Goal: Information Seeking & Learning: Learn about a topic

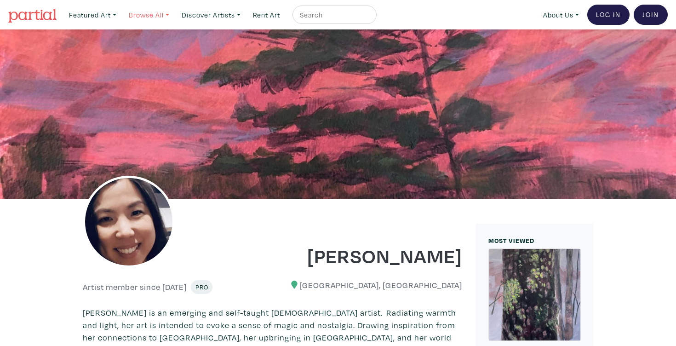
click at [149, 16] on link "Browse All" at bounding box center [149, 15] width 49 height 19
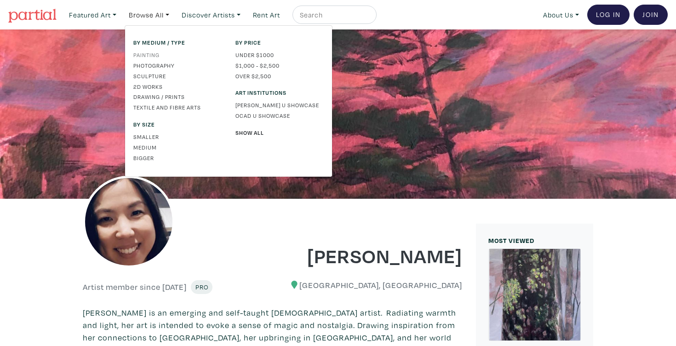
click at [150, 55] on link "Painting" at bounding box center [177, 55] width 88 height 8
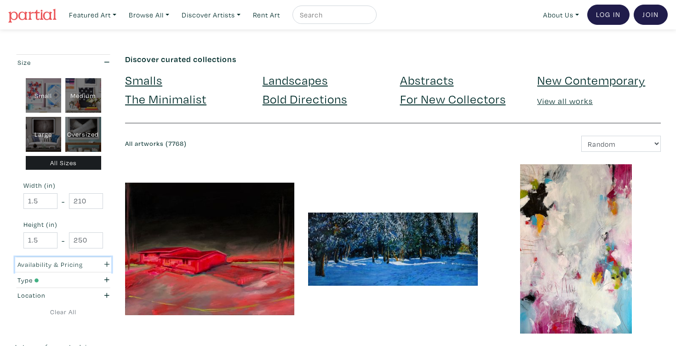
click at [79, 263] on div "Availability & Pricing" at bounding box center [50, 264] width 66 height 10
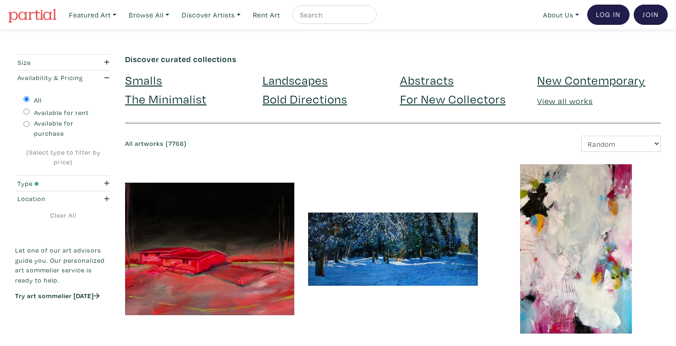
click at [44, 124] on label "Available for purchase" at bounding box center [68, 128] width 69 height 20
click at [29, 124] on input "Available for purchase" at bounding box center [26, 124] width 6 height 6
radio input "true"
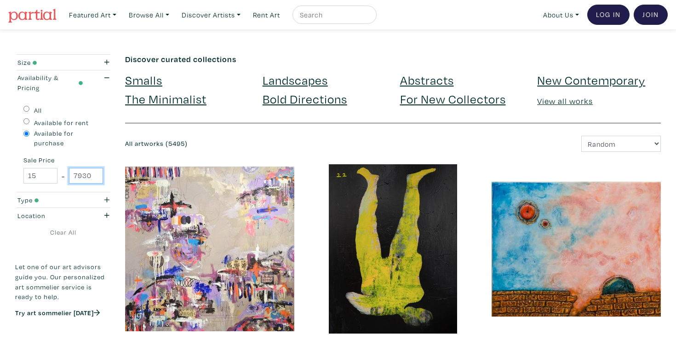
click at [85, 178] on input "79300" at bounding box center [86, 176] width 34 height 16
type input "300"
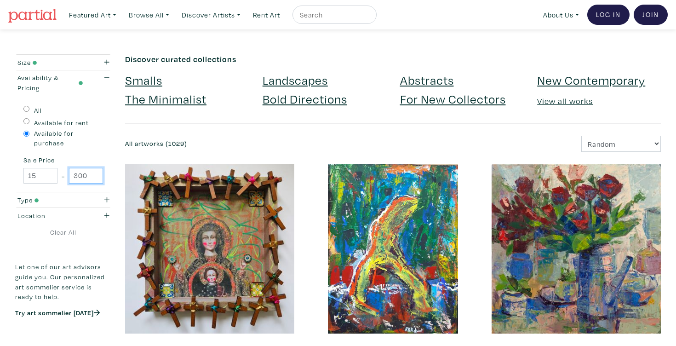
click at [85, 174] on input "300" at bounding box center [86, 176] width 34 height 16
click at [83, 175] on input "300" at bounding box center [86, 176] width 34 height 16
type input "350"
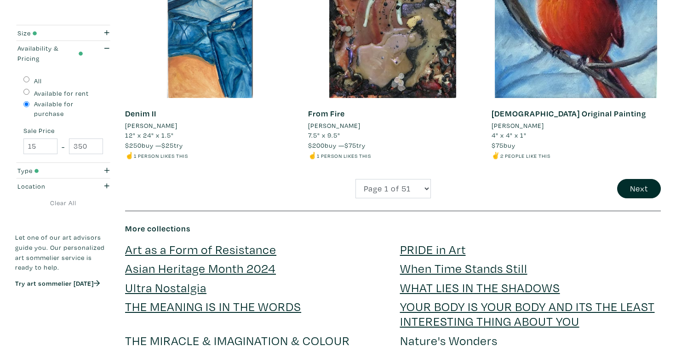
scroll to position [2005, 0]
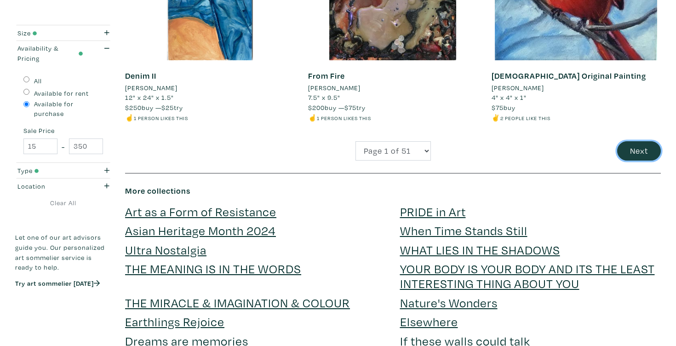
click at [648, 150] on button "Next" at bounding box center [639, 151] width 44 height 20
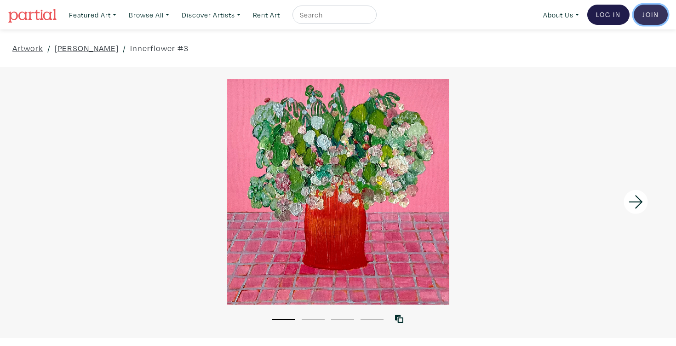
click at [649, 20] on link "Join the Community" at bounding box center [651, 15] width 34 height 20
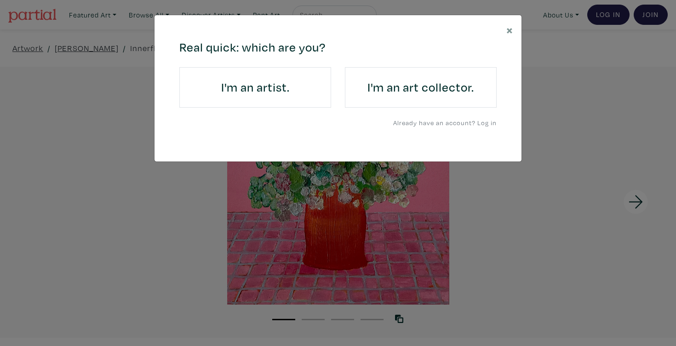
click at [426, 92] on h4 "I'm an art collector." at bounding box center [421, 87] width 126 height 15
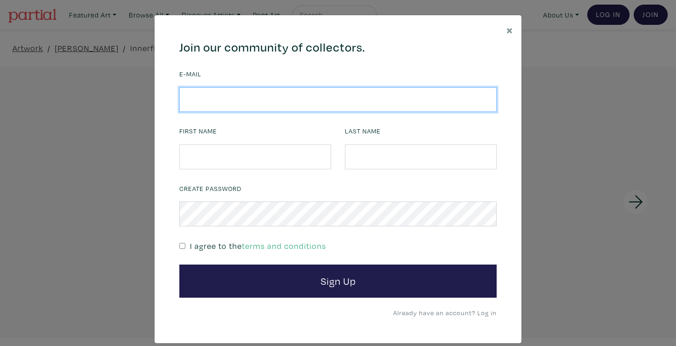
click at [379, 98] on input "email" at bounding box center [337, 99] width 317 height 25
type input "sarahanne.thompson@mail.utoronto.ca"
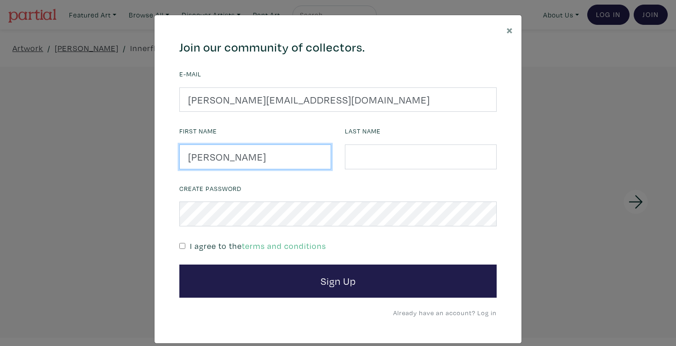
type input "Sarah-Anne"
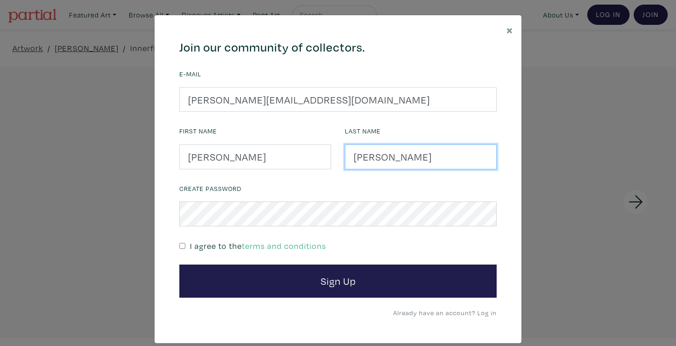
type input "Thompson"
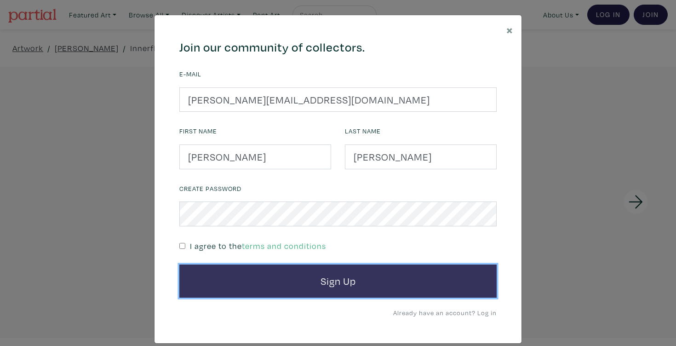
click at [366, 279] on button "Sign Up" at bounding box center [337, 281] width 317 height 33
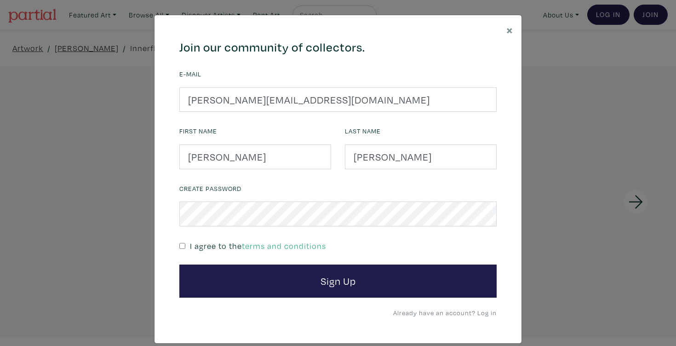
click at [221, 245] on p "I agree to the terms and conditions" at bounding box center [258, 246] width 136 height 12
click at [185, 247] on div "I agree to the terms and conditions" at bounding box center [337, 245] width 317 height 13
click at [180, 248] on input "checkbox" at bounding box center [182, 246] width 6 height 6
checkbox input "true"
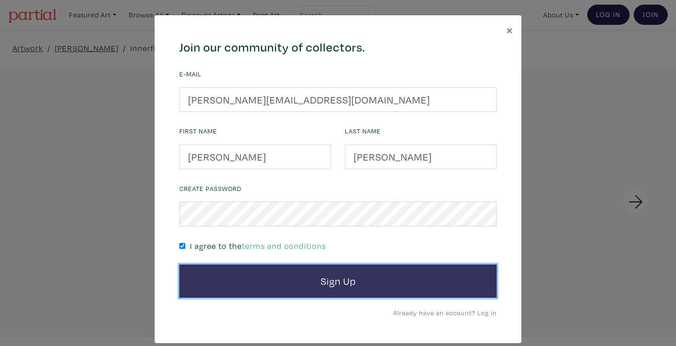
click at [210, 276] on button "Sign Up" at bounding box center [337, 281] width 317 height 33
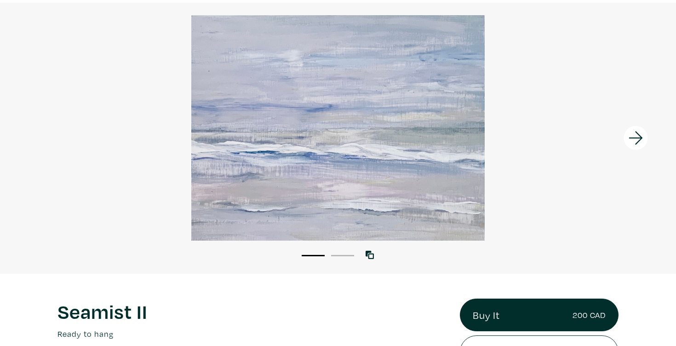
scroll to position [81, 0]
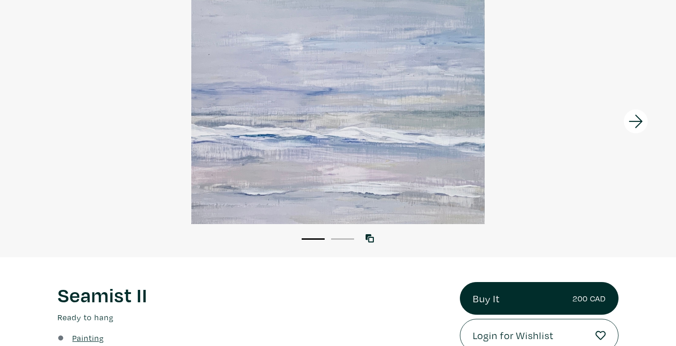
click at [635, 122] on icon at bounding box center [636, 121] width 31 height 25
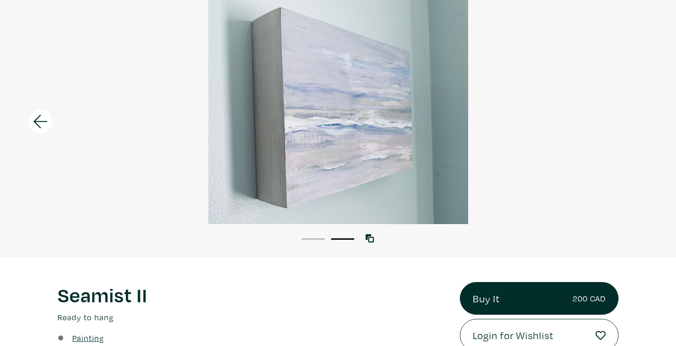
click at [634, 120] on div at bounding box center [338, 111] width 676 height 225
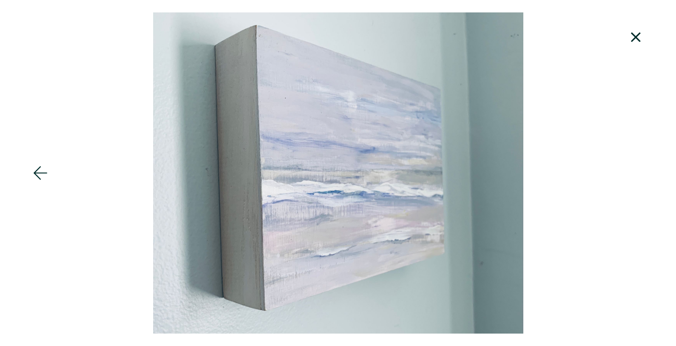
click at [633, 40] on icon at bounding box center [636, 37] width 10 height 10
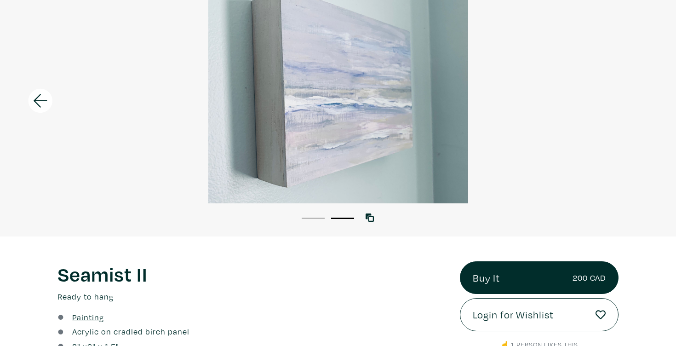
scroll to position [209, 0]
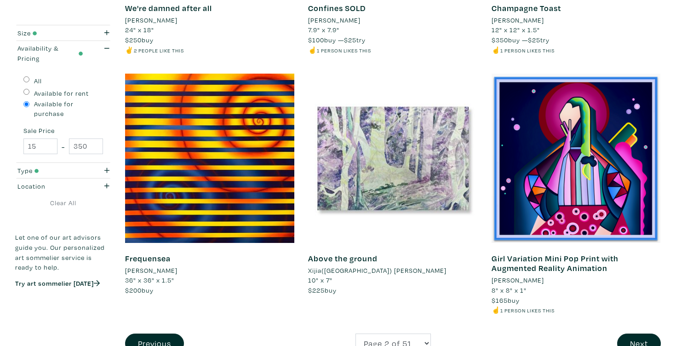
scroll to position [2017, 0]
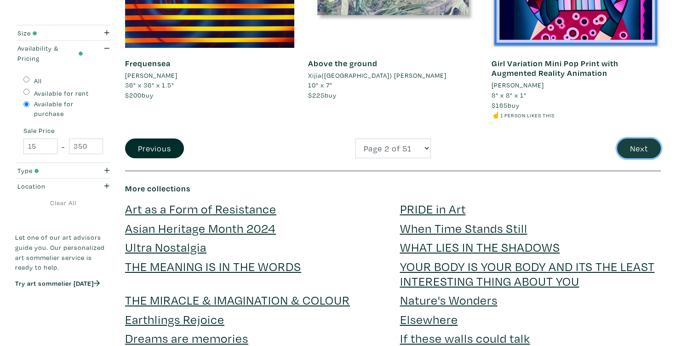
click at [626, 149] on button "Next" at bounding box center [639, 148] width 44 height 20
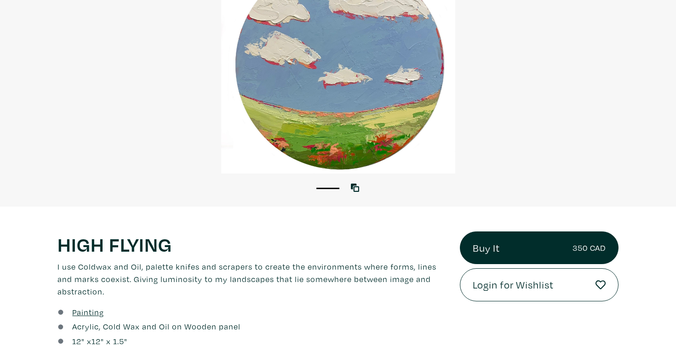
scroll to position [85, 0]
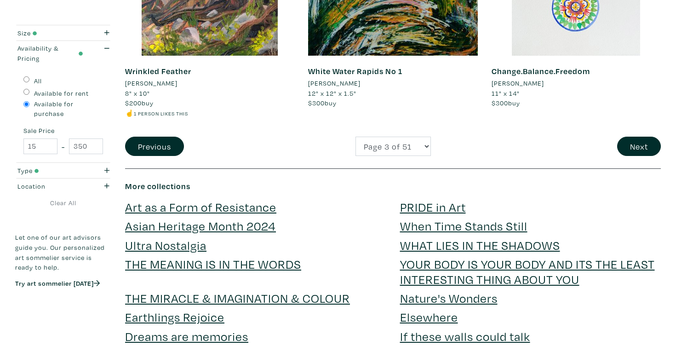
scroll to position [2131, 0]
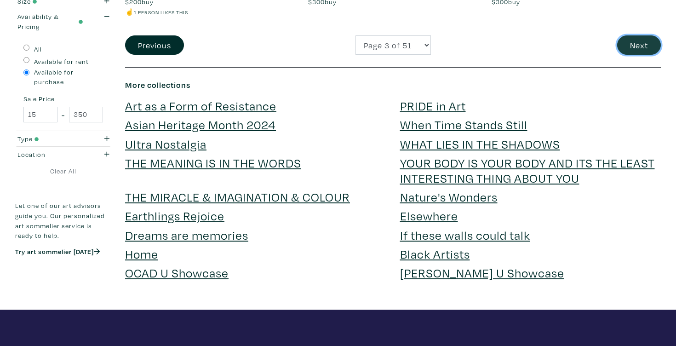
click at [622, 35] on button "Next" at bounding box center [639, 45] width 44 height 20
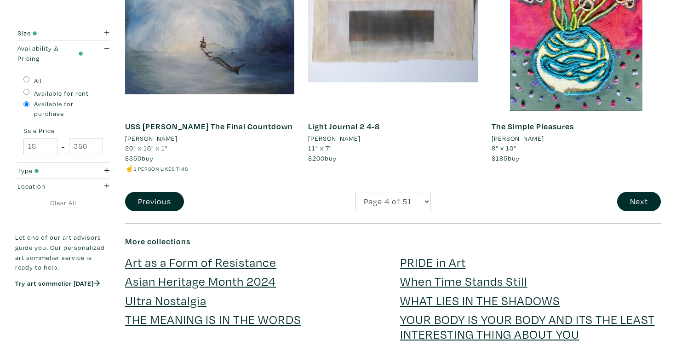
scroll to position [1997, 0]
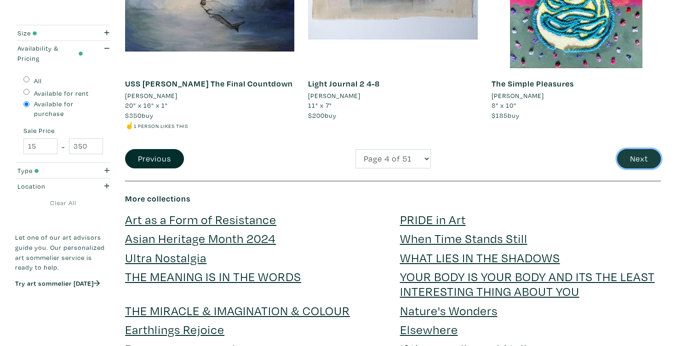
click at [639, 159] on button "Next" at bounding box center [639, 159] width 44 height 20
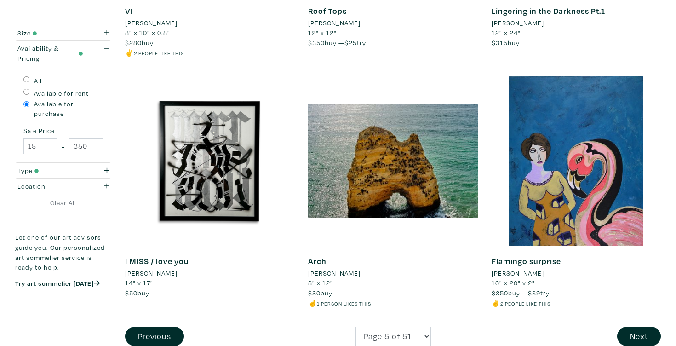
scroll to position [1859, 0]
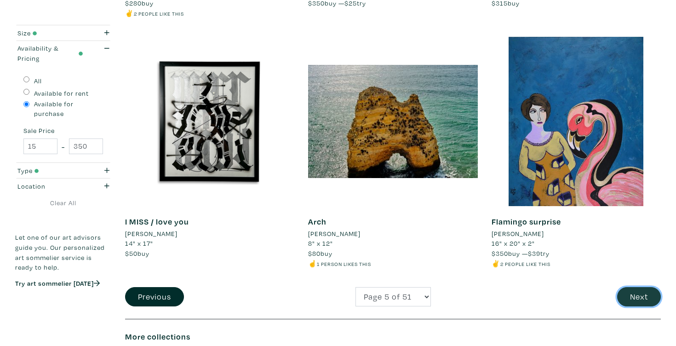
click at [626, 295] on button "Next" at bounding box center [639, 297] width 44 height 20
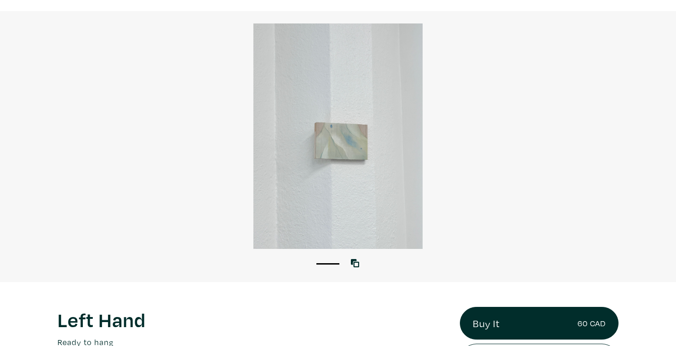
scroll to position [55, 0]
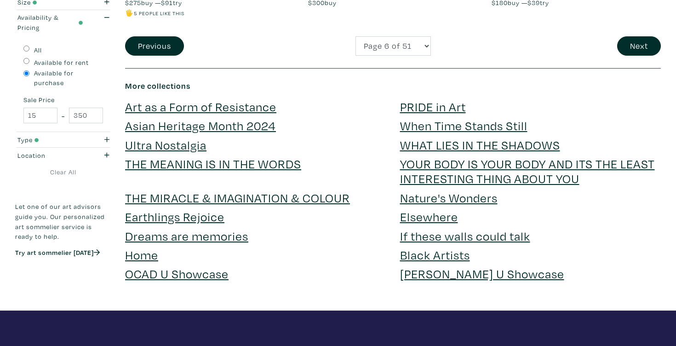
scroll to position [2116, 0]
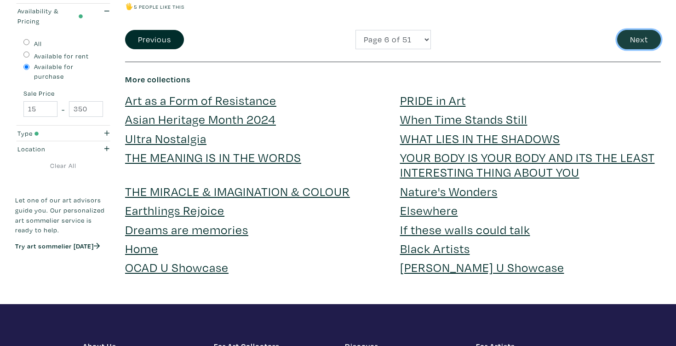
click at [643, 35] on button "Next" at bounding box center [639, 40] width 44 height 20
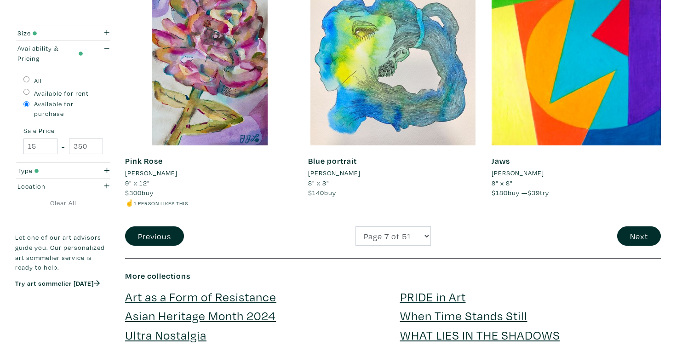
scroll to position [1918, 0]
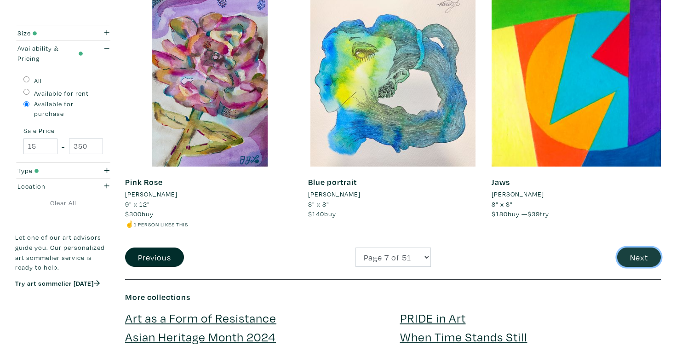
click at [633, 260] on button "Next" at bounding box center [639, 258] width 44 height 20
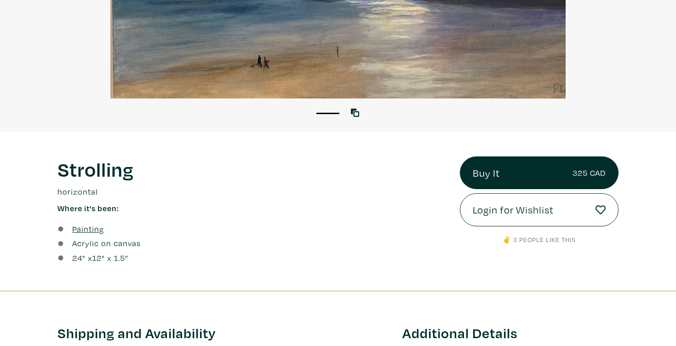
scroll to position [225, 0]
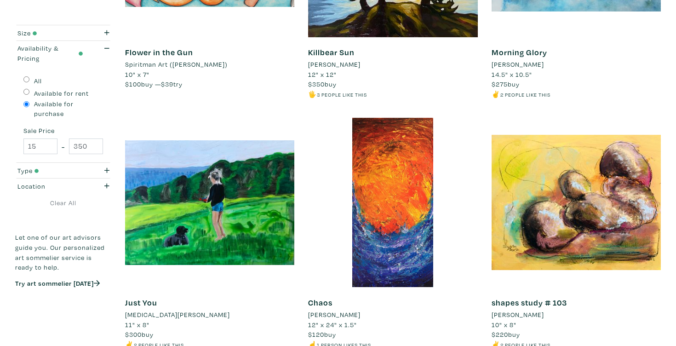
scroll to position [1886, 0]
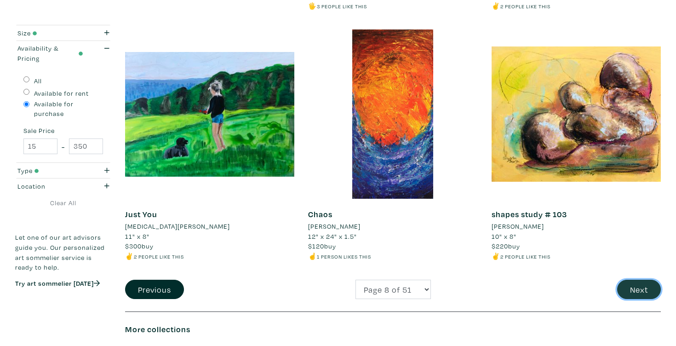
click at [631, 286] on button "Next" at bounding box center [639, 290] width 44 height 20
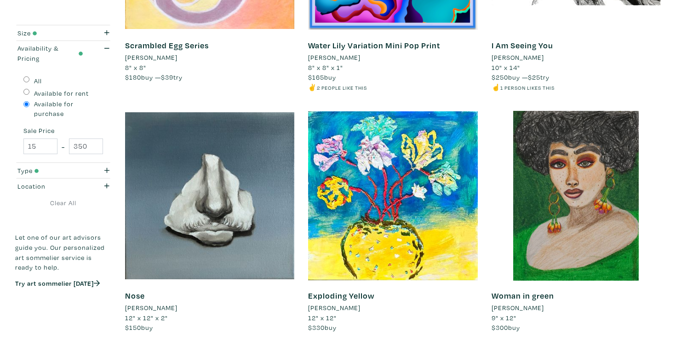
scroll to position [1864, 0]
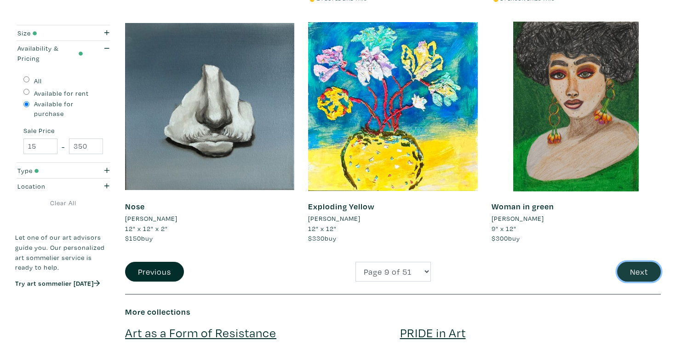
click at [633, 268] on button "Next" at bounding box center [639, 272] width 44 height 20
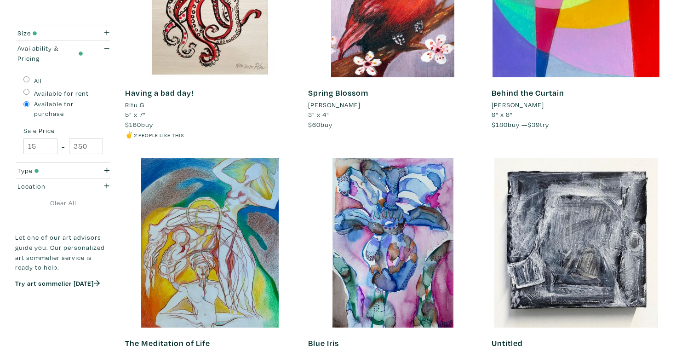
scroll to position [1838, 0]
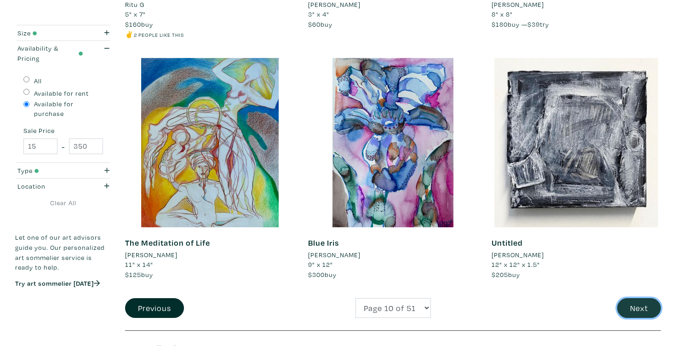
click at [628, 310] on button "Next" at bounding box center [639, 308] width 44 height 20
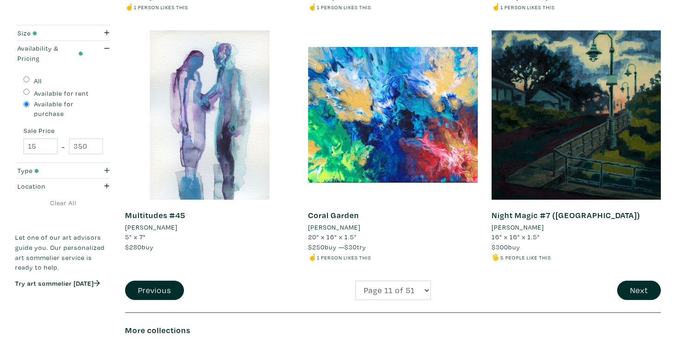
scroll to position [1884, 0]
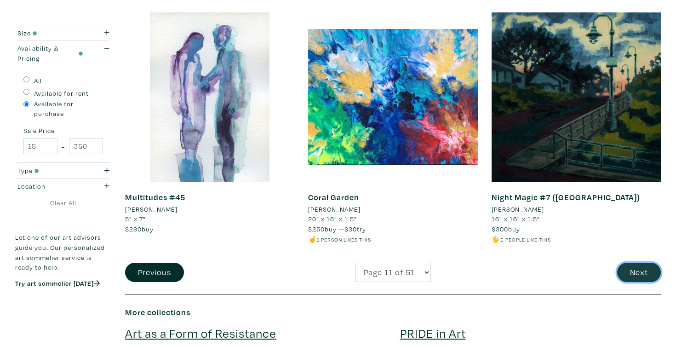
click at [634, 278] on button "Next" at bounding box center [639, 273] width 44 height 20
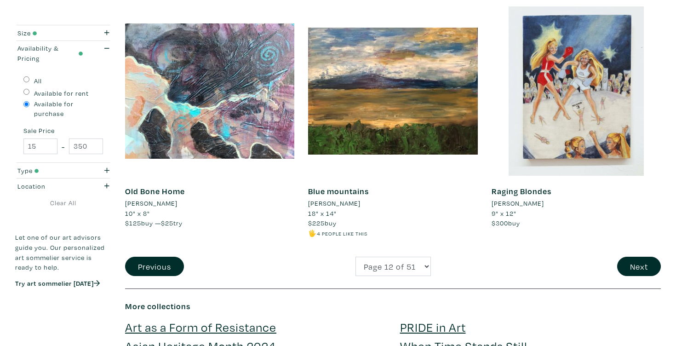
scroll to position [1899, 0]
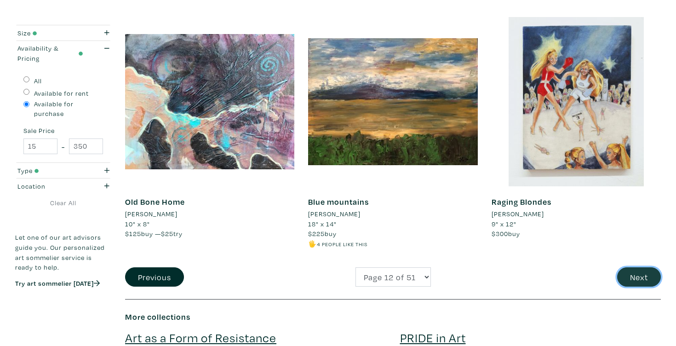
click at [630, 268] on button "Next" at bounding box center [639, 277] width 44 height 20
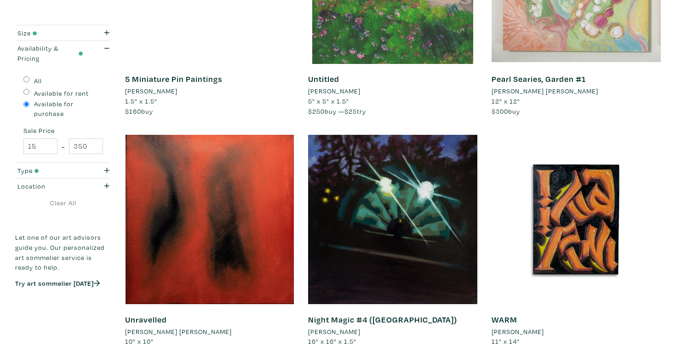
scroll to position [1821, 0]
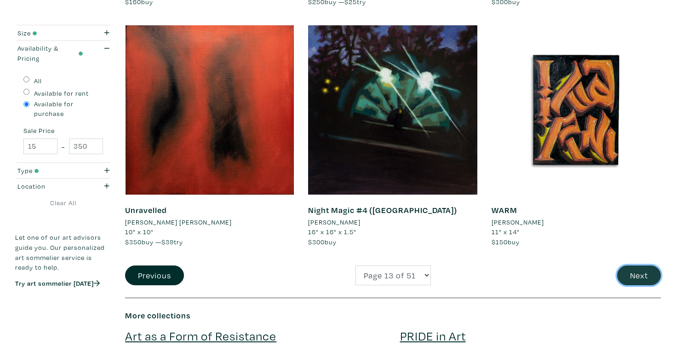
click at [631, 271] on button "Next" at bounding box center [639, 275] width 44 height 20
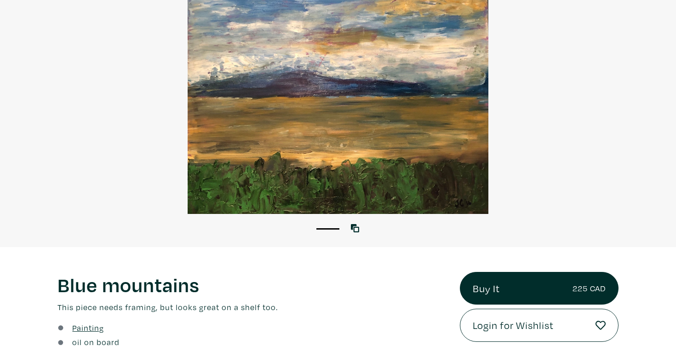
scroll to position [25, 0]
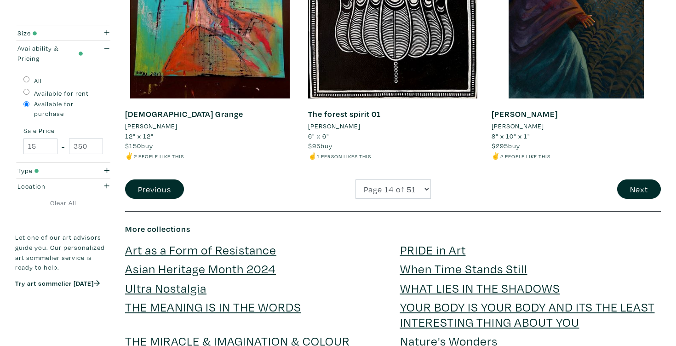
scroll to position [2068, 0]
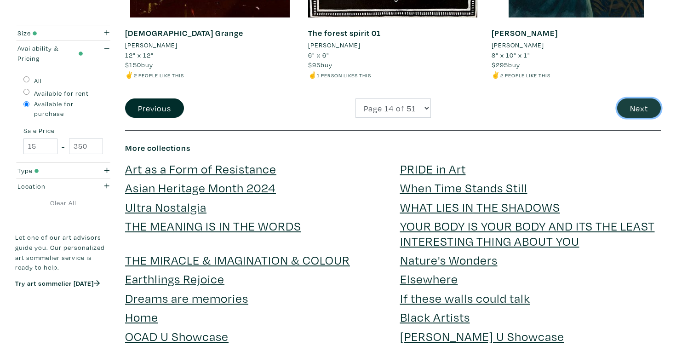
click at [640, 108] on button "Next" at bounding box center [639, 108] width 44 height 20
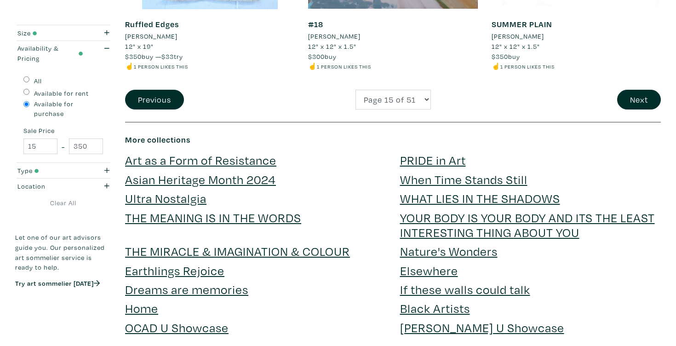
scroll to position [2068, 0]
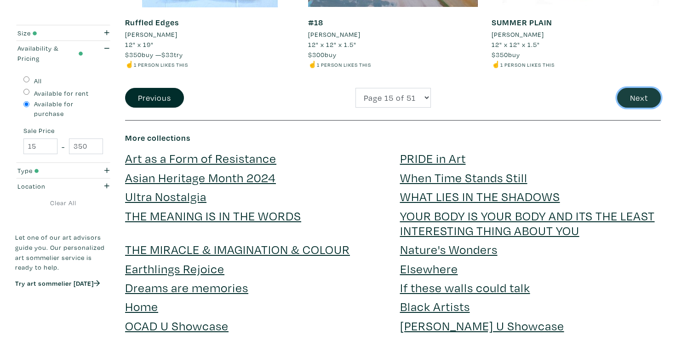
click at [642, 101] on button "Next" at bounding box center [639, 98] width 44 height 20
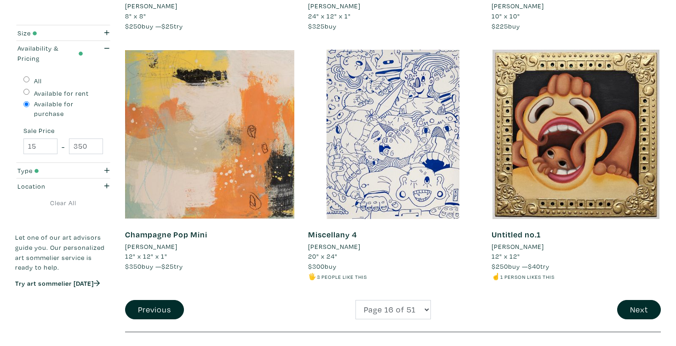
scroll to position [1947, 0]
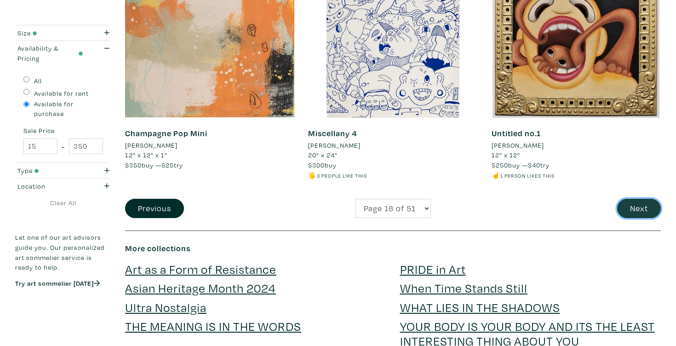
click at [637, 209] on button "Next" at bounding box center [639, 209] width 44 height 20
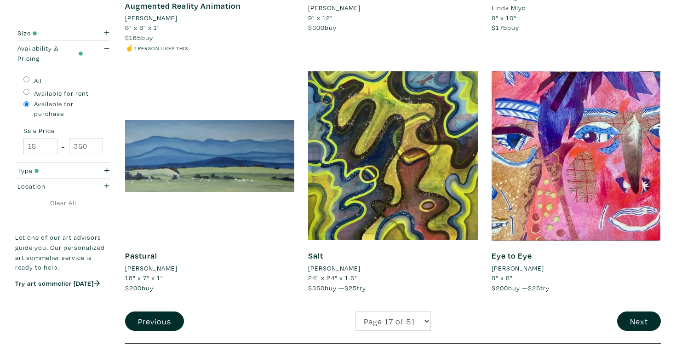
scroll to position [1879, 0]
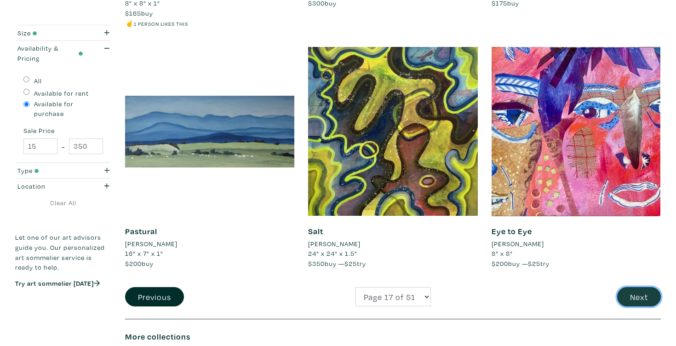
click at [637, 297] on button "Next" at bounding box center [639, 297] width 44 height 20
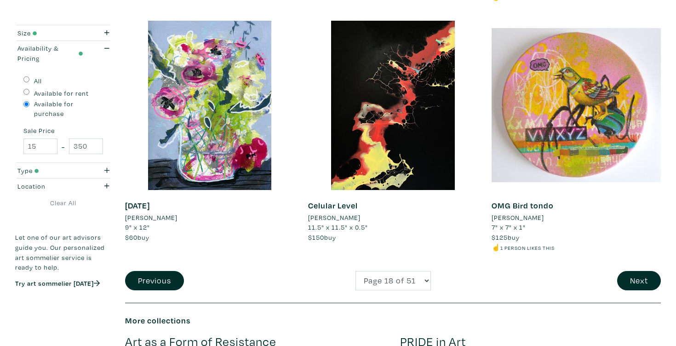
scroll to position [1875, 0]
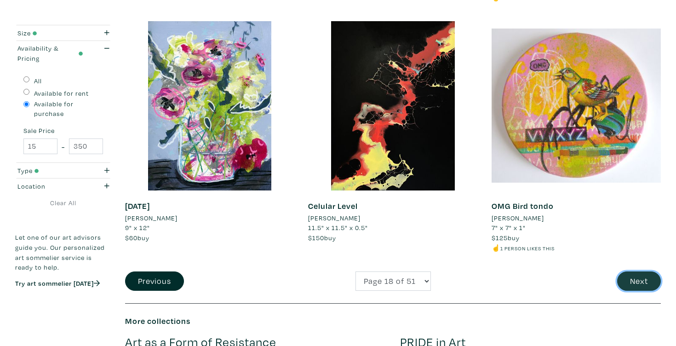
click at [637, 280] on button "Next" at bounding box center [639, 281] width 44 height 20
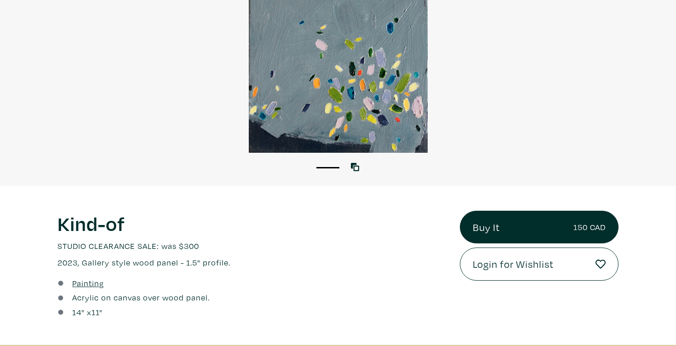
scroll to position [155, 0]
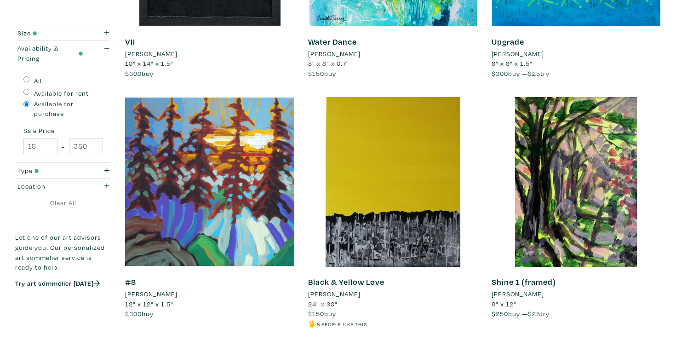
scroll to position [1862, 0]
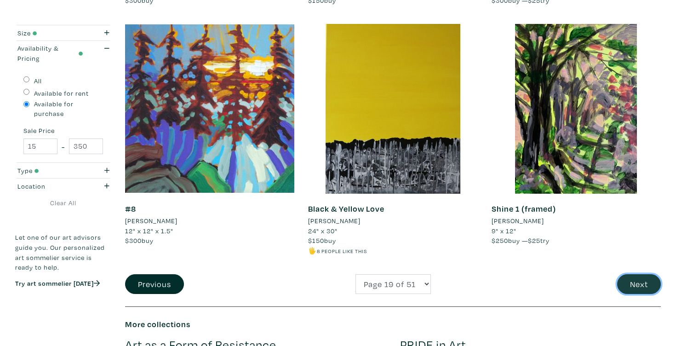
click at [637, 286] on button "Next" at bounding box center [639, 284] width 44 height 20
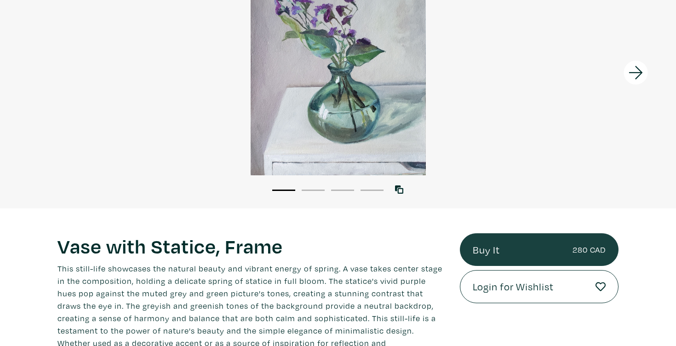
scroll to position [148, 0]
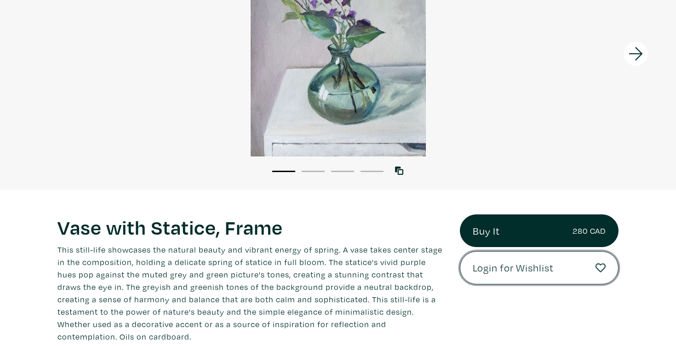
click at [505, 271] on span "Login for Wishlist" at bounding box center [513, 268] width 81 height 16
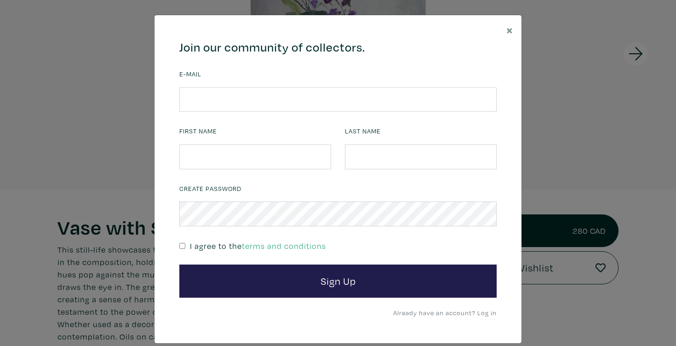
click at [554, 122] on div "× 664c6a6d6e3476504e6b79362f4172494552756f694733386b666278545363695a485979654c4…" at bounding box center [338, 173] width 676 height 346
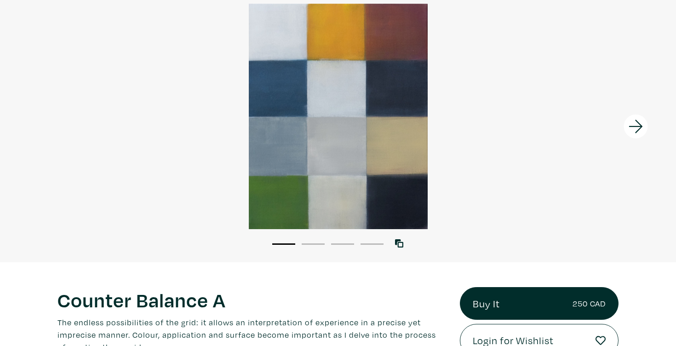
scroll to position [229, 0]
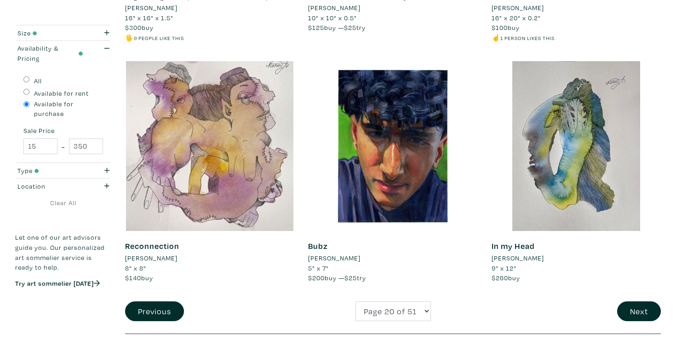
scroll to position [1857, 0]
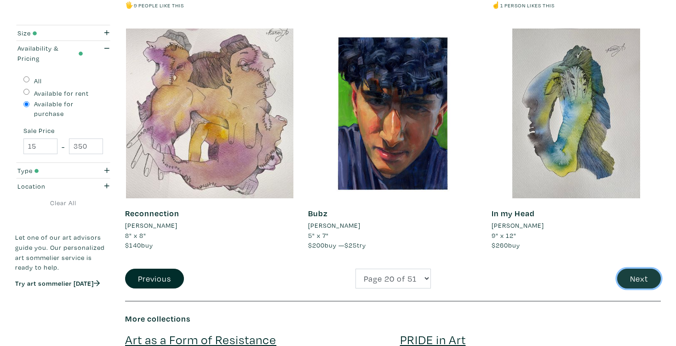
click at [645, 281] on button "Next" at bounding box center [639, 279] width 44 height 20
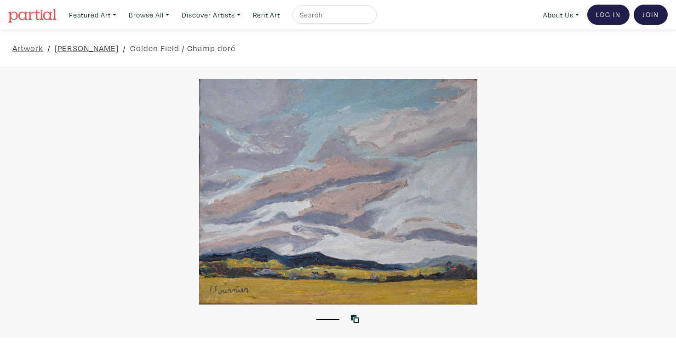
scroll to position [107, 0]
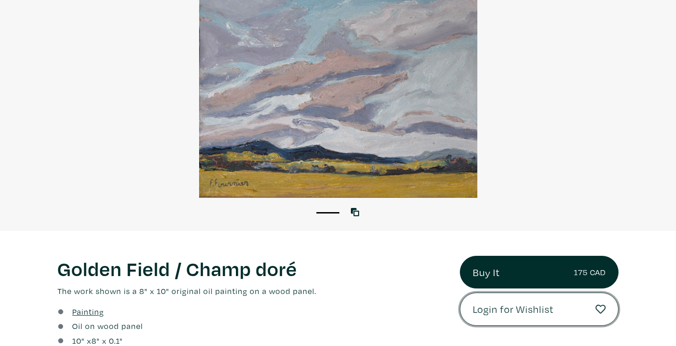
click at [518, 312] on span "Login for Wishlist" at bounding box center [513, 309] width 81 height 16
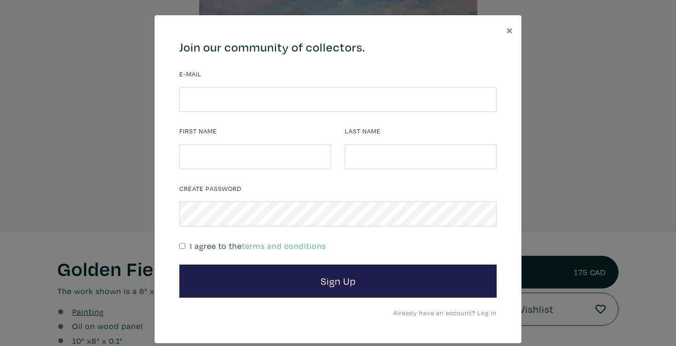
click at [604, 172] on div "× 664c6a6d6e3476504e6b79362f4172494552756f694733386b666278545363695a485979654c4…" at bounding box center [338, 173] width 676 height 346
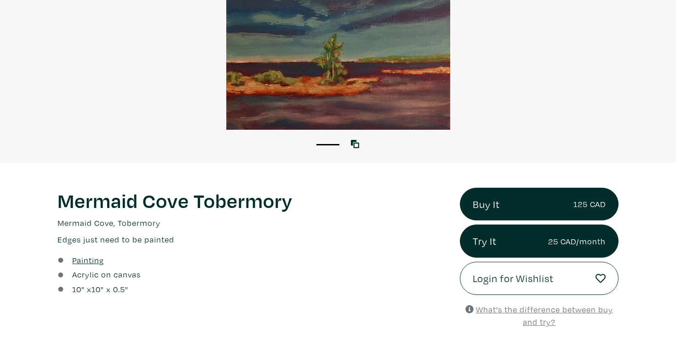
scroll to position [178, 0]
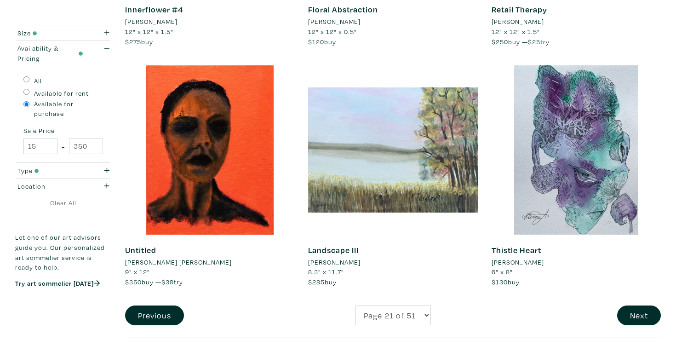
scroll to position [1782, 0]
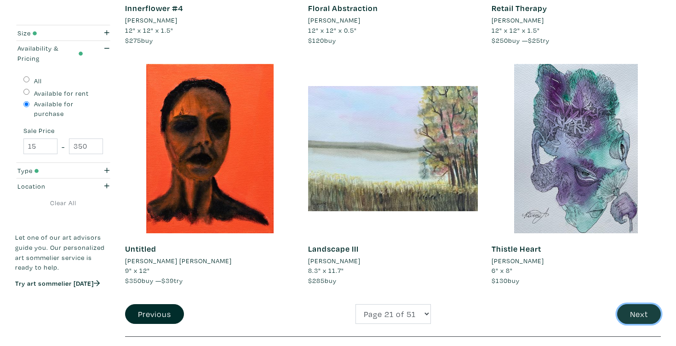
click at [639, 312] on button "Next" at bounding box center [639, 314] width 44 height 20
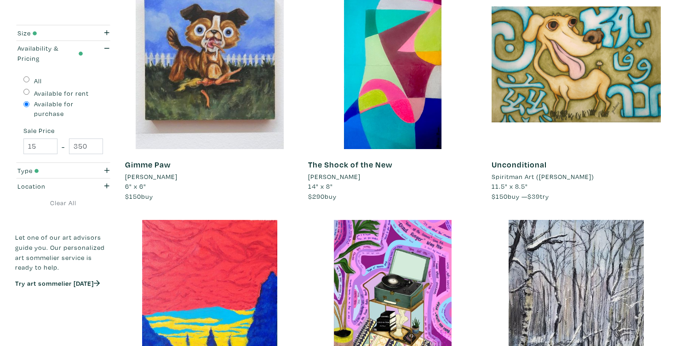
scroll to position [1850, 0]
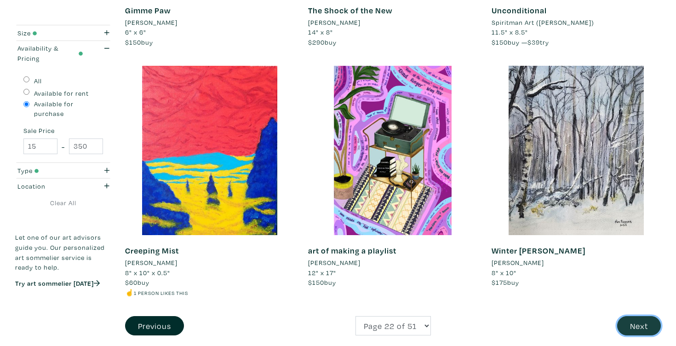
click at [644, 318] on button "Next" at bounding box center [639, 326] width 44 height 20
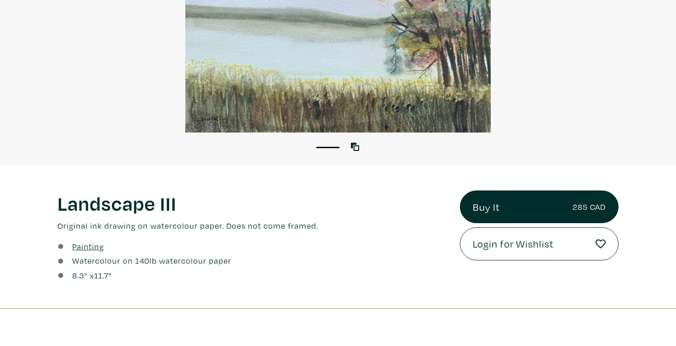
scroll to position [173, 0]
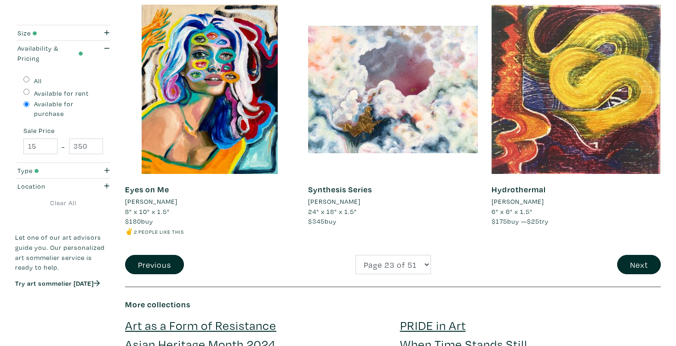
scroll to position [1906, 0]
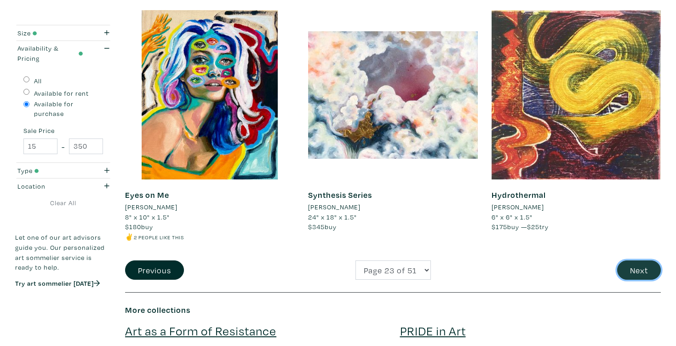
click at [632, 269] on button "Next" at bounding box center [639, 270] width 44 height 20
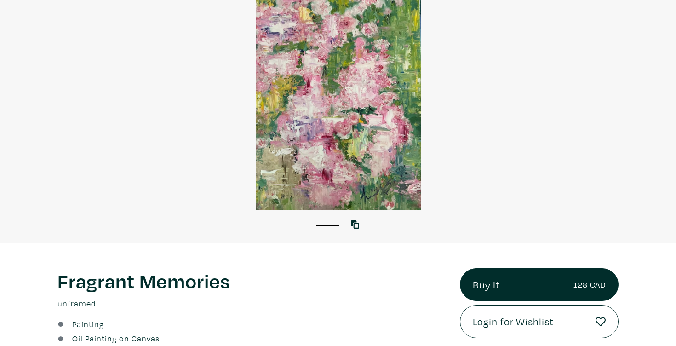
scroll to position [125, 0]
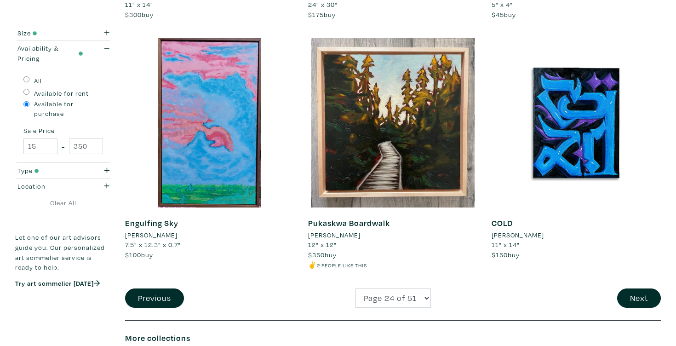
scroll to position [1879, 0]
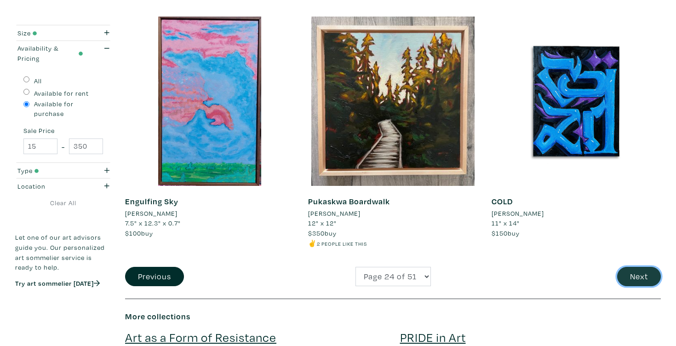
click at [638, 279] on button "Next" at bounding box center [639, 277] width 44 height 20
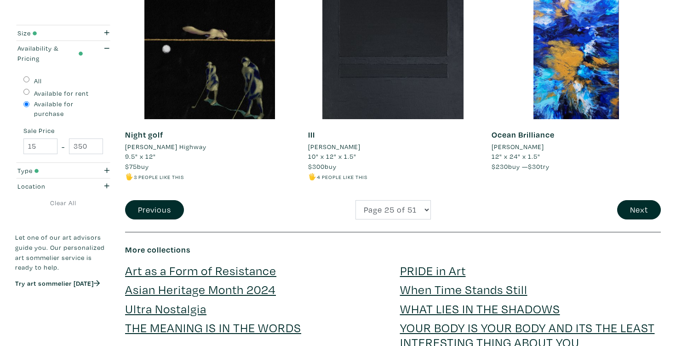
scroll to position [1964, 0]
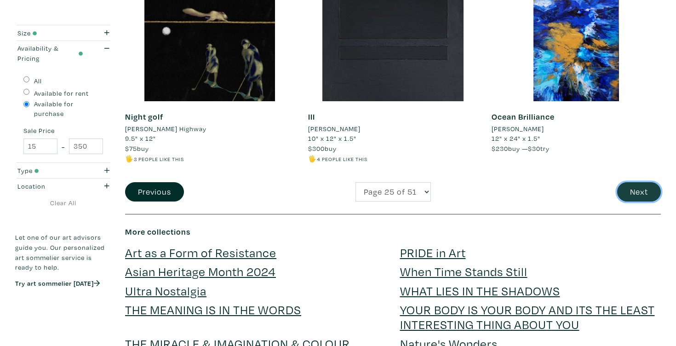
click at [636, 198] on button "Next" at bounding box center [639, 192] width 44 height 20
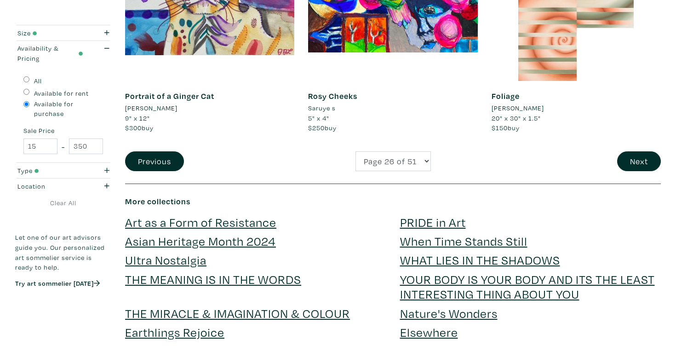
scroll to position [1975, 0]
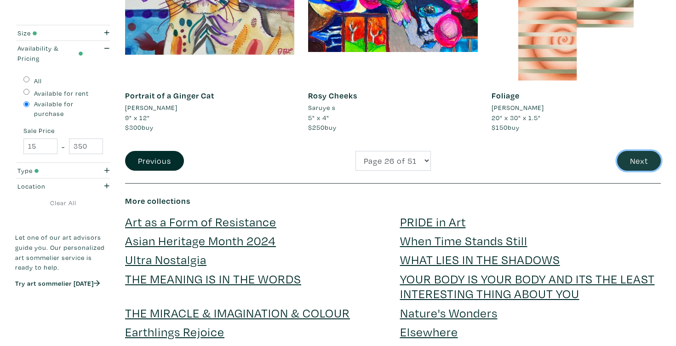
click at [633, 157] on button "Next" at bounding box center [639, 161] width 44 height 20
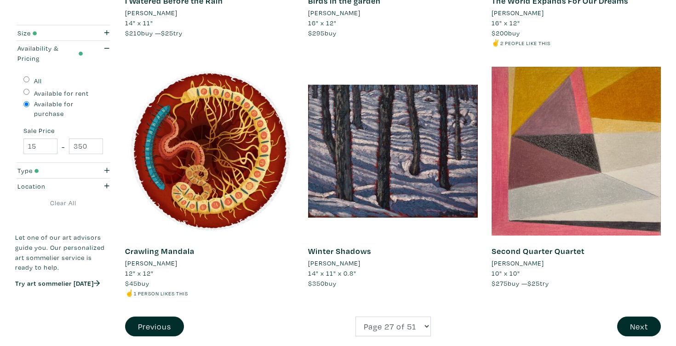
scroll to position [1888, 0]
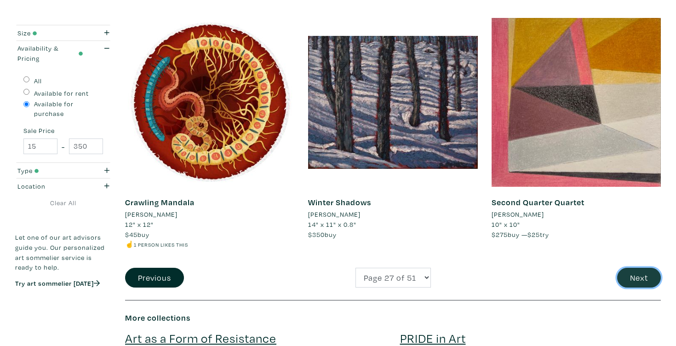
click at [658, 279] on button "Next" at bounding box center [639, 278] width 44 height 20
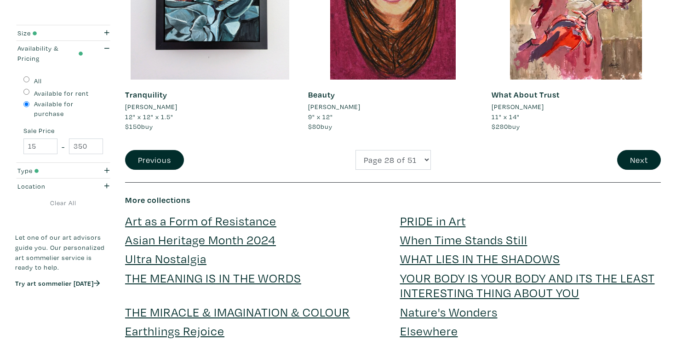
scroll to position [2033, 0]
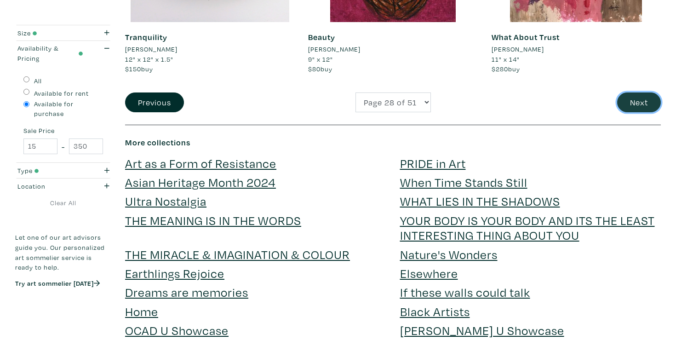
click at [634, 102] on button "Next" at bounding box center [639, 102] width 44 height 20
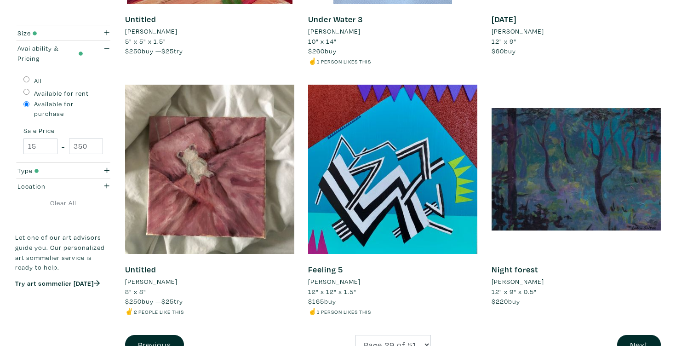
scroll to position [1889, 0]
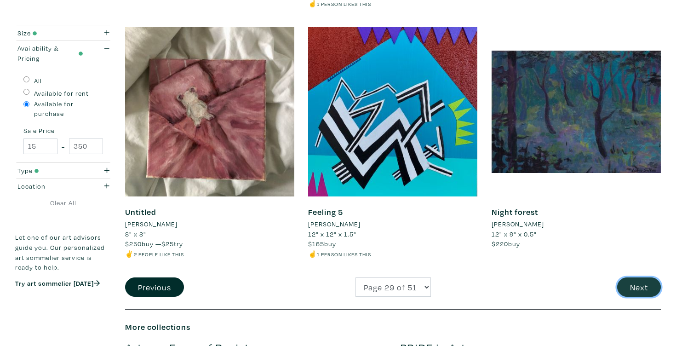
click at [636, 289] on button "Next" at bounding box center [639, 287] width 44 height 20
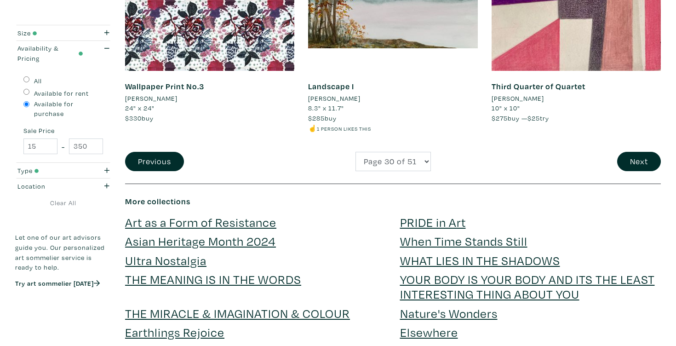
scroll to position [2014, 0]
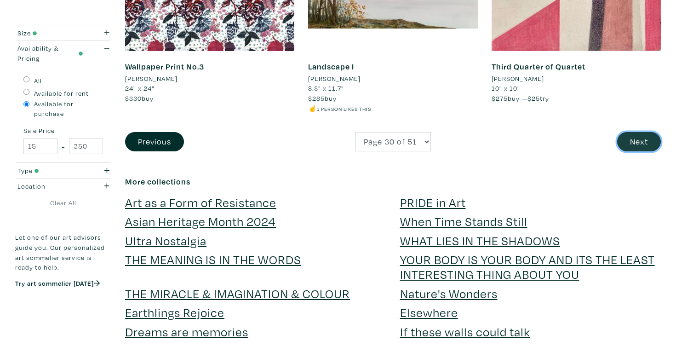
click at [640, 136] on button "Next" at bounding box center [639, 142] width 44 height 20
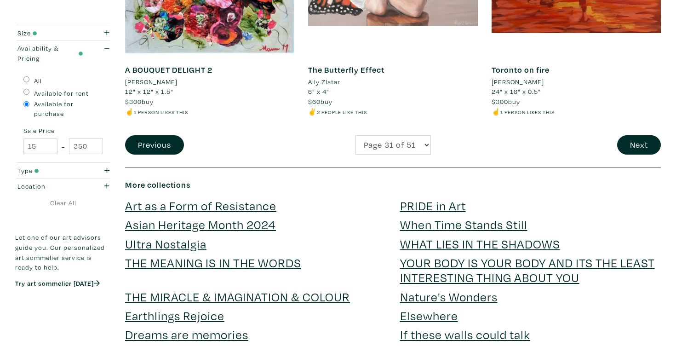
scroll to position [2056, 0]
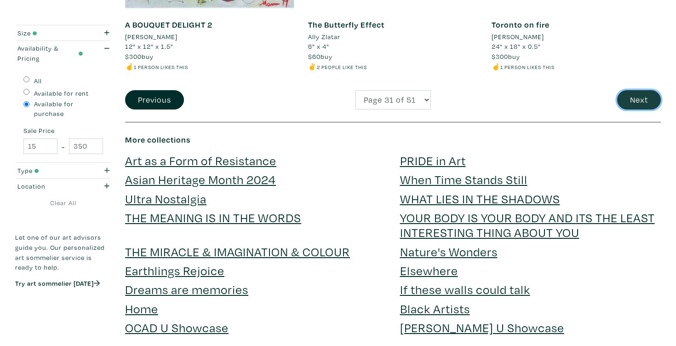
click at [638, 101] on button "Next" at bounding box center [639, 100] width 44 height 20
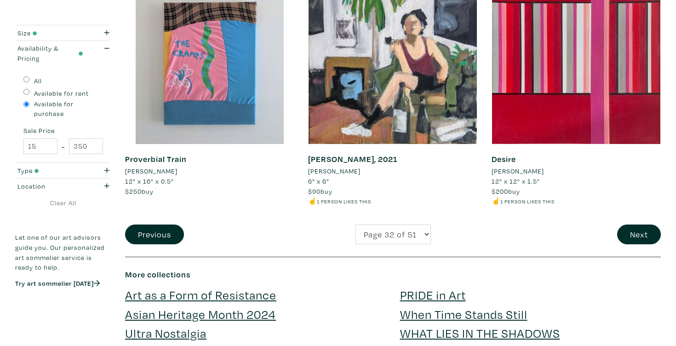
scroll to position [2073, 0]
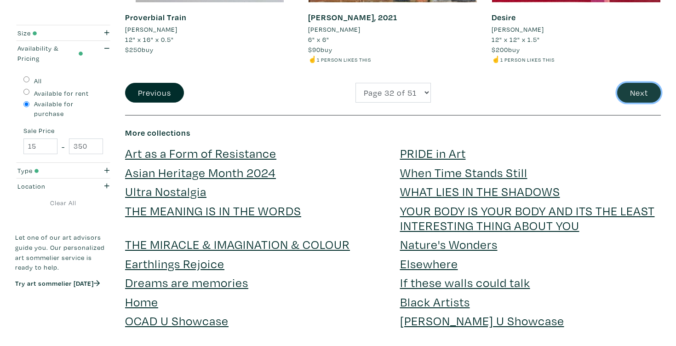
click at [631, 95] on button "Next" at bounding box center [639, 93] width 44 height 20
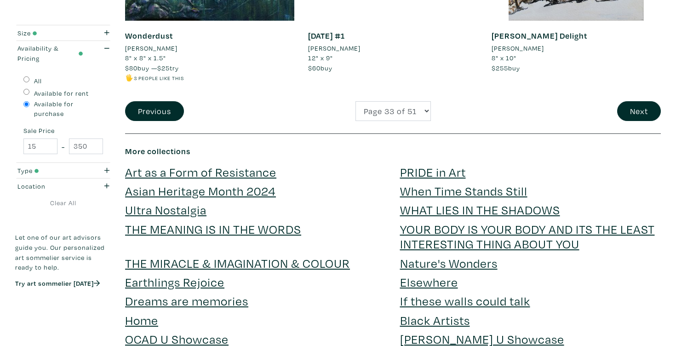
scroll to position [2075, 0]
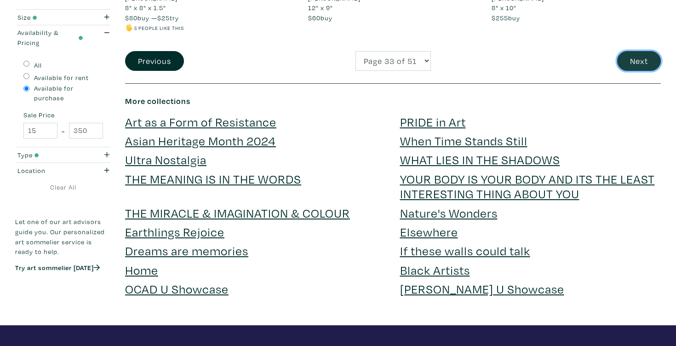
click at [639, 64] on button "Next" at bounding box center [639, 61] width 44 height 20
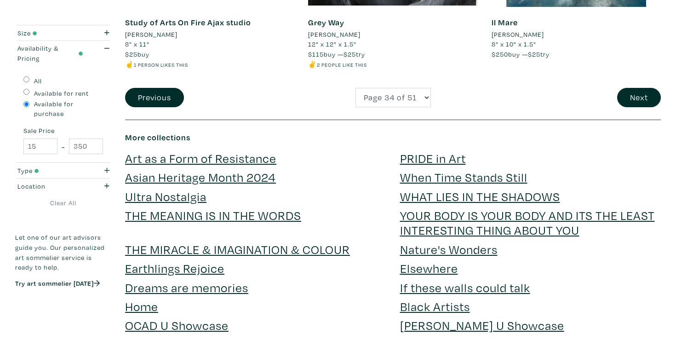
scroll to position [2080, 0]
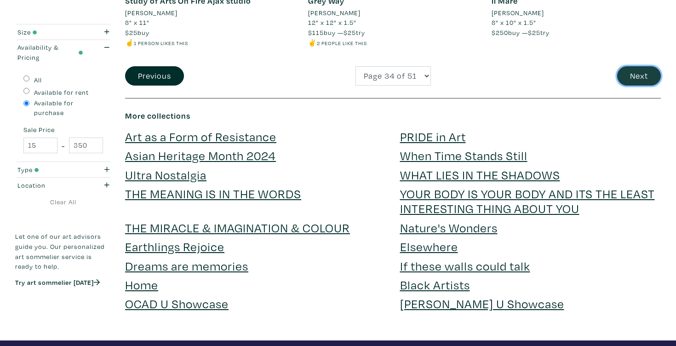
click at [633, 76] on button "Next" at bounding box center [639, 76] width 44 height 20
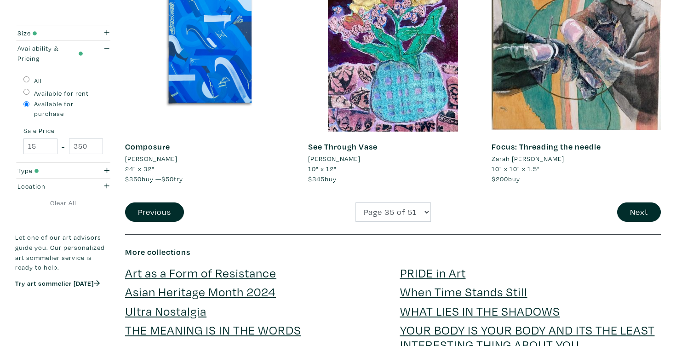
scroll to position [1969, 0]
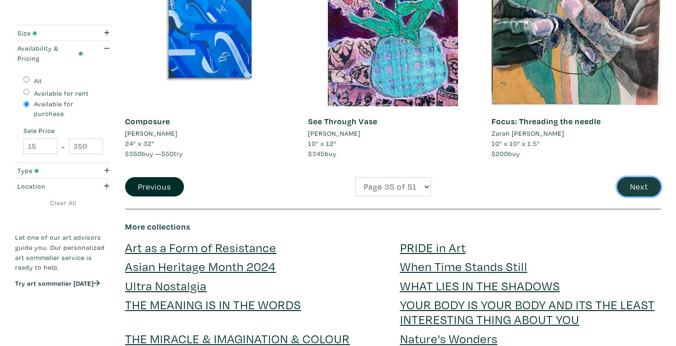
click at [641, 184] on button "Next" at bounding box center [639, 187] width 44 height 20
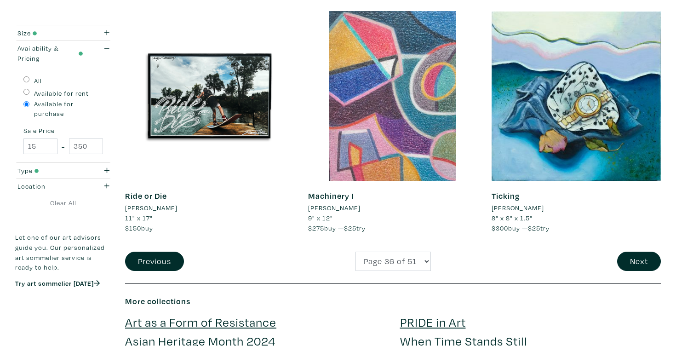
scroll to position [1895, 0]
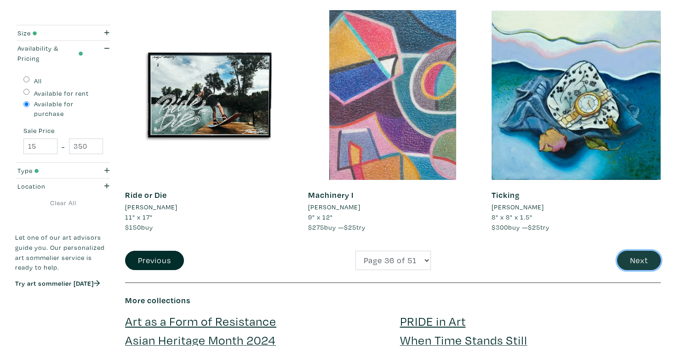
click at [633, 269] on button "Next" at bounding box center [639, 261] width 44 height 20
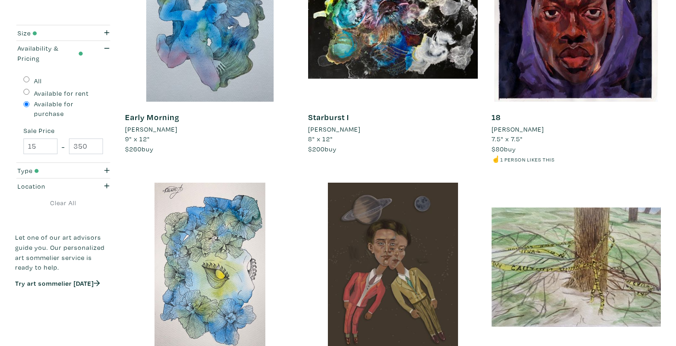
scroll to position [1845, 0]
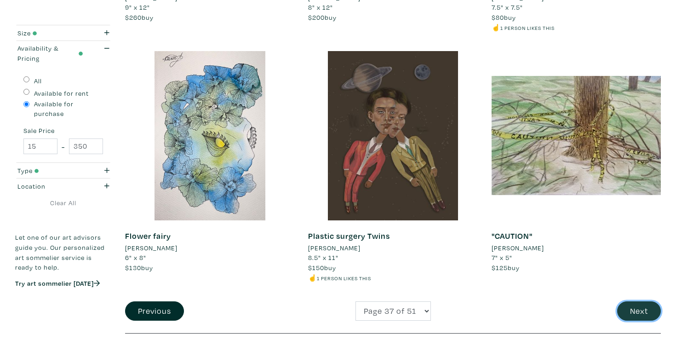
click at [648, 311] on button "Next" at bounding box center [639, 311] width 44 height 20
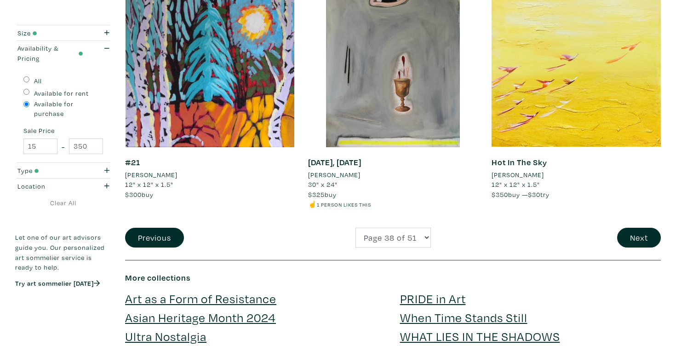
scroll to position [2030, 0]
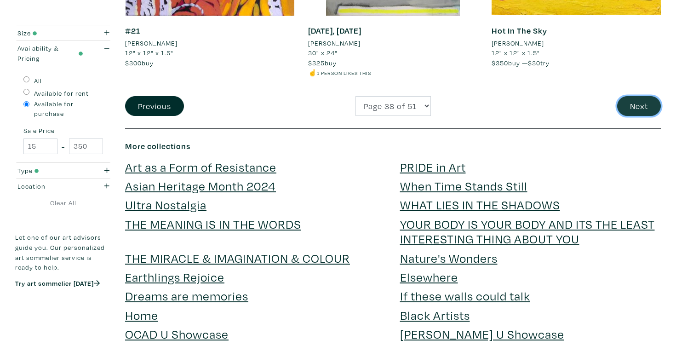
click at [639, 104] on button "Next" at bounding box center [639, 106] width 44 height 20
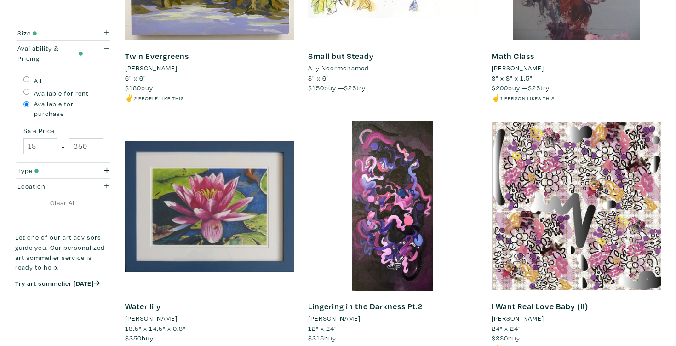
scroll to position [1925, 0]
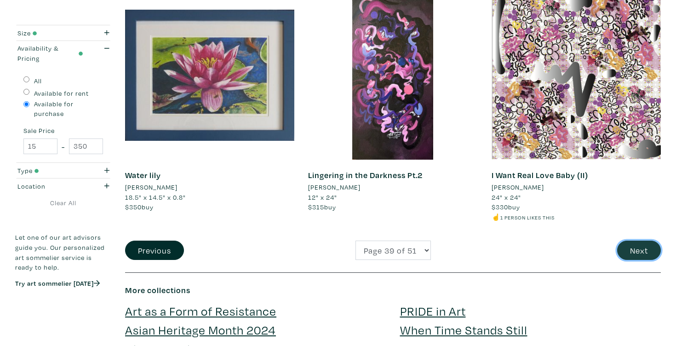
click at [639, 241] on button "Next" at bounding box center [639, 251] width 44 height 20
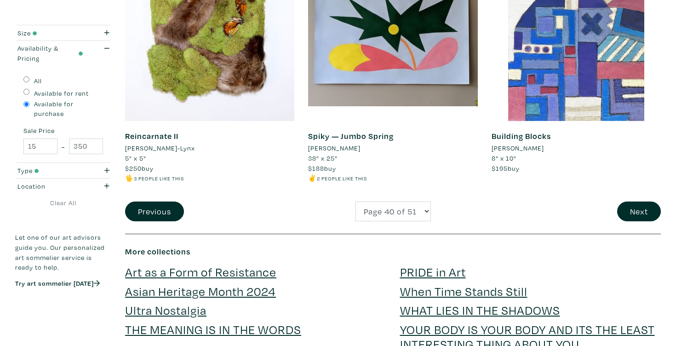
scroll to position [2087, 0]
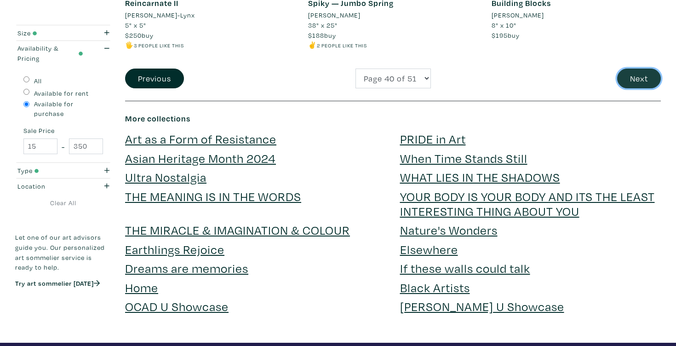
click at [635, 81] on button "Next" at bounding box center [639, 79] width 44 height 20
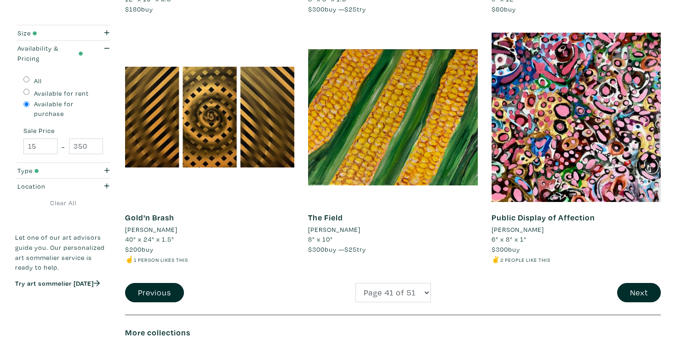
scroll to position [1924, 0]
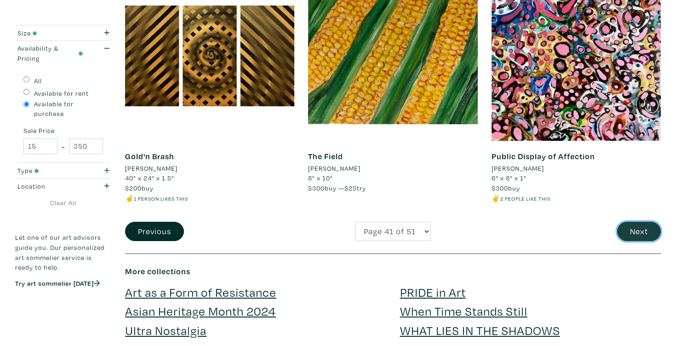
click at [637, 226] on button "Next" at bounding box center [639, 232] width 44 height 20
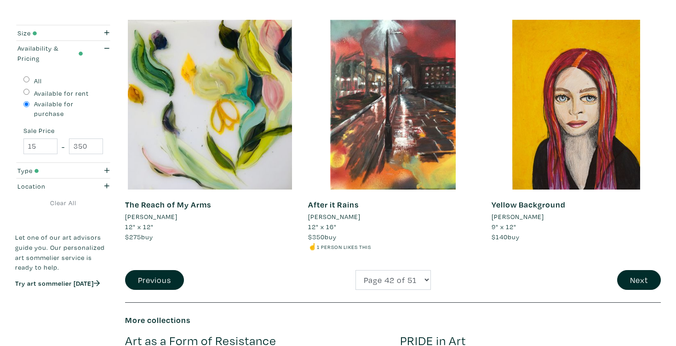
scroll to position [1885, 0]
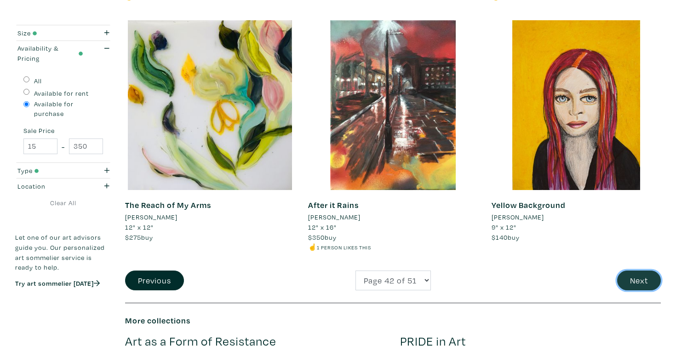
click at [647, 280] on button "Next" at bounding box center [639, 281] width 44 height 20
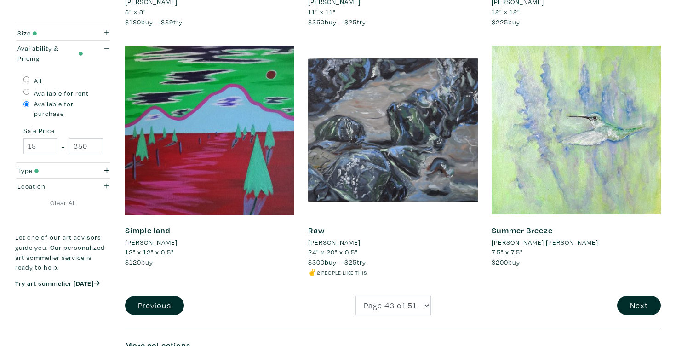
scroll to position [1901, 0]
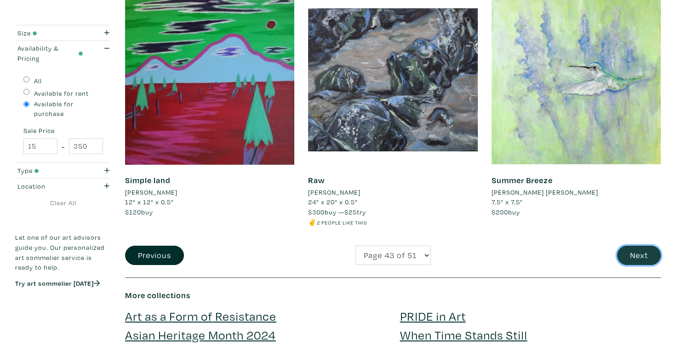
click at [641, 259] on button "Next" at bounding box center [639, 256] width 44 height 20
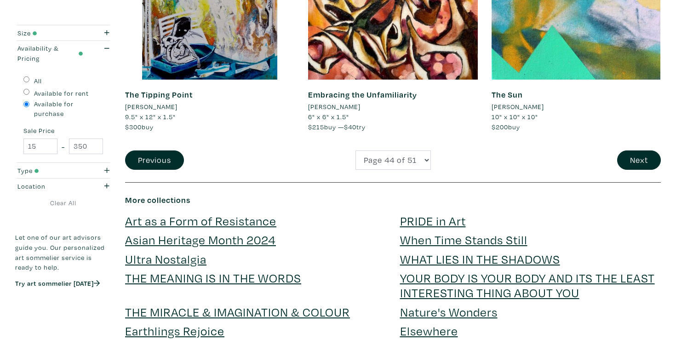
scroll to position [2065, 0]
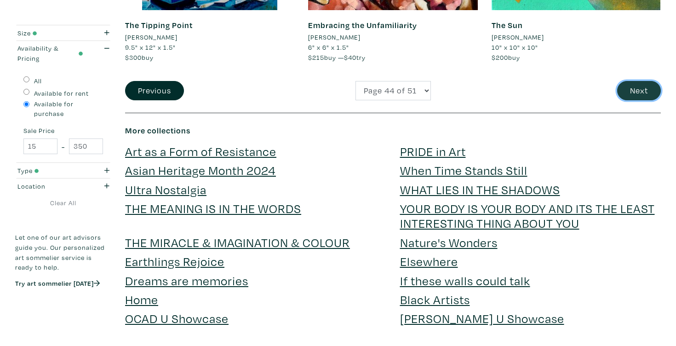
click at [637, 94] on button "Next" at bounding box center [639, 91] width 44 height 20
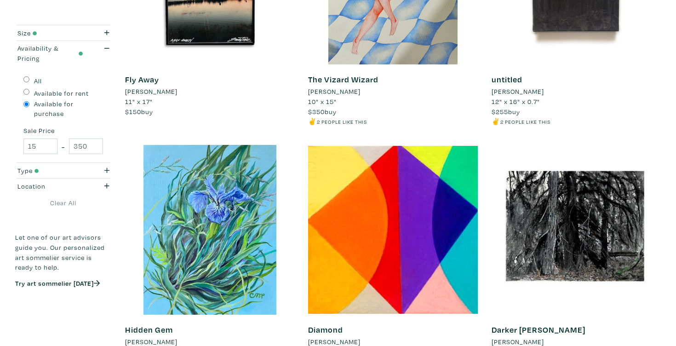
scroll to position [1922, 0]
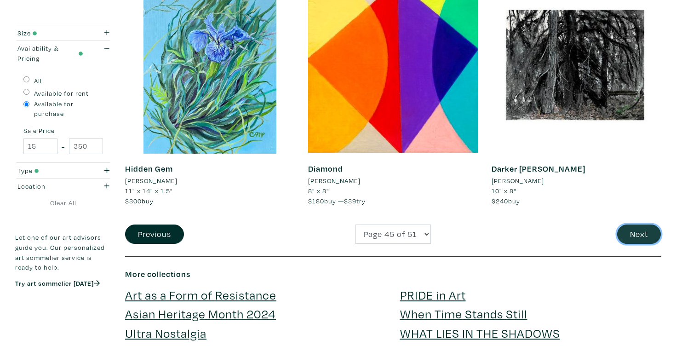
click at [633, 233] on button "Next" at bounding box center [639, 235] width 44 height 20
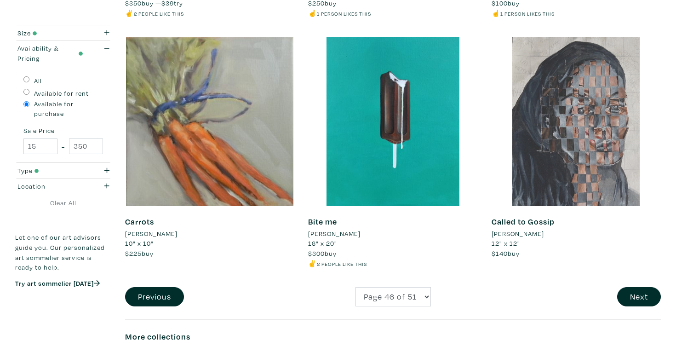
scroll to position [1859, 0]
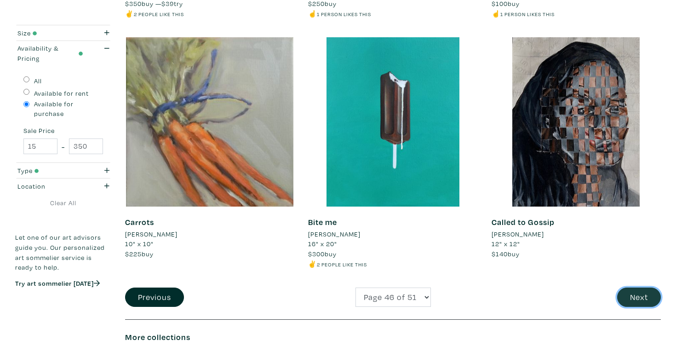
click at [637, 291] on button "Next" at bounding box center [639, 298] width 44 height 20
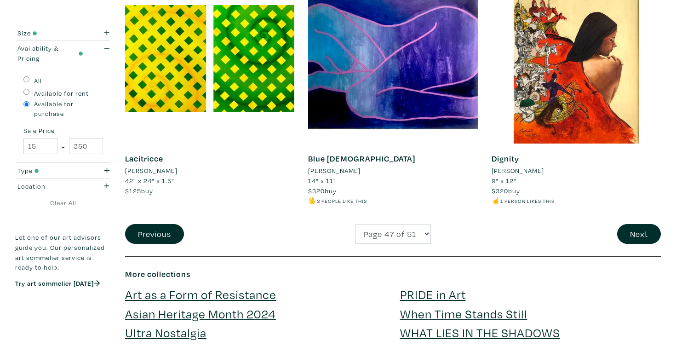
scroll to position [1976, 0]
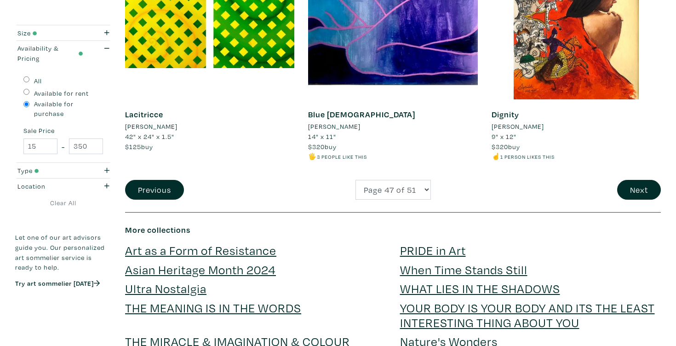
click at [634, 192] on button "Next" at bounding box center [639, 190] width 44 height 20
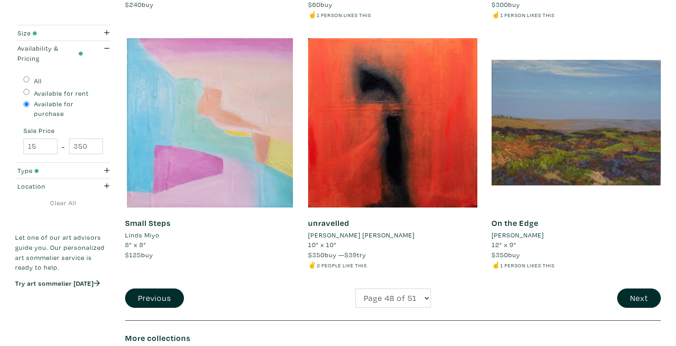
scroll to position [1859, 0]
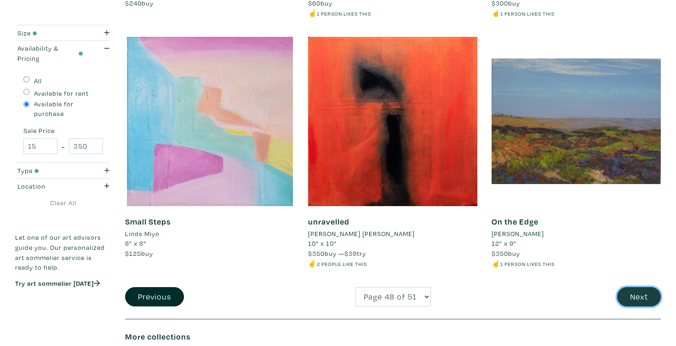
click at [632, 296] on button "Next" at bounding box center [639, 297] width 44 height 20
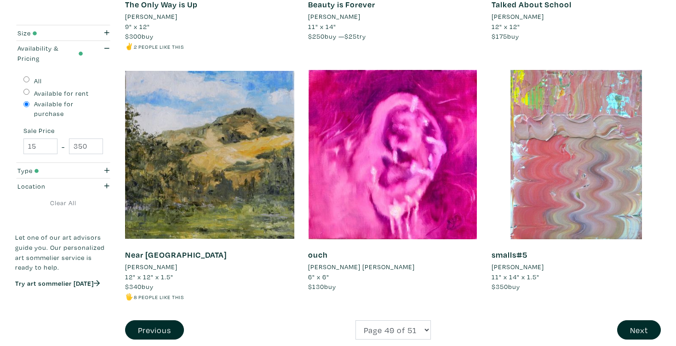
scroll to position [1855, 0]
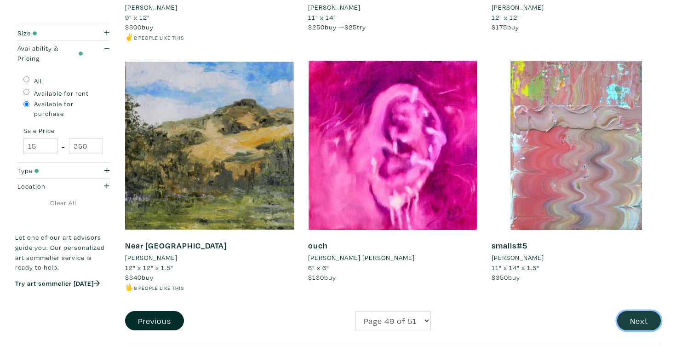
click at [636, 320] on button "Next" at bounding box center [639, 321] width 44 height 20
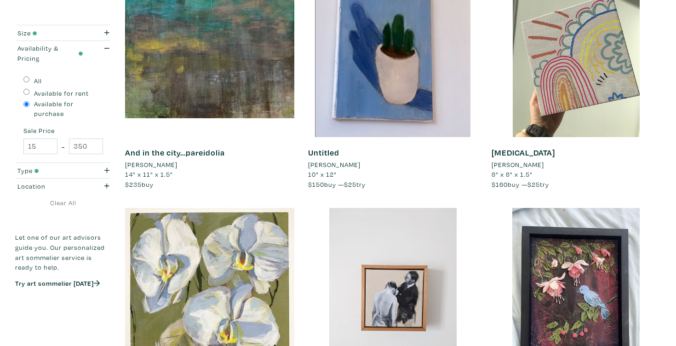
scroll to position [1867, 0]
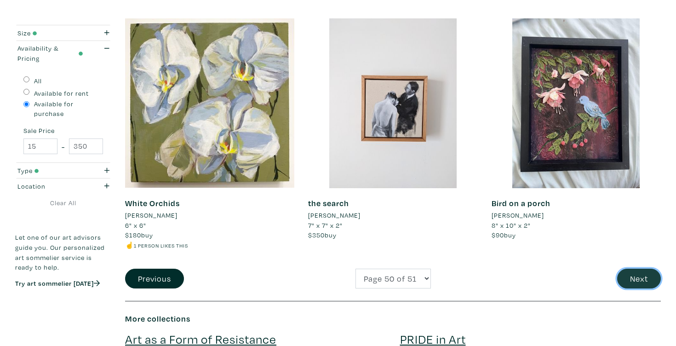
click at [628, 277] on button "Next" at bounding box center [639, 279] width 44 height 20
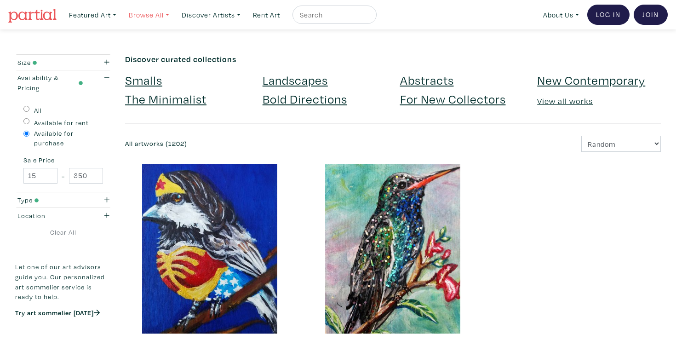
click at [151, 12] on link "Browse All" at bounding box center [149, 15] width 49 height 19
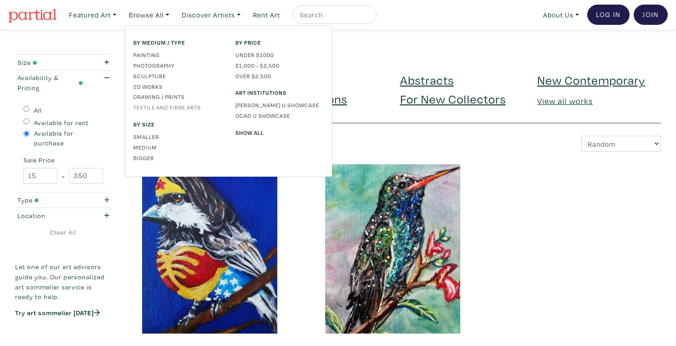
click at [146, 109] on link "Textile and Fibre Arts" at bounding box center [177, 107] width 88 height 8
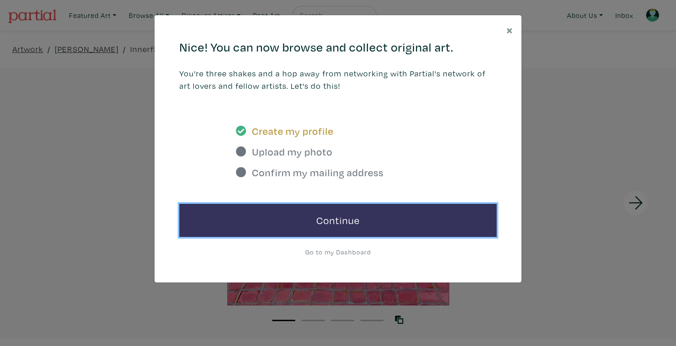
click at [369, 218] on link "Continue" at bounding box center [337, 220] width 317 height 33
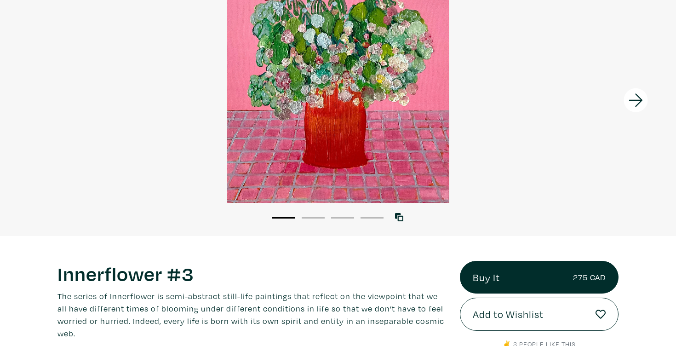
scroll to position [303, 0]
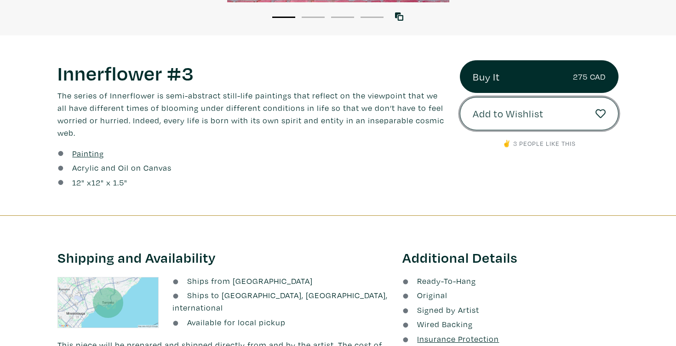
click at [514, 117] on span "Add to Wishlist" at bounding box center [508, 114] width 71 height 16
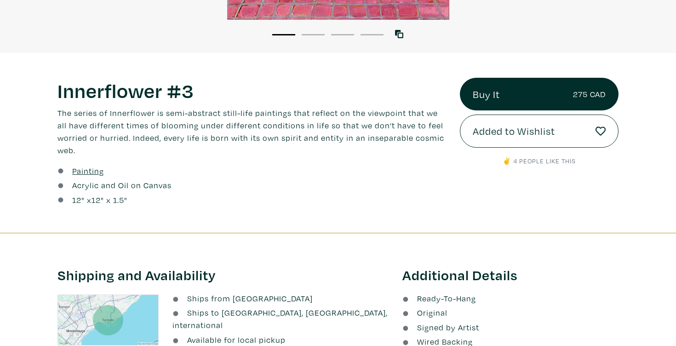
scroll to position [5, 0]
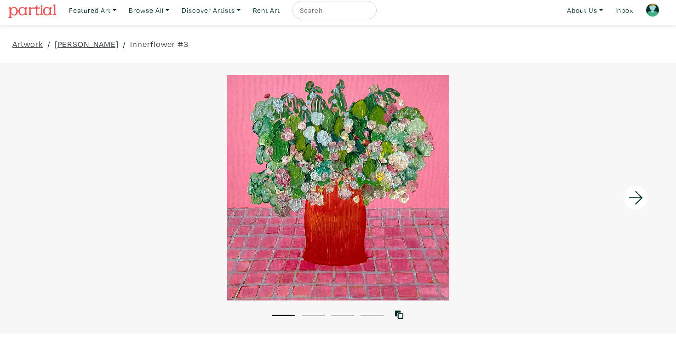
click at [28, 14] on img at bounding box center [32, 11] width 48 height 14
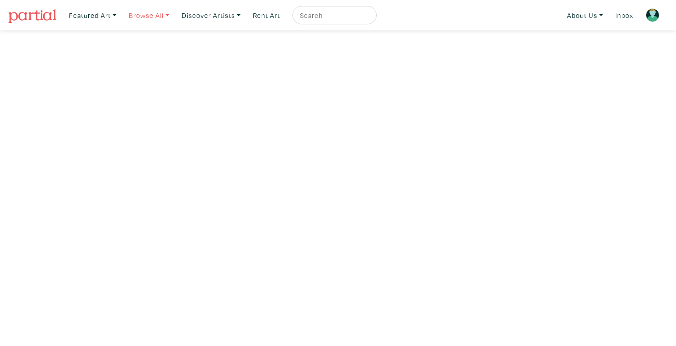
click at [159, 16] on link "Browse All" at bounding box center [149, 15] width 49 height 19
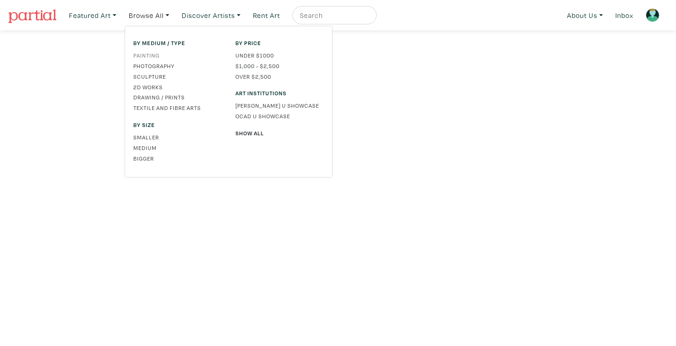
click at [155, 56] on link "Painting" at bounding box center [177, 55] width 88 height 8
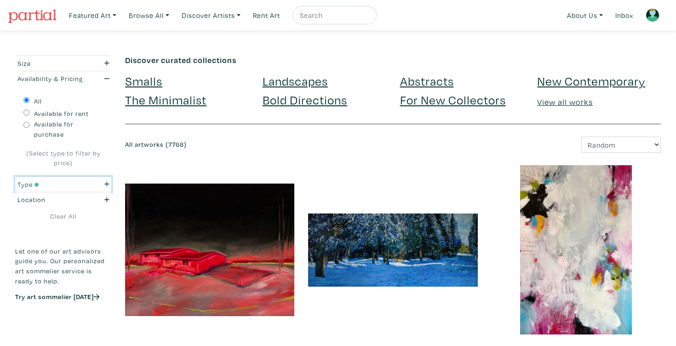
click at [48, 185] on div "Type" at bounding box center [50, 184] width 66 height 10
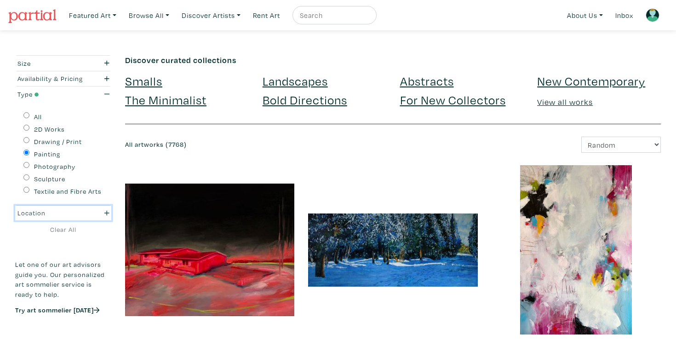
click at [38, 214] on div "Location" at bounding box center [50, 213] width 66 height 10
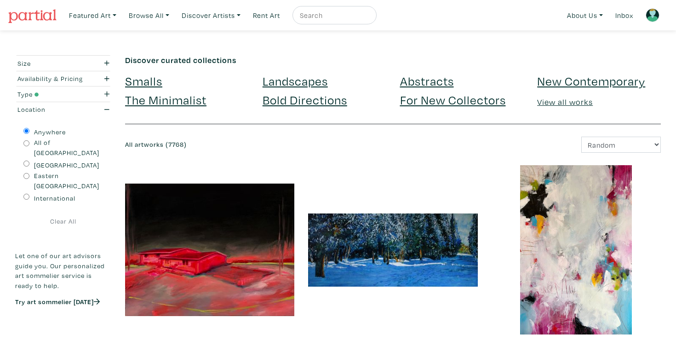
click at [66, 117] on div "Anywhere All of [GEOGRAPHIC_DATA] [GEOGRAPHIC_DATA] [GEOGRAPHIC_DATA] Internati…" at bounding box center [63, 164] width 96 height 95
click at [460, 144] on div "Newest Random Price: Low to High Price: High to Low" at bounding box center [530, 145] width 275 height 16
click at [80, 64] on div "Size" at bounding box center [50, 63] width 66 height 10
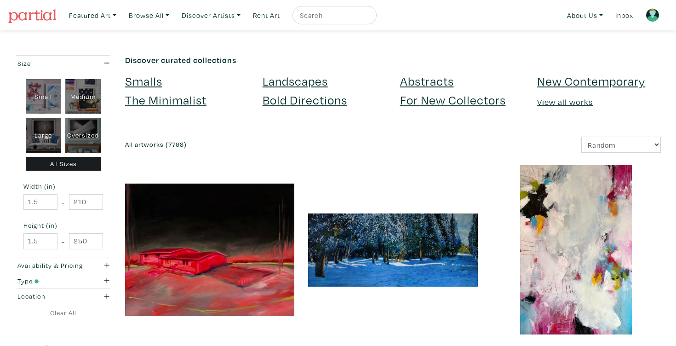
click at [50, 127] on div "Large" at bounding box center [44, 135] width 36 height 35
type input "28"
type input "48"
type input "28"
type input "48"
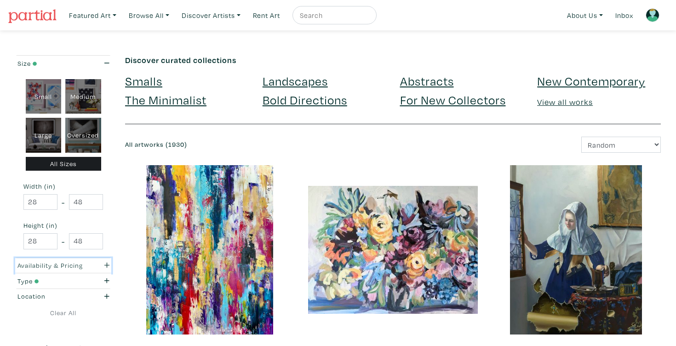
click at [62, 266] on div "Availability & Pricing" at bounding box center [50, 265] width 66 height 10
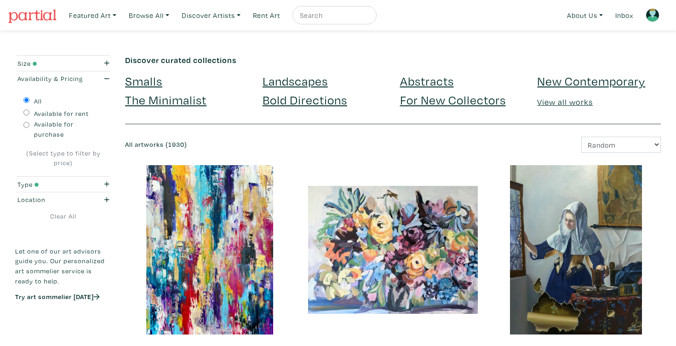
click at [64, 167] on div "(Select type to filter by price)" at bounding box center [63, 158] width 80 height 20
click at [63, 156] on div "(Select type to filter by price)" at bounding box center [63, 158] width 80 height 20
click at [24, 122] on input "Available for purchase" at bounding box center [26, 125] width 6 height 6
radio input "true"
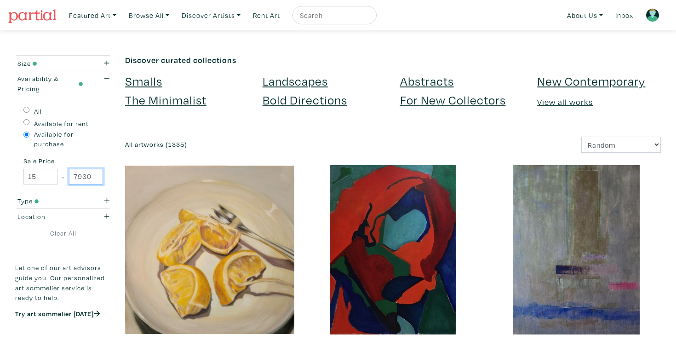
click at [87, 181] on input "79300" at bounding box center [86, 177] width 34 height 16
type input "1000"
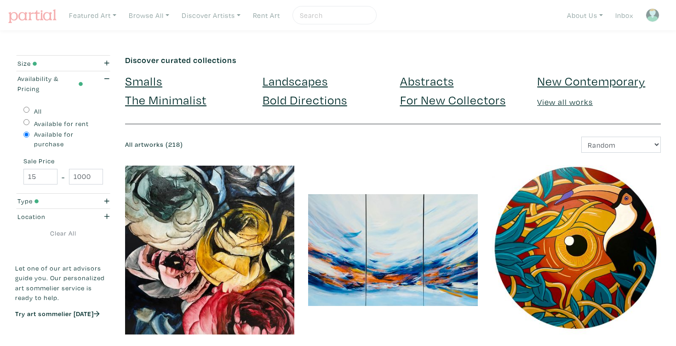
click at [38, 65] on div "Size" at bounding box center [50, 63] width 66 height 10
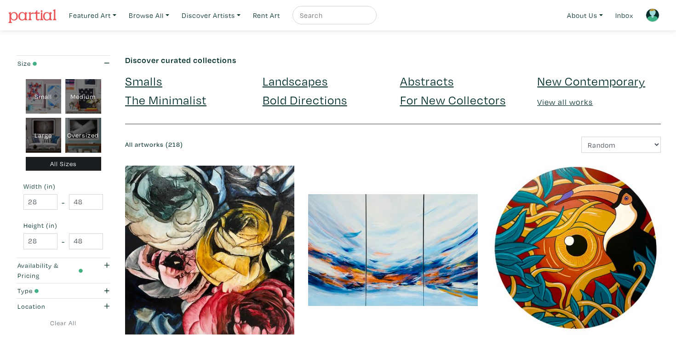
click at [37, 121] on div "Large" at bounding box center [44, 135] width 36 height 35
click at [67, 270] on div "Availability & Pricing" at bounding box center [50, 270] width 66 height 20
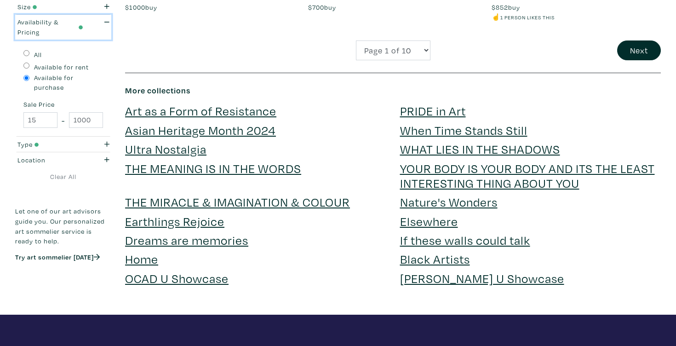
scroll to position [2115, 0]
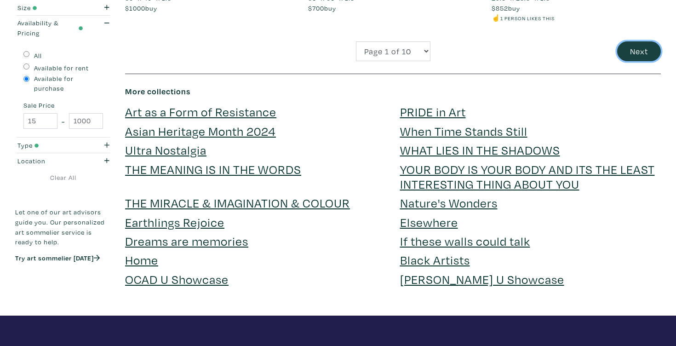
click at [653, 55] on button "Next" at bounding box center [639, 51] width 44 height 20
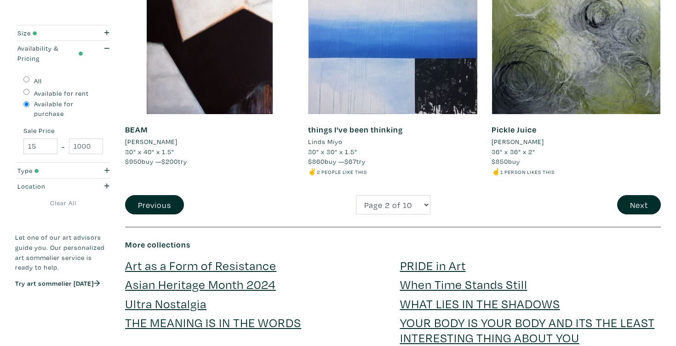
scroll to position [2041, 0]
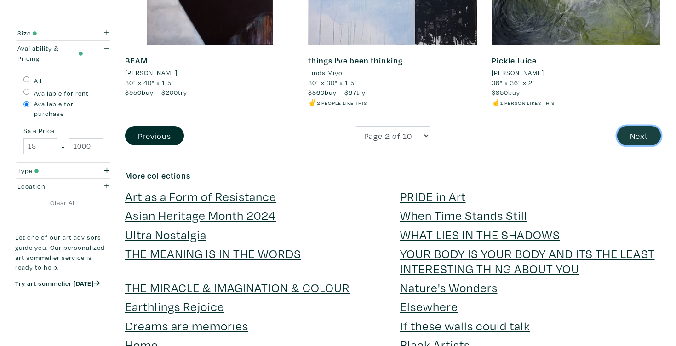
click at [634, 137] on button "Next" at bounding box center [639, 136] width 44 height 20
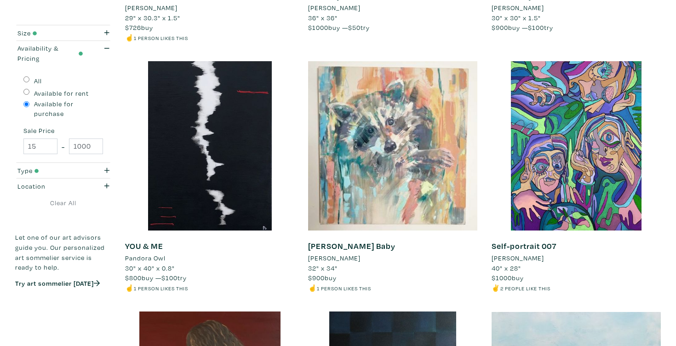
scroll to position [1868, 0]
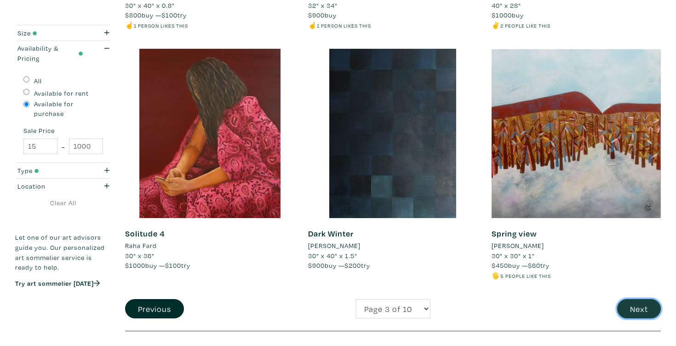
click at [644, 313] on button "Next" at bounding box center [639, 309] width 44 height 20
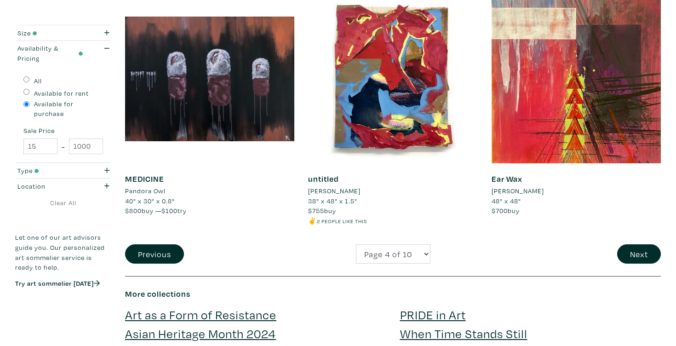
scroll to position [1943, 0]
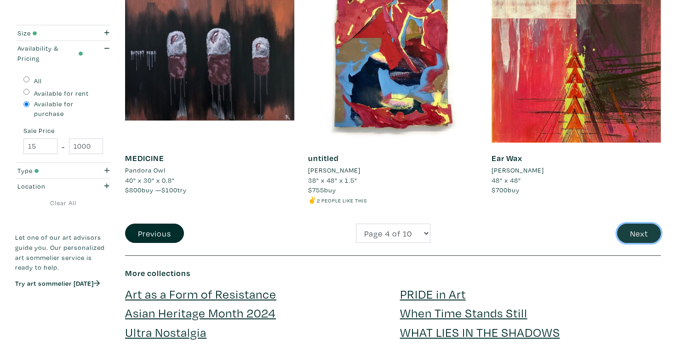
click at [643, 234] on button "Next" at bounding box center [639, 234] width 44 height 20
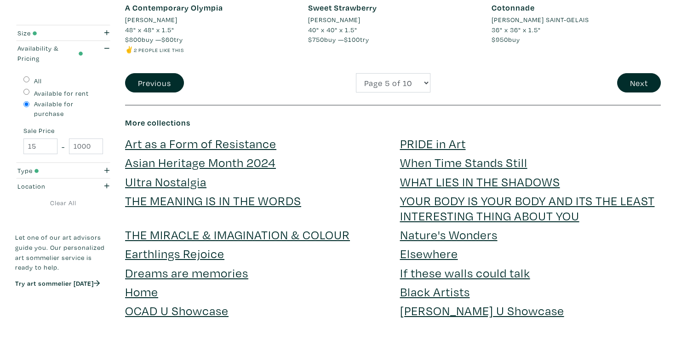
scroll to position [2154, 0]
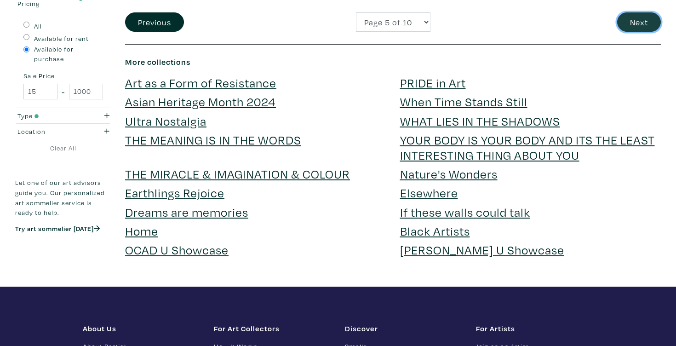
click at [633, 26] on button "Next" at bounding box center [639, 22] width 44 height 20
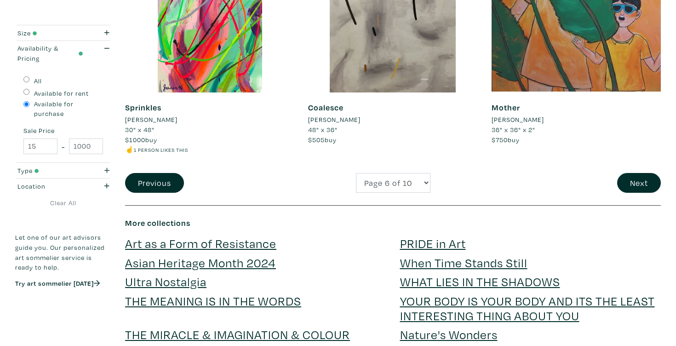
scroll to position [2037, 0]
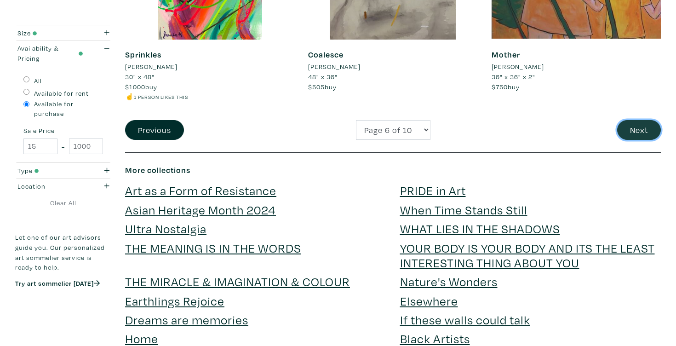
click at [634, 126] on button "Next" at bounding box center [639, 130] width 44 height 20
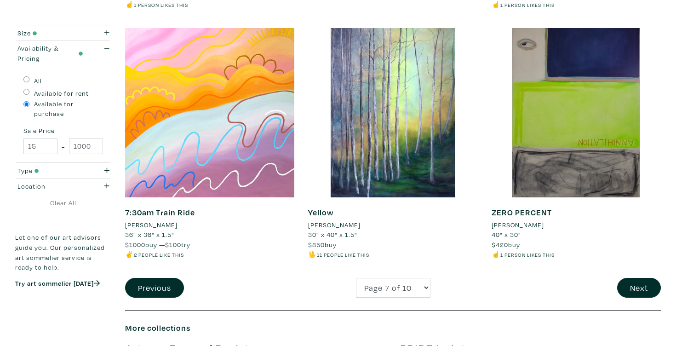
scroll to position [2078, 0]
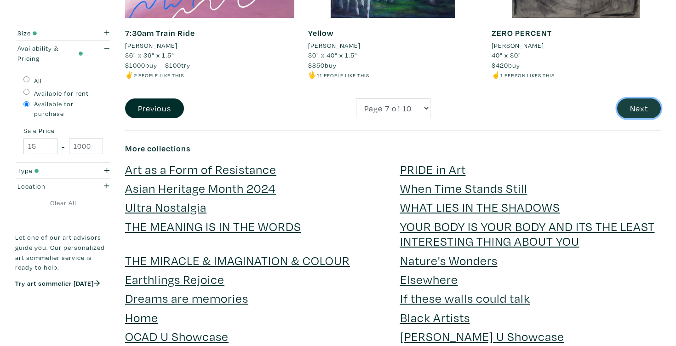
click at [638, 112] on button "Next" at bounding box center [639, 108] width 44 height 20
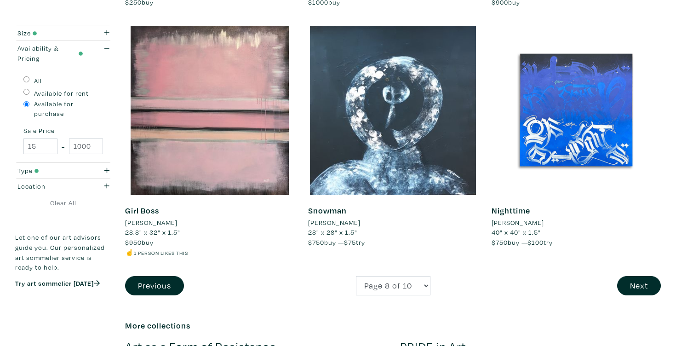
scroll to position [1890, 0]
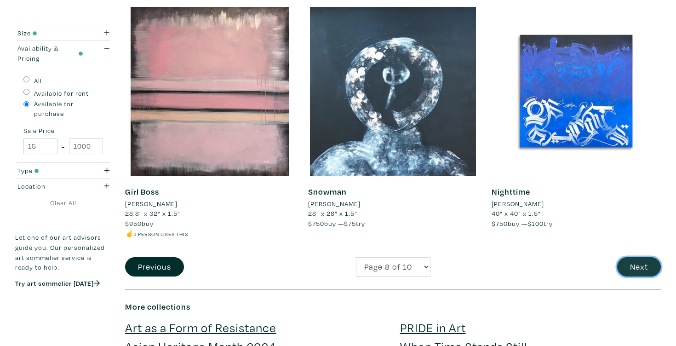
click at [637, 267] on button "Next" at bounding box center [639, 267] width 44 height 20
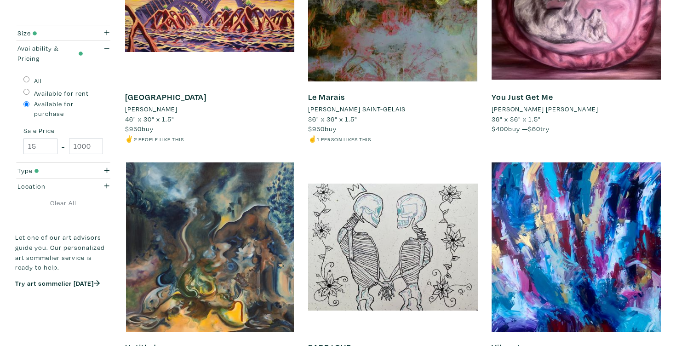
scroll to position [1908, 0]
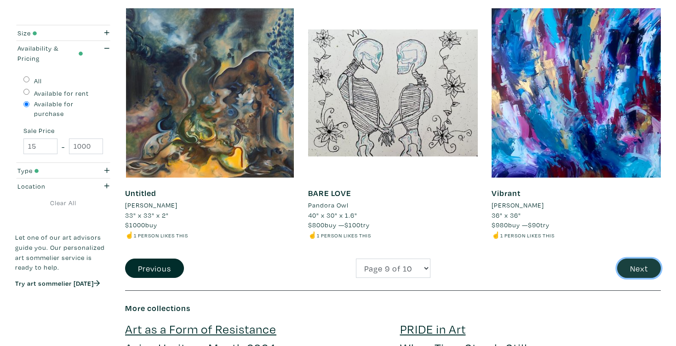
click at [651, 269] on button "Next" at bounding box center [639, 269] width 44 height 20
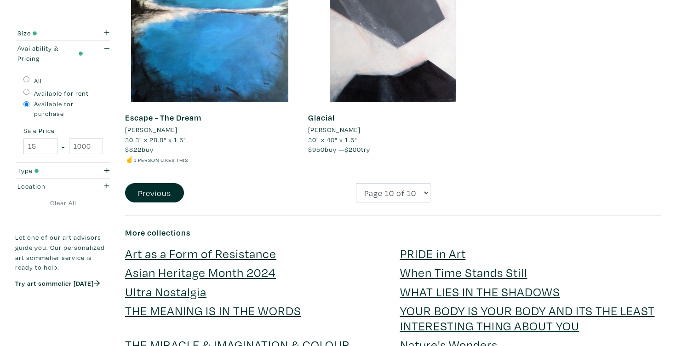
scroll to position [254, 0]
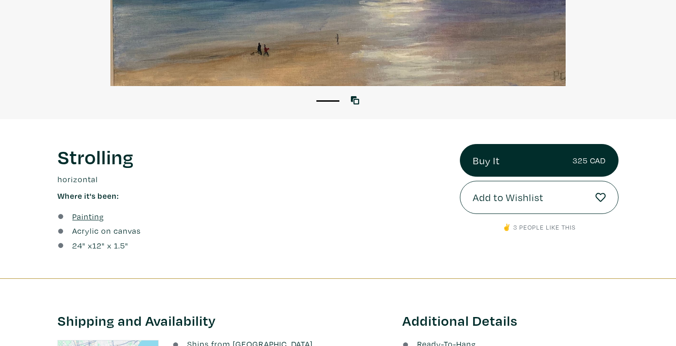
scroll to position [266, 0]
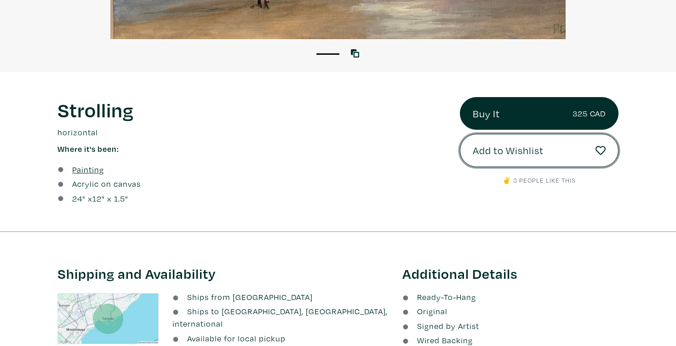
click at [513, 156] on span "Add to Wishlist" at bounding box center [508, 151] width 71 height 16
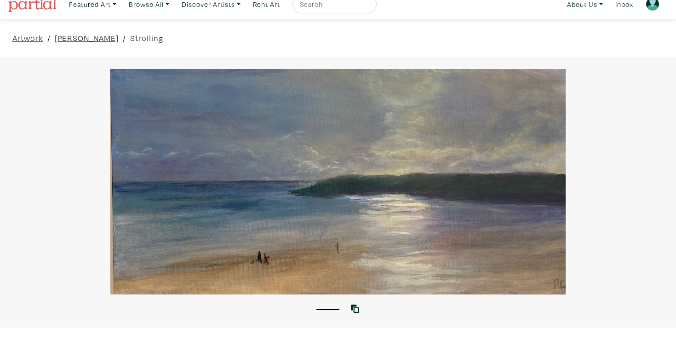
scroll to position [0, 0]
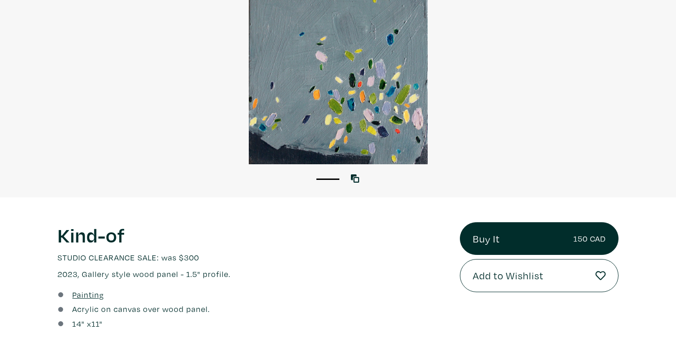
scroll to position [123, 0]
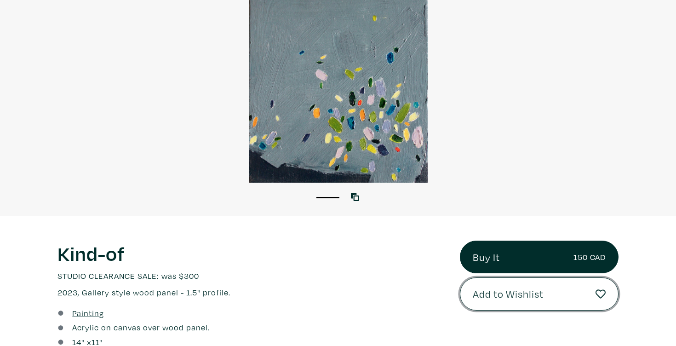
click at [515, 291] on span "Add to Wishlist" at bounding box center [508, 294] width 71 height 16
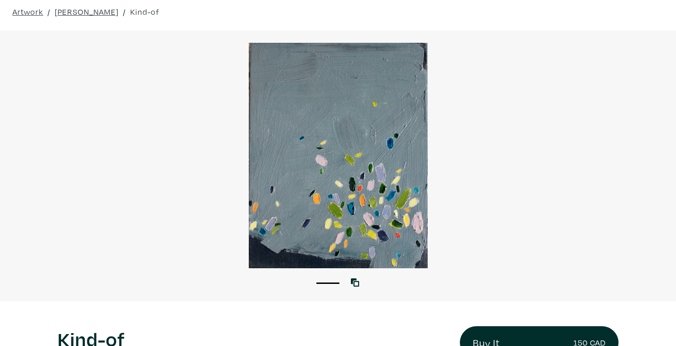
scroll to position [36, 0]
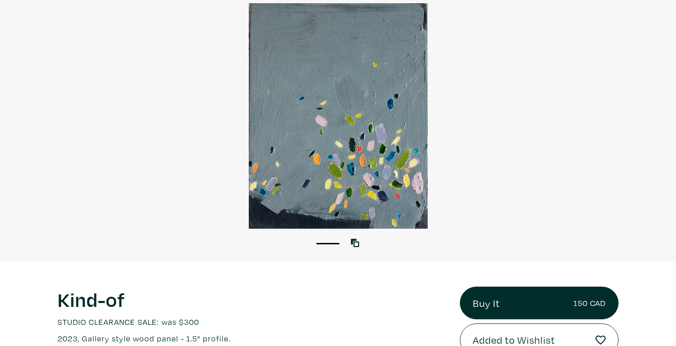
scroll to position [76, 0]
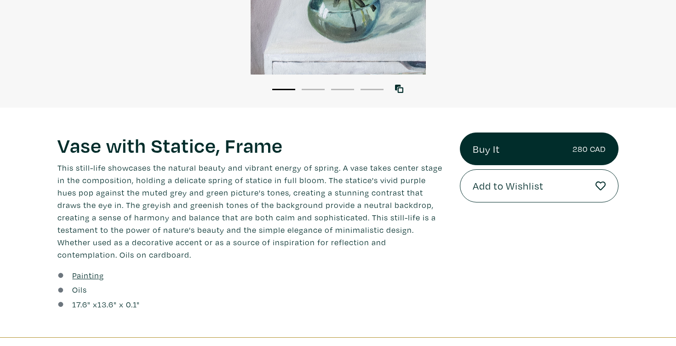
scroll to position [232, 0]
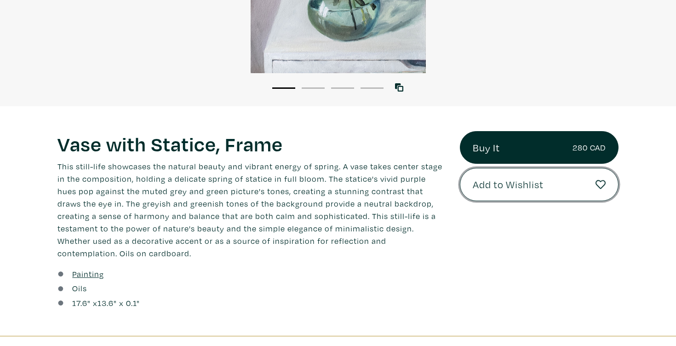
click at [549, 183] on button "Add to Wishlist" at bounding box center [539, 184] width 159 height 33
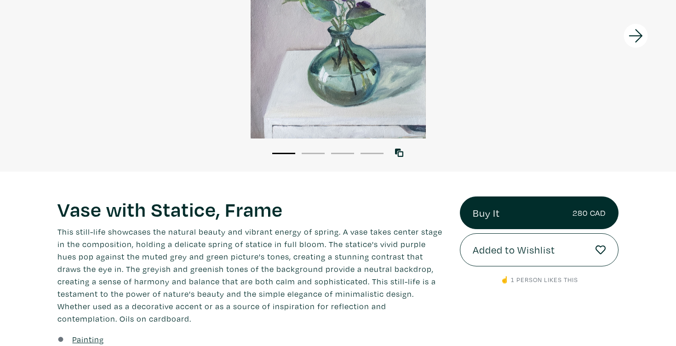
scroll to position [43, 0]
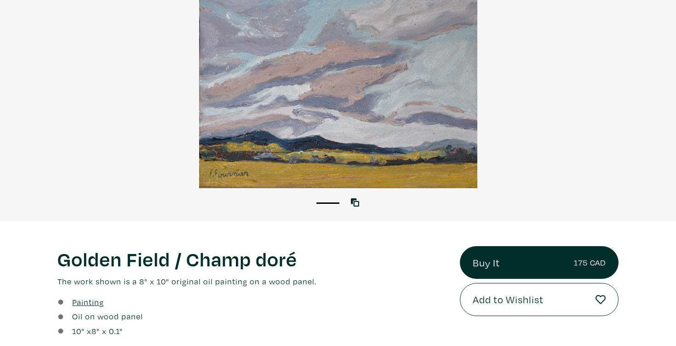
scroll to position [119, 0]
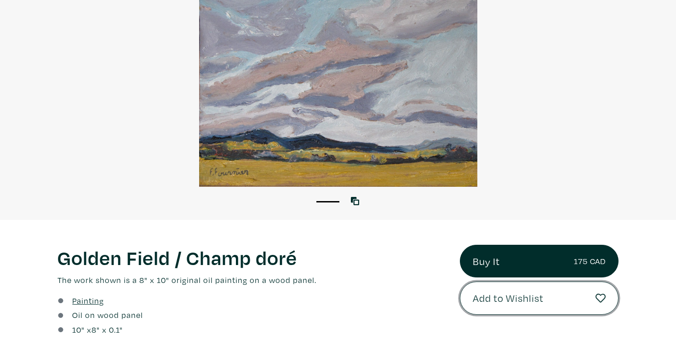
click at [511, 299] on span "Add to Wishlist" at bounding box center [508, 298] width 71 height 16
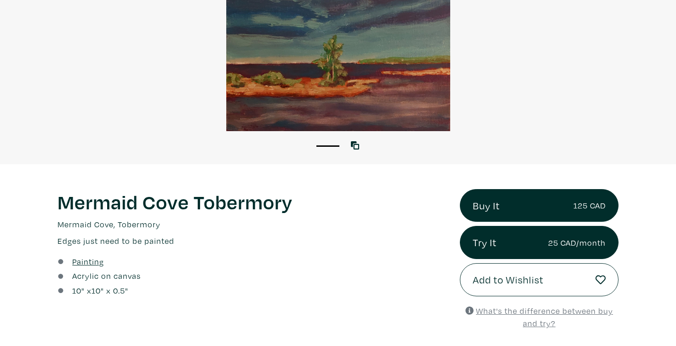
scroll to position [175, 0]
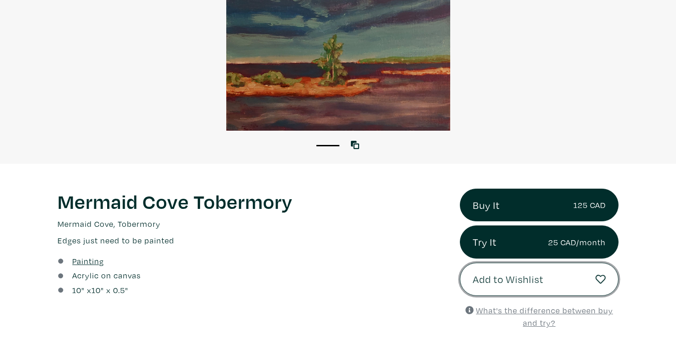
click at [496, 282] on span "Add to Wishlist" at bounding box center [508, 279] width 71 height 16
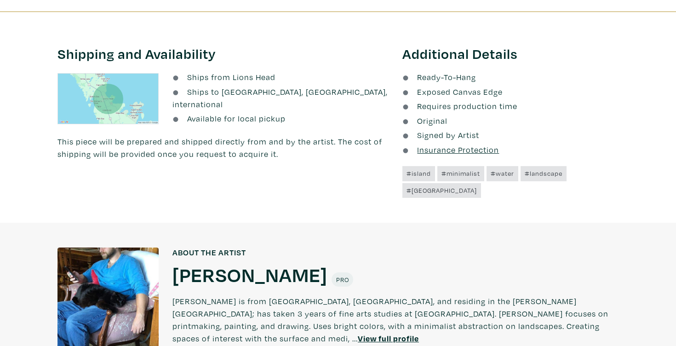
scroll to position [611, 0]
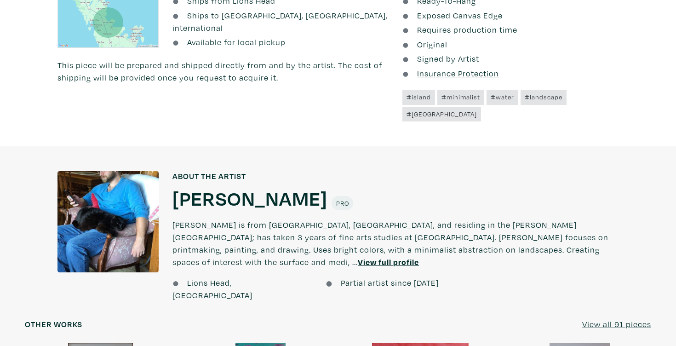
click at [419, 257] on u "View full profile" at bounding box center [388, 262] width 61 height 11
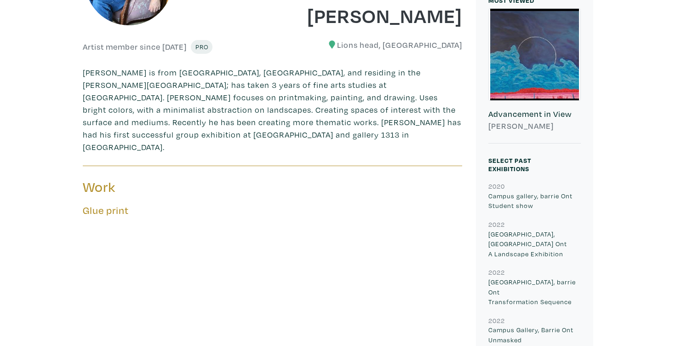
scroll to position [102, 0]
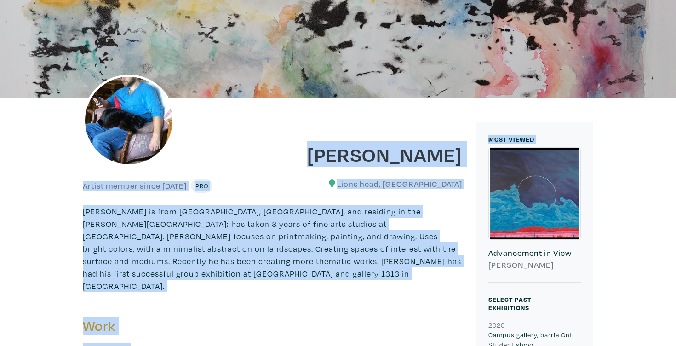
drag, startPoint x: 471, startPoint y: 156, endPoint x: 382, endPoint y: 152, distance: 88.9
click at [382, 152] on h1 "[PERSON_NAME]" at bounding box center [371, 154] width 183 height 25
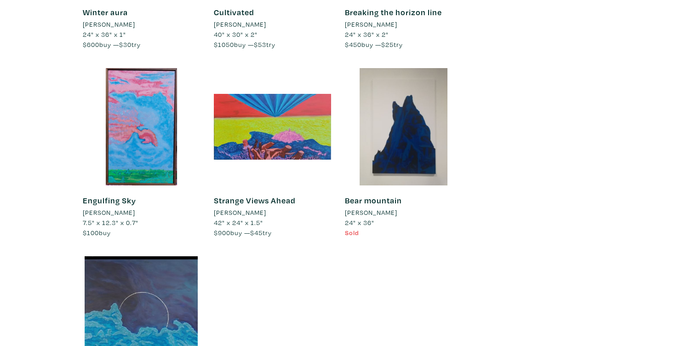
scroll to position [2706, 0]
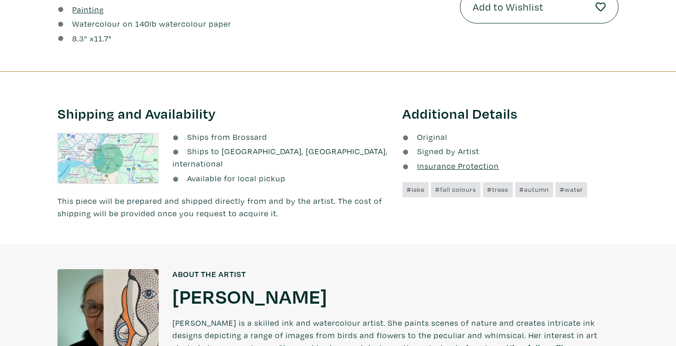
scroll to position [173, 0]
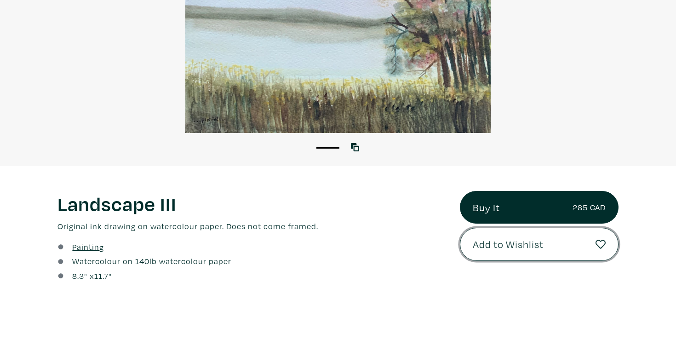
click at [540, 245] on span "Add to Wishlist" at bounding box center [508, 244] width 71 height 16
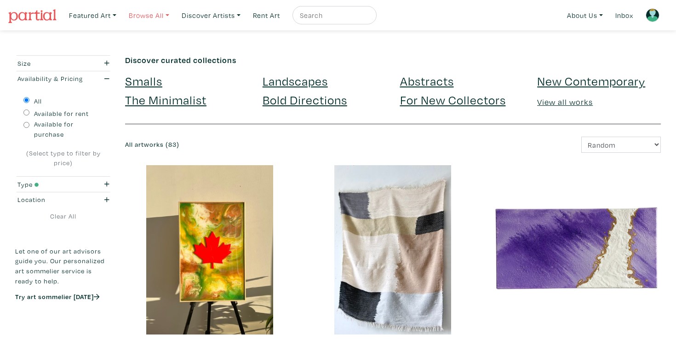
click at [161, 17] on link "Browse All" at bounding box center [149, 15] width 49 height 19
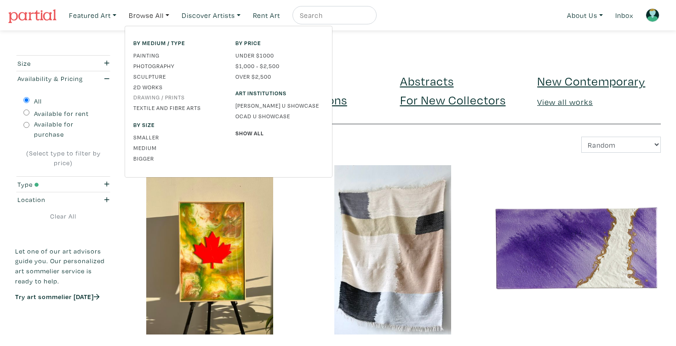
click at [166, 96] on link "Drawing / Prints" at bounding box center [177, 97] width 88 height 8
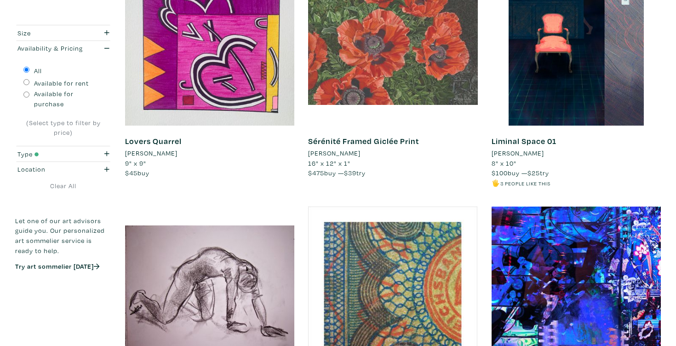
scroll to position [95, 0]
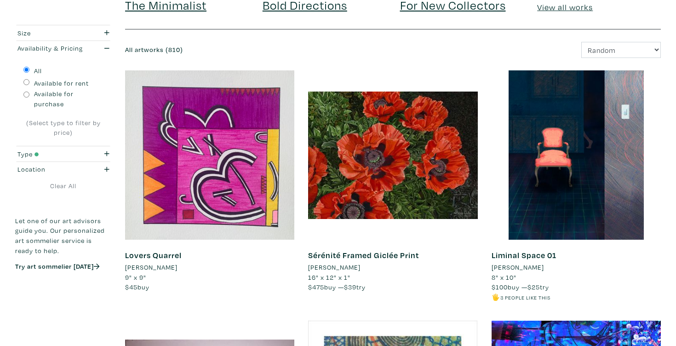
click at [53, 93] on label "Available for purchase" at bounding box center [68, 99] width 69 height 20
click at [29, 93] on input "Available for purchase" at bounding box center [26, 95] width 6 height 6
radio input "true"
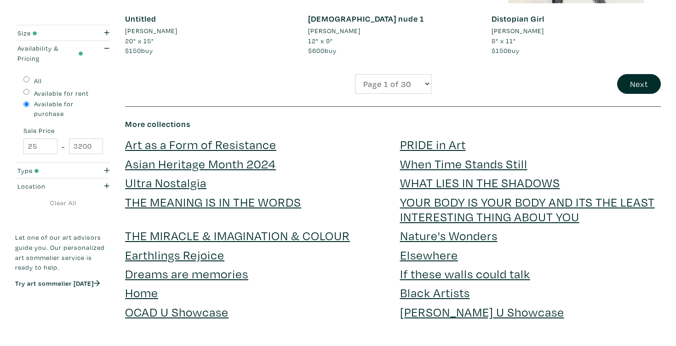
scroll to position [2082, 0]
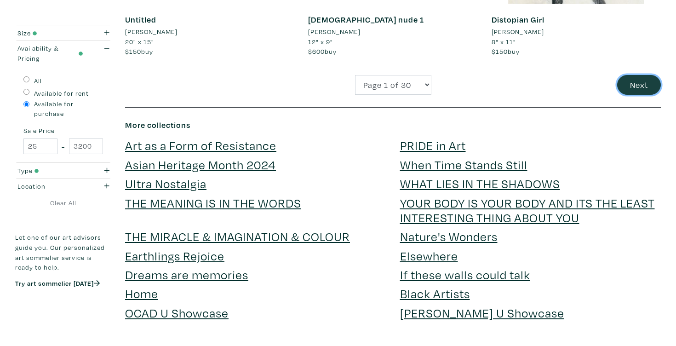
click at [634, 91] on button "Next" at bounding box center [639, 85] width 44 height 20
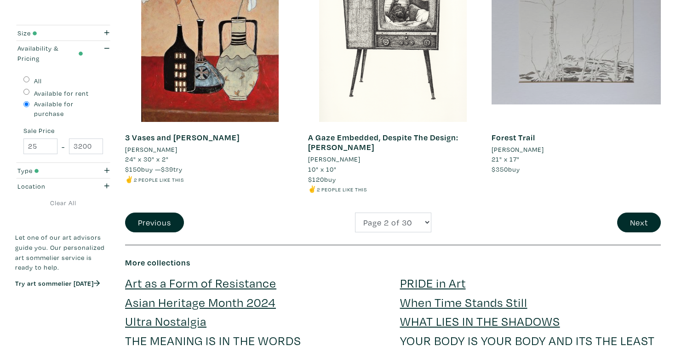
scroll to position [1956, 0]
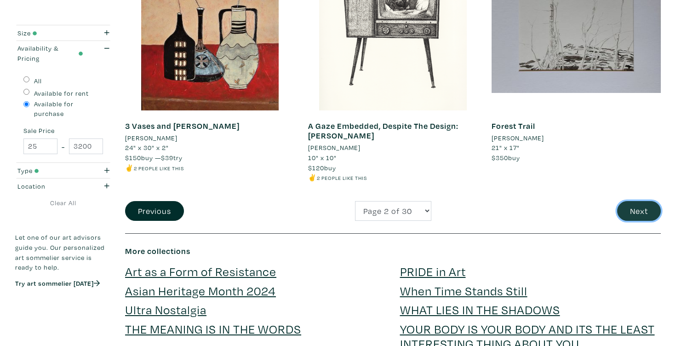
click at [643, 207] on button "Next" at bounding box center [639, 211] width 44 height 20
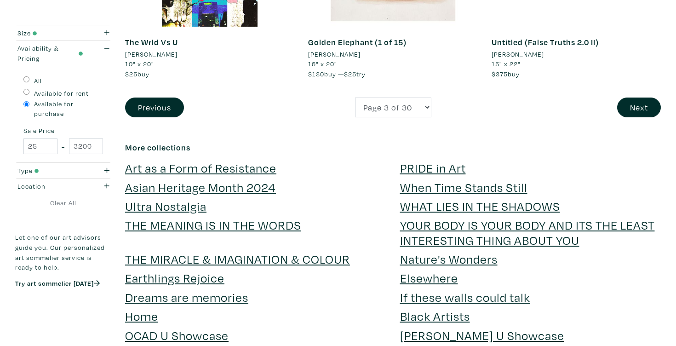
scroll to position [1970, 0]
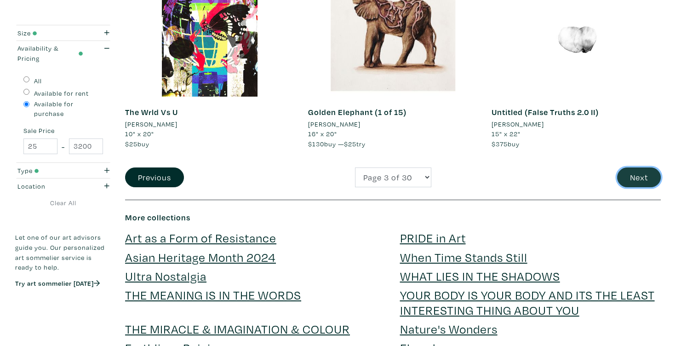
click at [630, 185] on button "Next" at bounding box center [639, 177] width 44 height 20
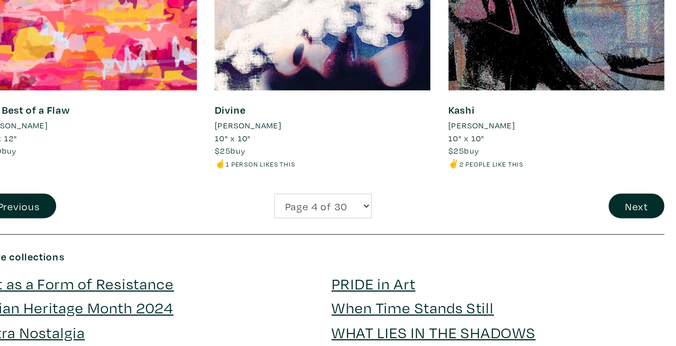
scroll to position [1940, 0]
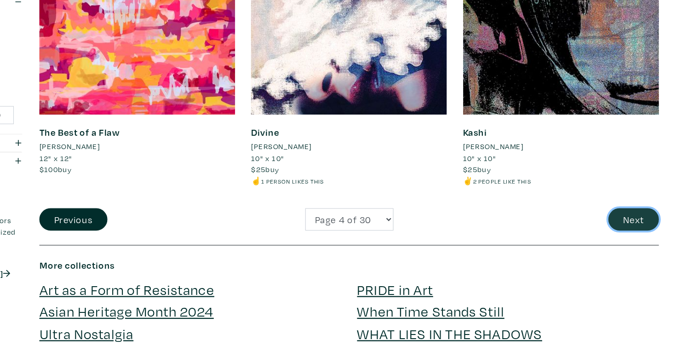
click at [637, 238] on button "Next" at bounding box center [639, 237] width 44 height 20
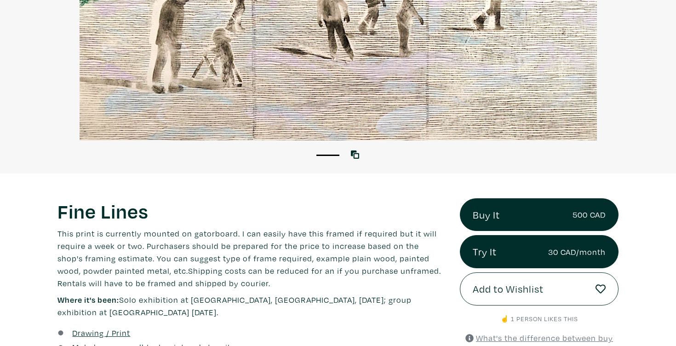
scroll to position [241, 0]
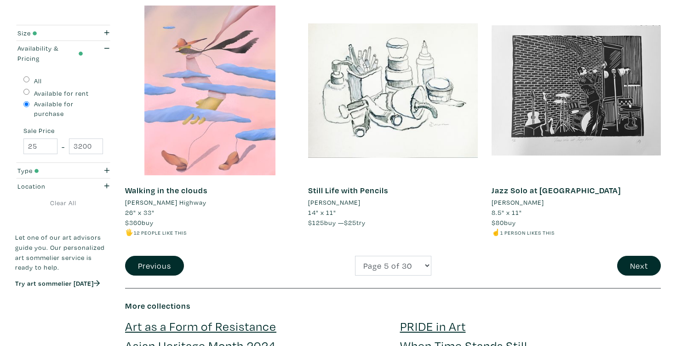
scroll to position [1901, 0]
click at [634, 266] on button "Next" at bounding box center [639, 266] width 44 height 20
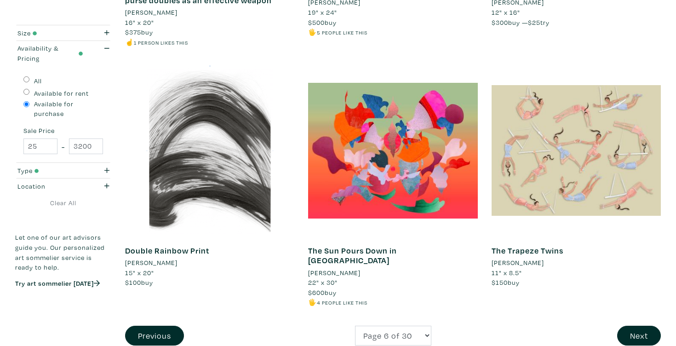
scroll to position [2025, 0]
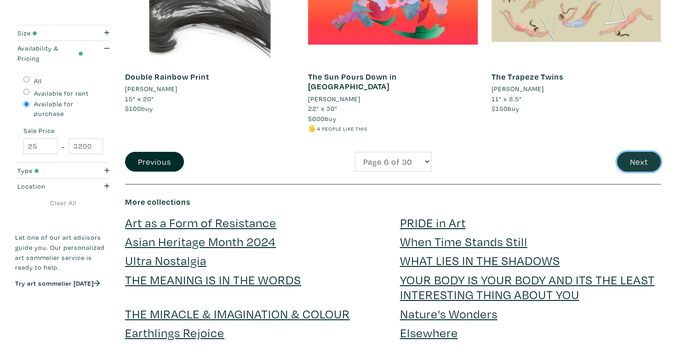
click at [646, 155] on button "Next" at bounding box center [639, 162] width 44 height 20
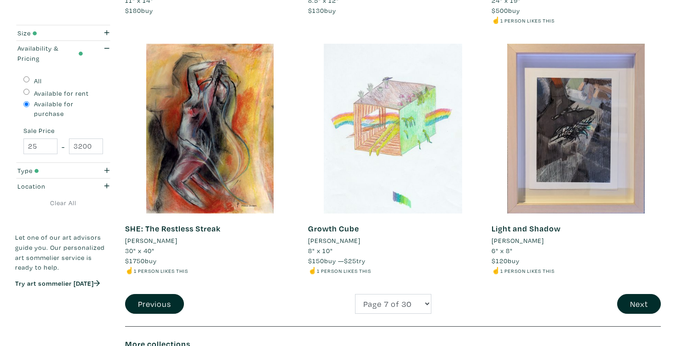
scroll to position [1950, 0]
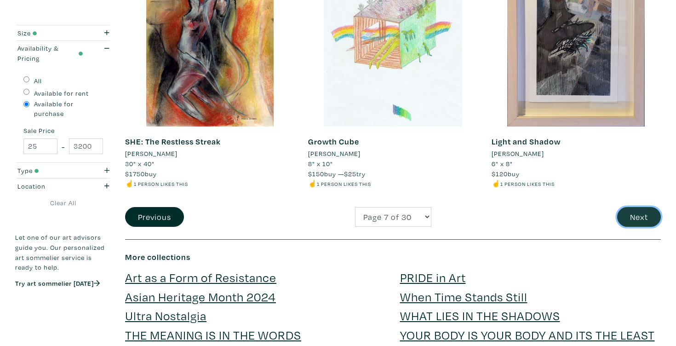
click at [645, 213] on button "Next" at bounding box center [639, 217] width 44 height 20
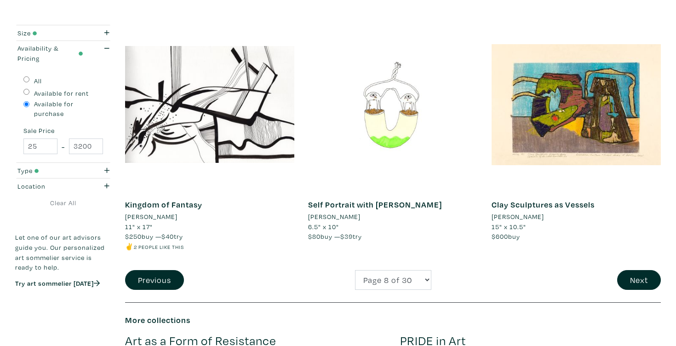
scroll to position [1976, 0]
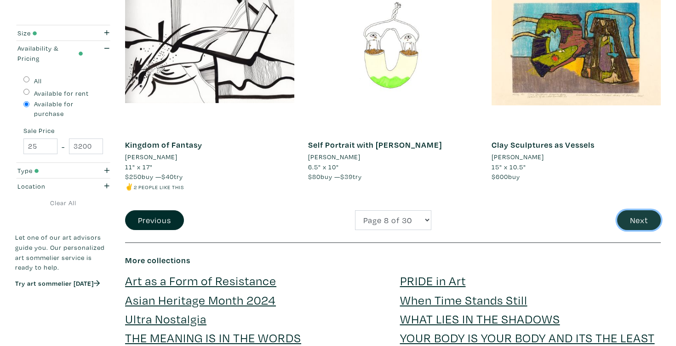
click at [641, 222] on button "Next" at bounding box center [639, 220] width 44 height 20
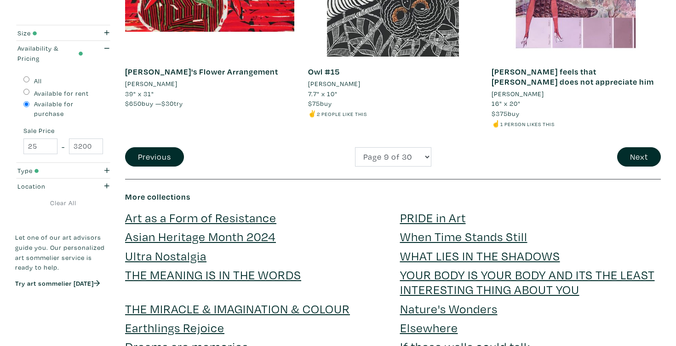
scroll to position [2122, 0]
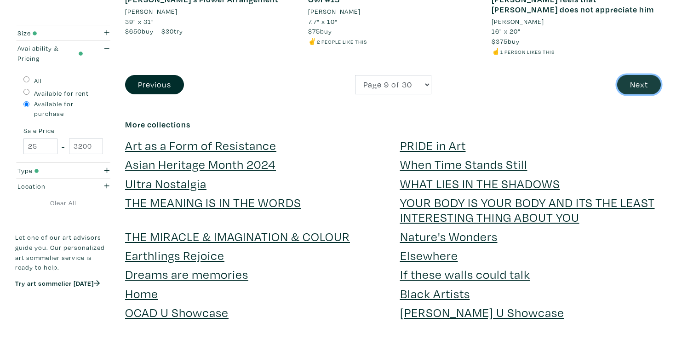
click at [632, 75] on button "Next" at bounding box center [639, 85] width 44 height 20
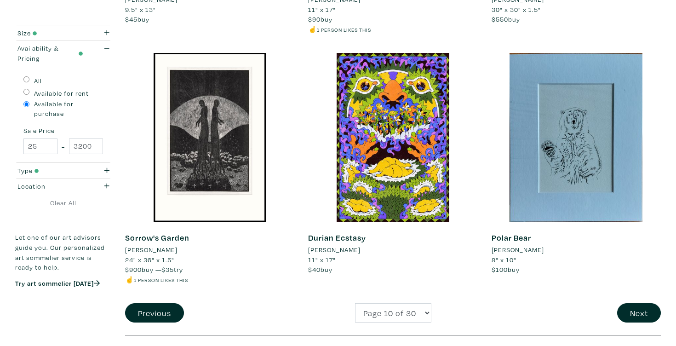
scroll to position [1914, 0]
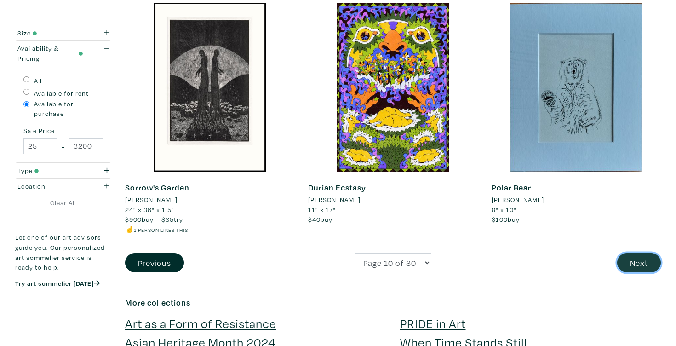
click at [640, 262] on button "Next" at bounding box center [639, 263] width 44 height 20
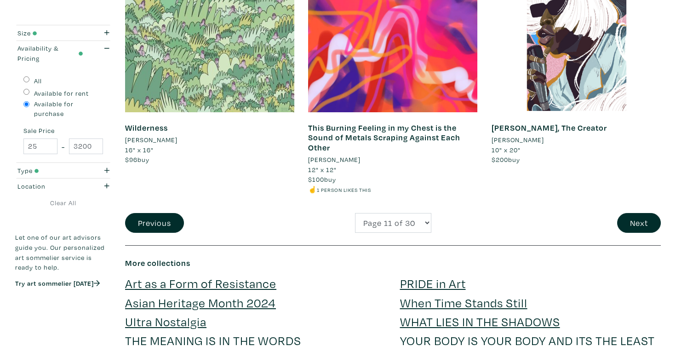
scroll to position [1975, 0]
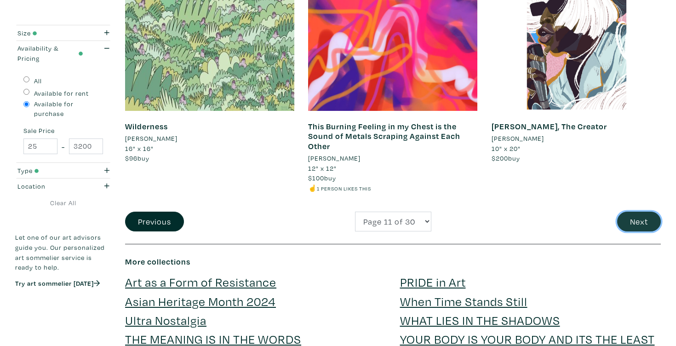
click at [638, 218] on button "Next" at bounding box center [639, 222] width 44 height 20
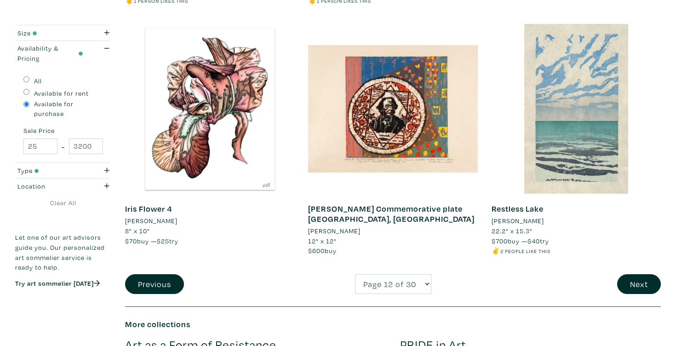
scroll to position [1897, 0]
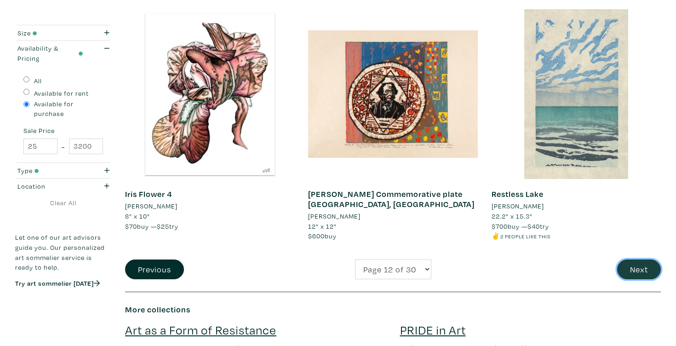
click at [635, 271] on button "Next" at bounding box center [639, 269] width 44 height 20
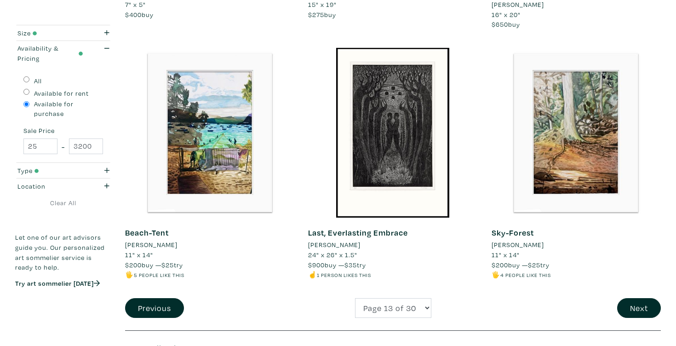
scroll to position [1907, 0]
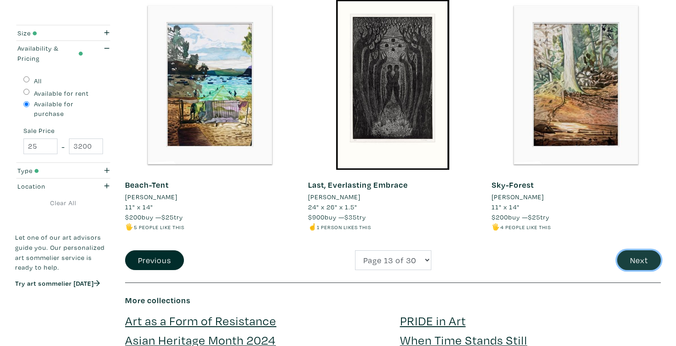
click at [638, 253] on button "Next" at bounding box center [639, 260] width 44 height 20
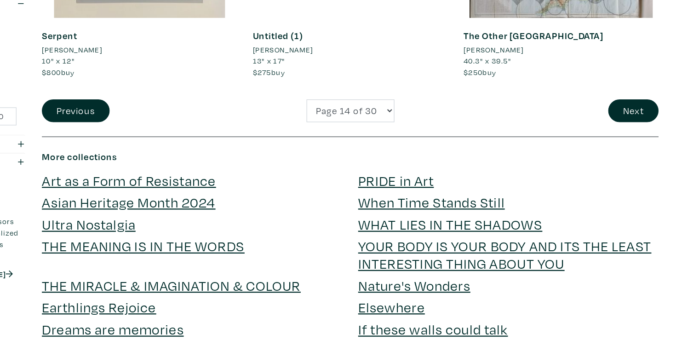
scroll to position [1979, 0]
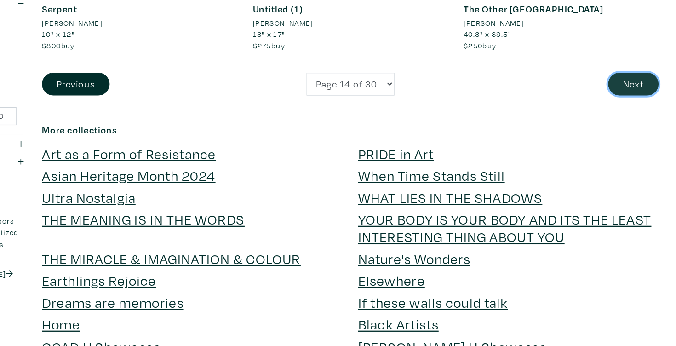
click at [641, 113] on button "Next" at bounding box center [639, 119] width 44 height 20
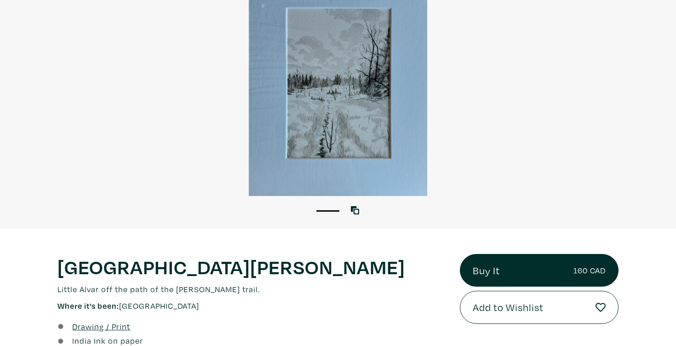
scroll to position [126, 0]
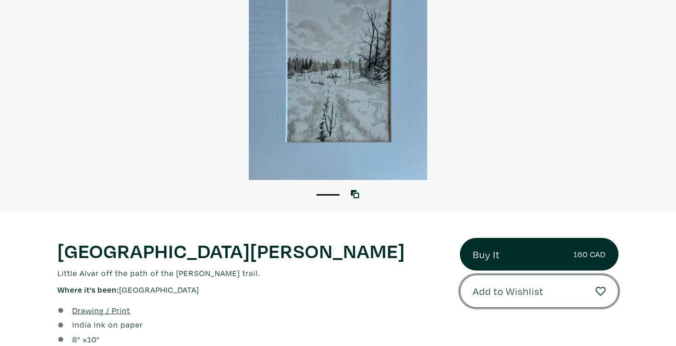
click at [501, 296] on span "Add to Wishlist" at bounding box center [508, 291] width 71 height 16
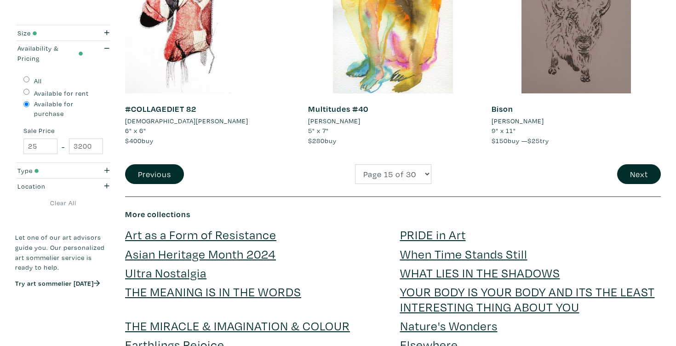
scroll to position [1971, 0]
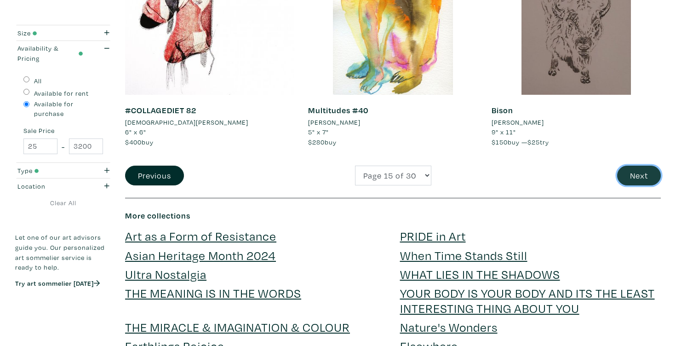
click at [633, 174] on button "Next" at bounding box center [639, 176] width 44 height 20
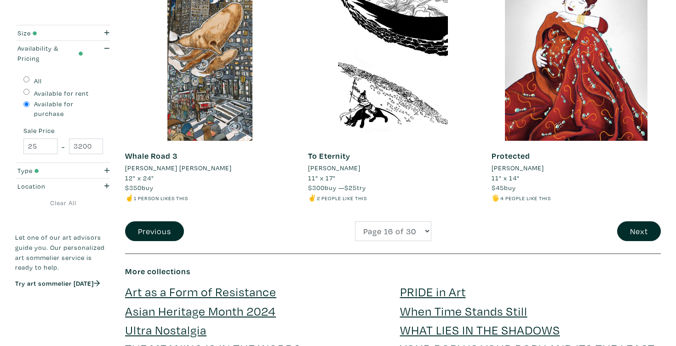
scroll to position [1985, 0]
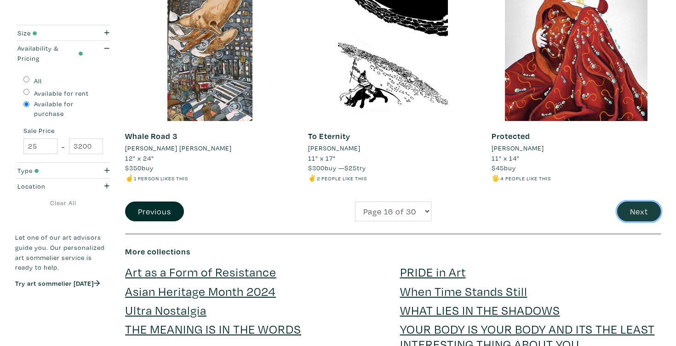
click at [635, 202] on button "Next" at bounding box center [639, 212] width 44 height 20
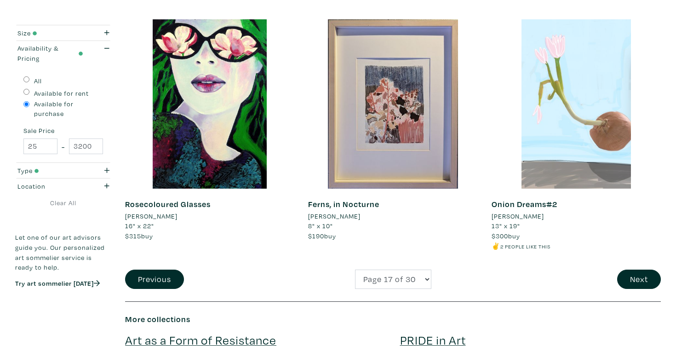
scroll to position [1882, 0]
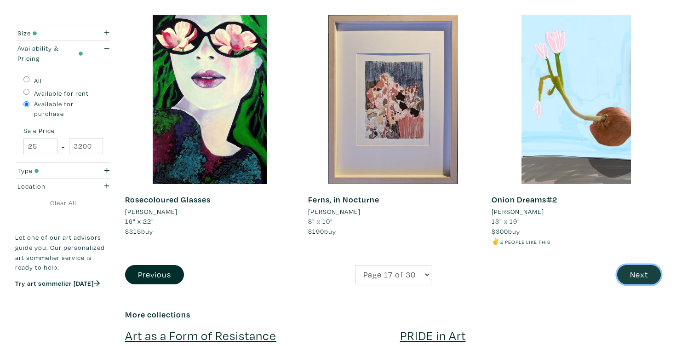
click at [637, 280] on button "Next" at bounding box center [639, 275] width 44 height 20
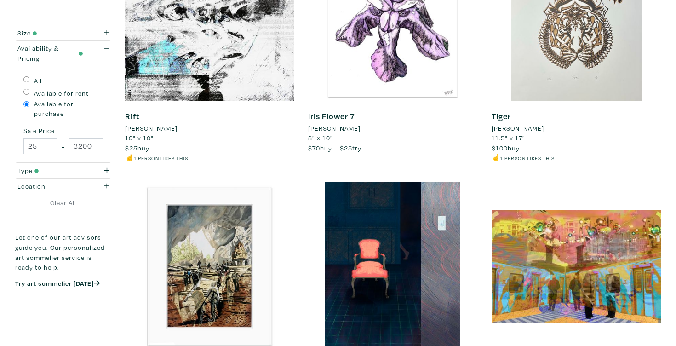
scroll to position [1870, 0]
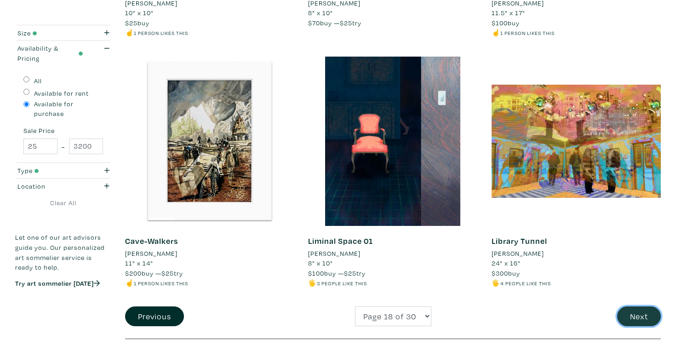
click at [635, 306] on button "Next" at bounding box center [639, 316] width 44 height 20
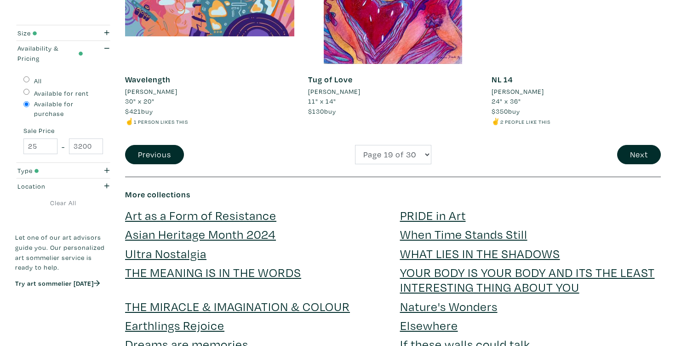
scroll to position [2049, 0]
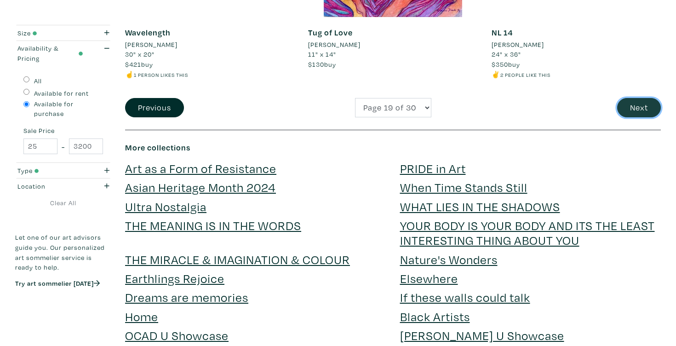
click at [634, 107] on button "Next" at bounding box center [639, 108] width 44 height 20
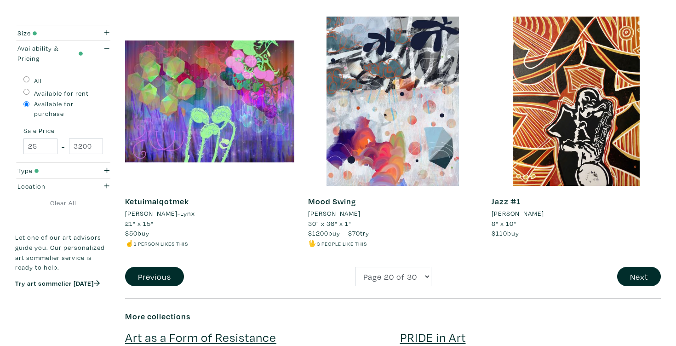
scroll to position [2052, 0]
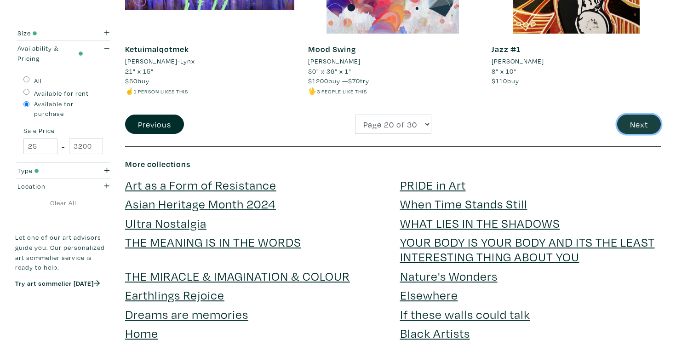
click at [632, 115] on button "Next" at bounding box center [639, 125] width 44 height 20
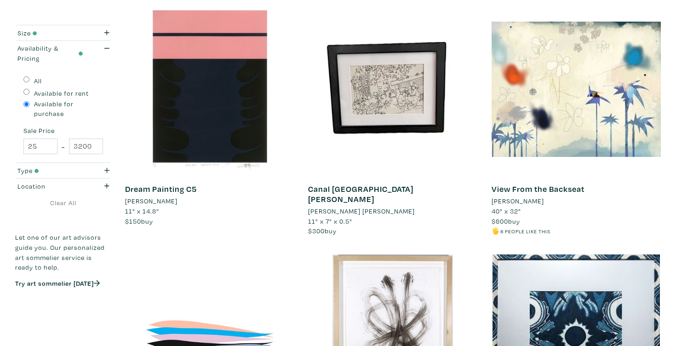
scroll to position [1904, 0]
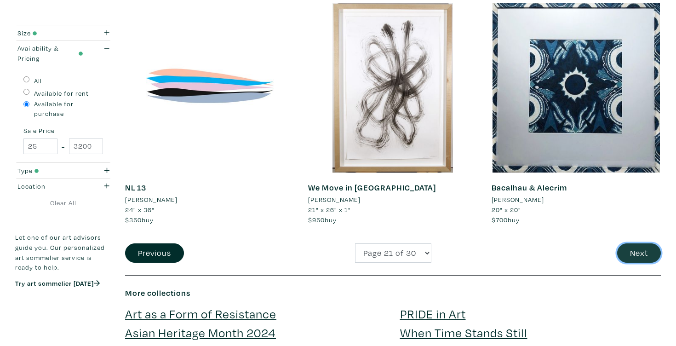
click at [635, 250] on button "Next" at bounding box center [639, 253] width 44 height 20
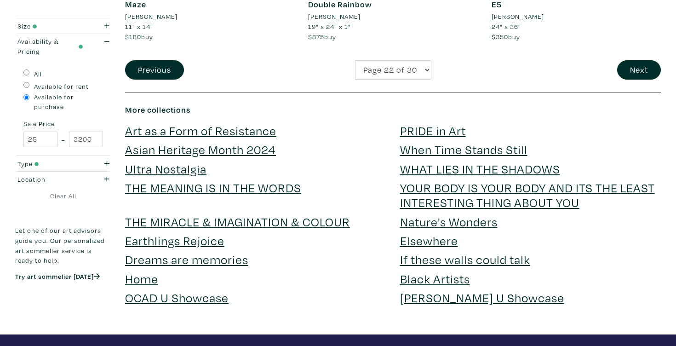
scroll to position [2134, 0]
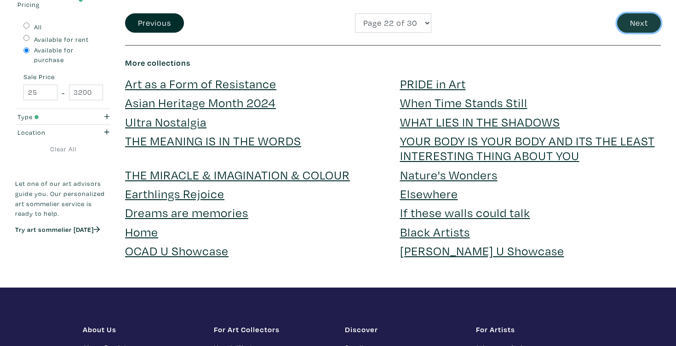
click at [642, 26] on button "Next" at bounding box center [639, 23] width 44 height 20
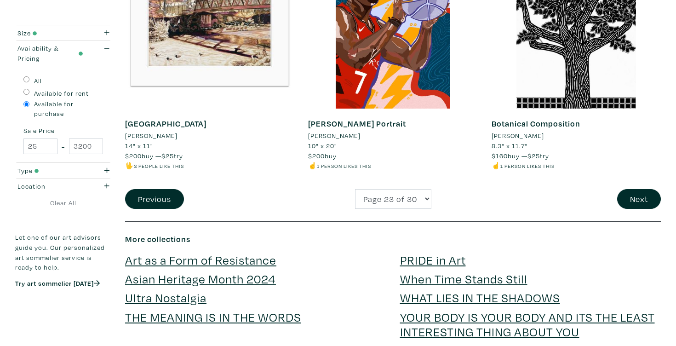
scroll to position [1869, 0]
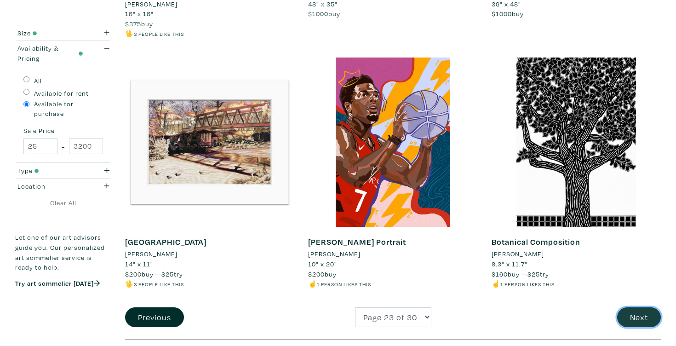
click at [639, 307] on button "Next" at bounding box center [639, 317] width 44 height 20
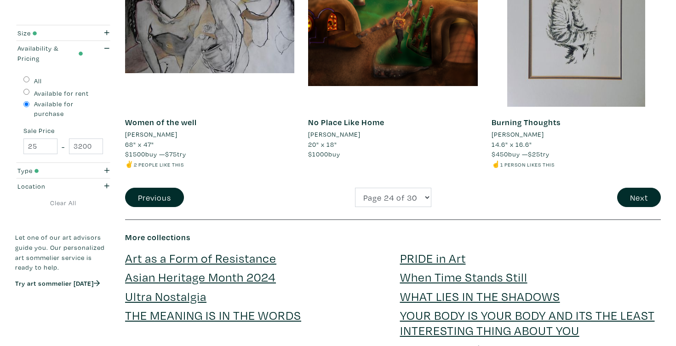
scroll to position [1992, 0]
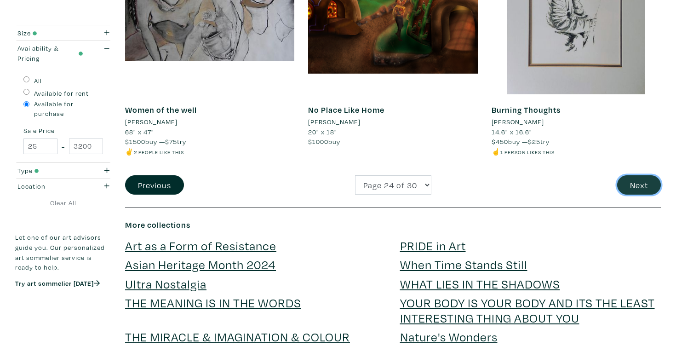
click at [633, 195] on button "Next" at bounding box center [639, 185] width 44 height 20
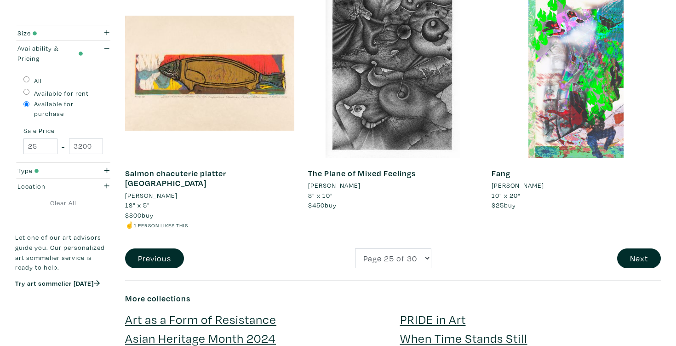
scroll to position [1935, 0]
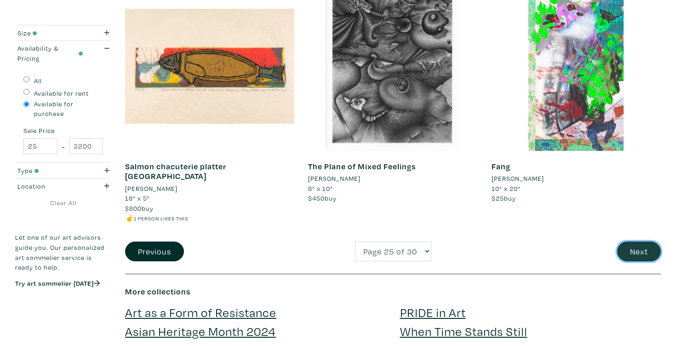
click at [631, 245] on button "Next" at bounding box center [639, 252] width 44 height 20
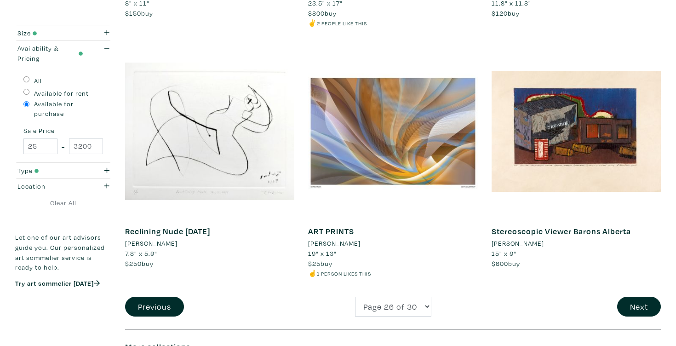
scroll to position [1880, 0]
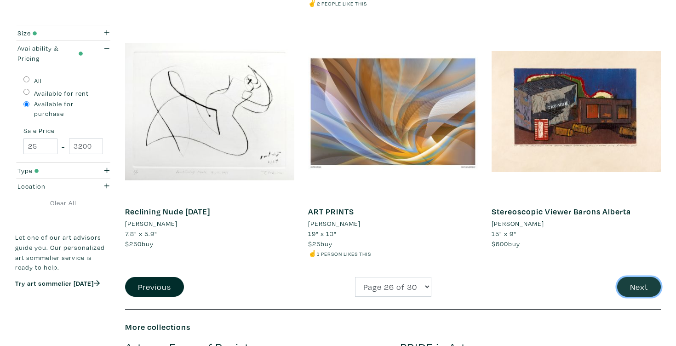
click at [646, 290] on button "Next" at bounding box center [639, 287] width 44 height 20
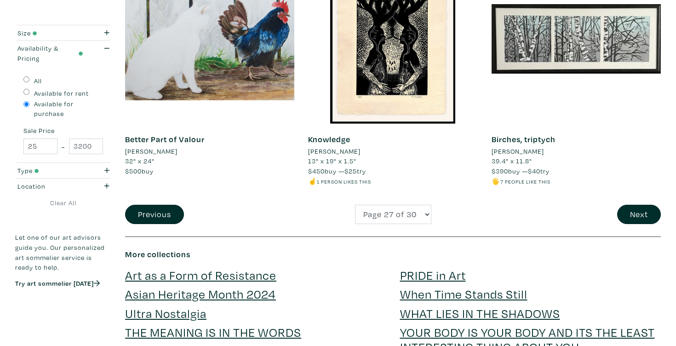
scroll to position [1941, 0]
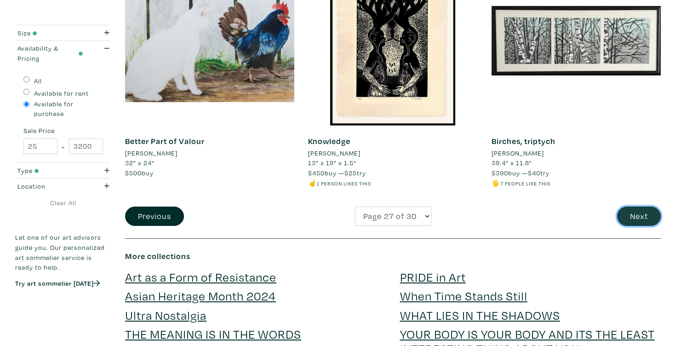
click at [642, 219] on button "Next" at bounding box center [639, 217] width 44 height 20
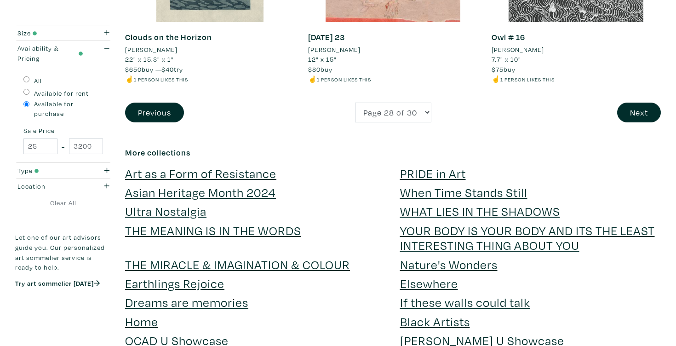
scroll to position [2111, 0]
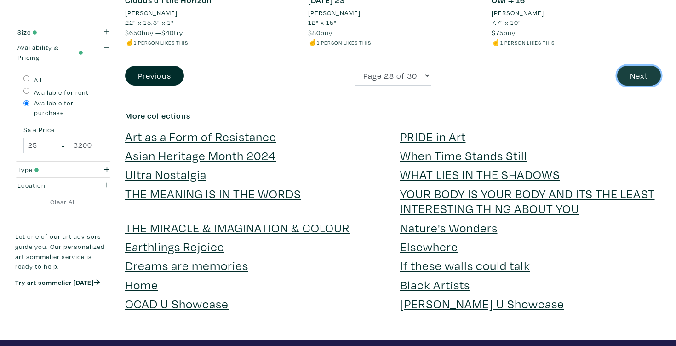
click at [623, 71] on button "Next" at bounding box center [639, 76] width 44 height 20
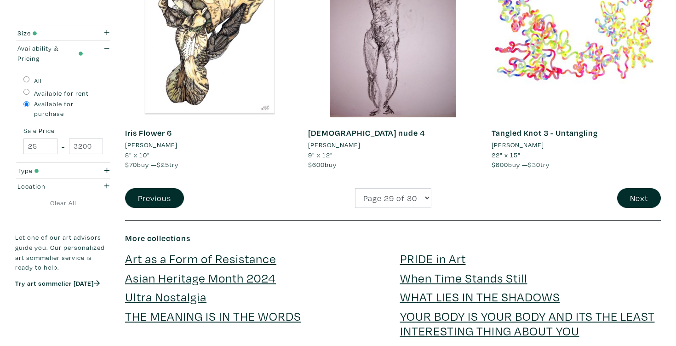
scroll to position [1968, 0]
click at [645, 195] on button "Next" at bounding box center [639, 199] width 44 height 20
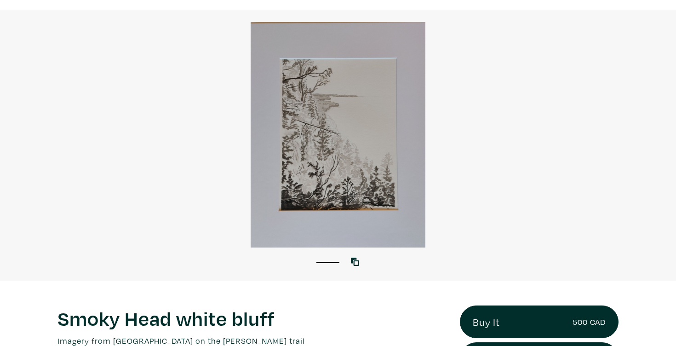
scroll to position [259, 0]
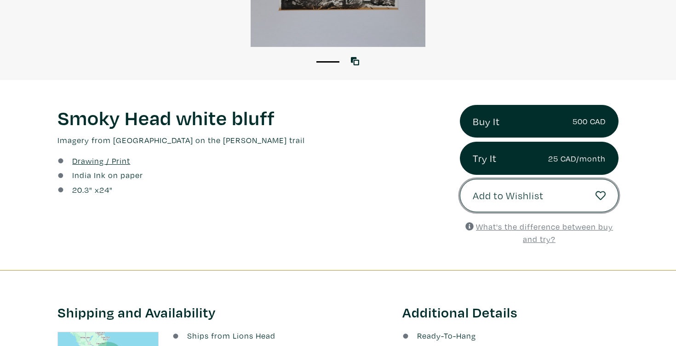
click at [484, 196] on span "Add to Wishlist" at bounding box center [508, 196] width 71 height 16
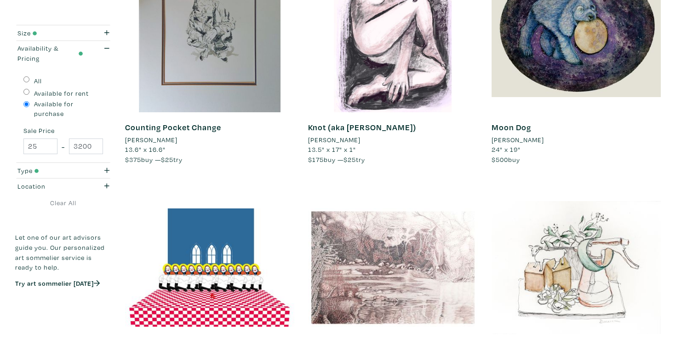
scroll to position [1173, 0]
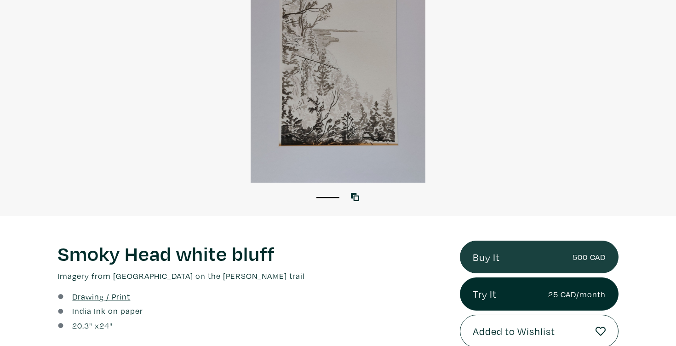
scroll to position [13, 0]
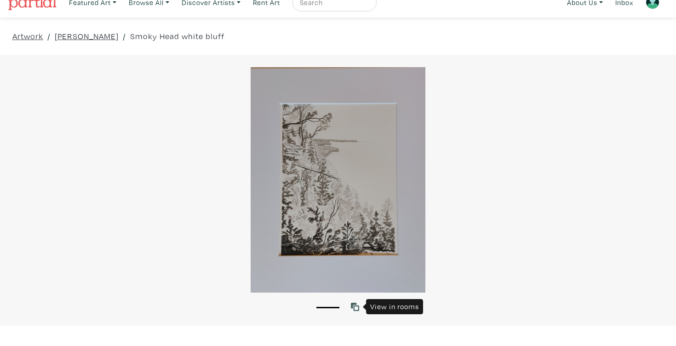
click at [356, 306] on icon at bounding box center [355, 307] width 8 height 8
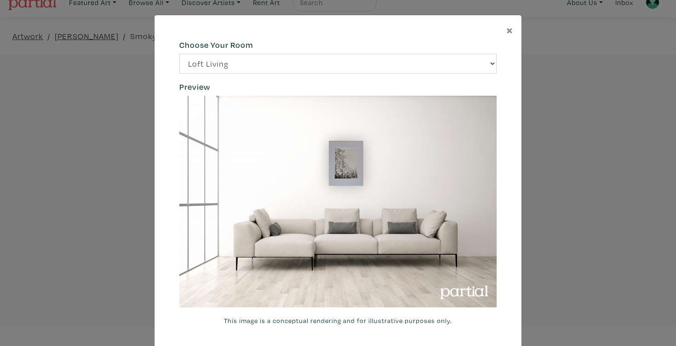
scroll to position [19, 0]
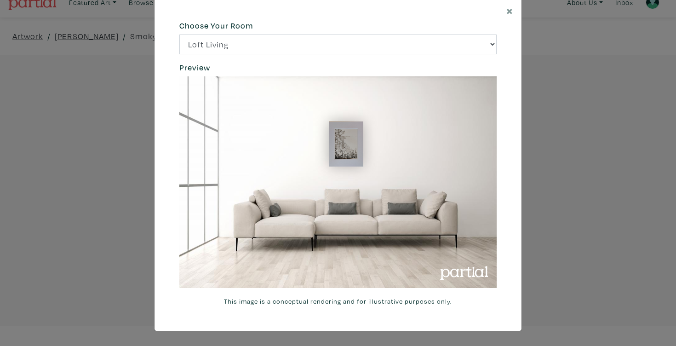
click at [447, 228] on img at bounding box center [337, 182] width 317 height 212
click at [316, 171] on img at bounding box center [337, 182] width 317 height 212
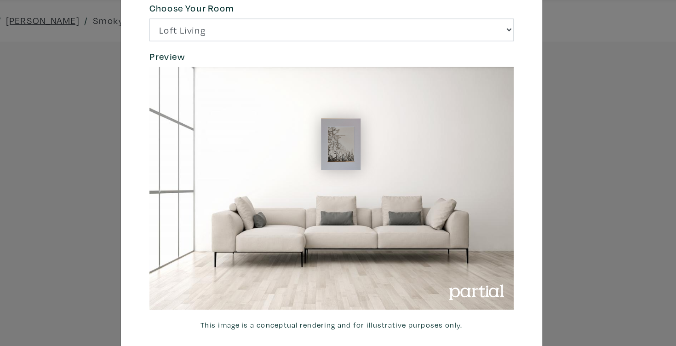
click at [369, 29] on h6 "Choose Your Room" at bounding box center [337, 26] width 317 height 10
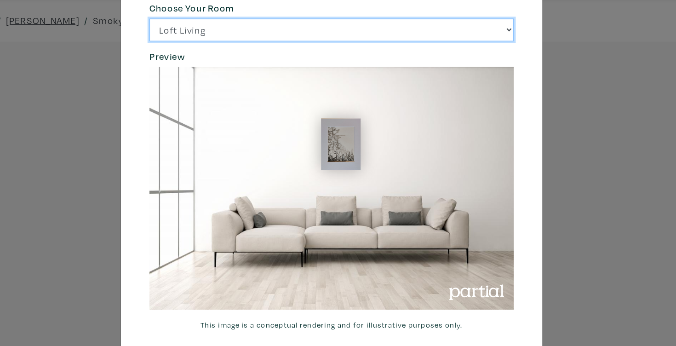
click at [369, 35] on select "Loft Living Bright Bedroom City Office Gallery Space Modern Lounge" at bounding box center [337, 45] width 317 height 20
select select "/thumb/phpThumb.php?src=https%3A%2F%2Flabs.partial.gallery%2Fprojects%2Frenderi…"
click at [179, 35] on select "Loft Living Bright Bedroom City Office Gallery Space Modern Lounge" at bounding box center [337, 45] width 317 height 20
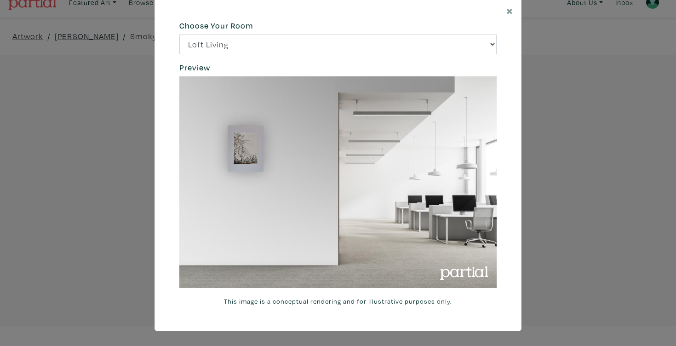
click at [577, 163] on div "× 664c6a6d6e3476504e6b79362f4172494552756f69424f306573337867644a4961614a537a457…" at bounding box center [338, 173] width 676 height 346
